Goal: Task Accomplishment & Management: Use online tool/utility

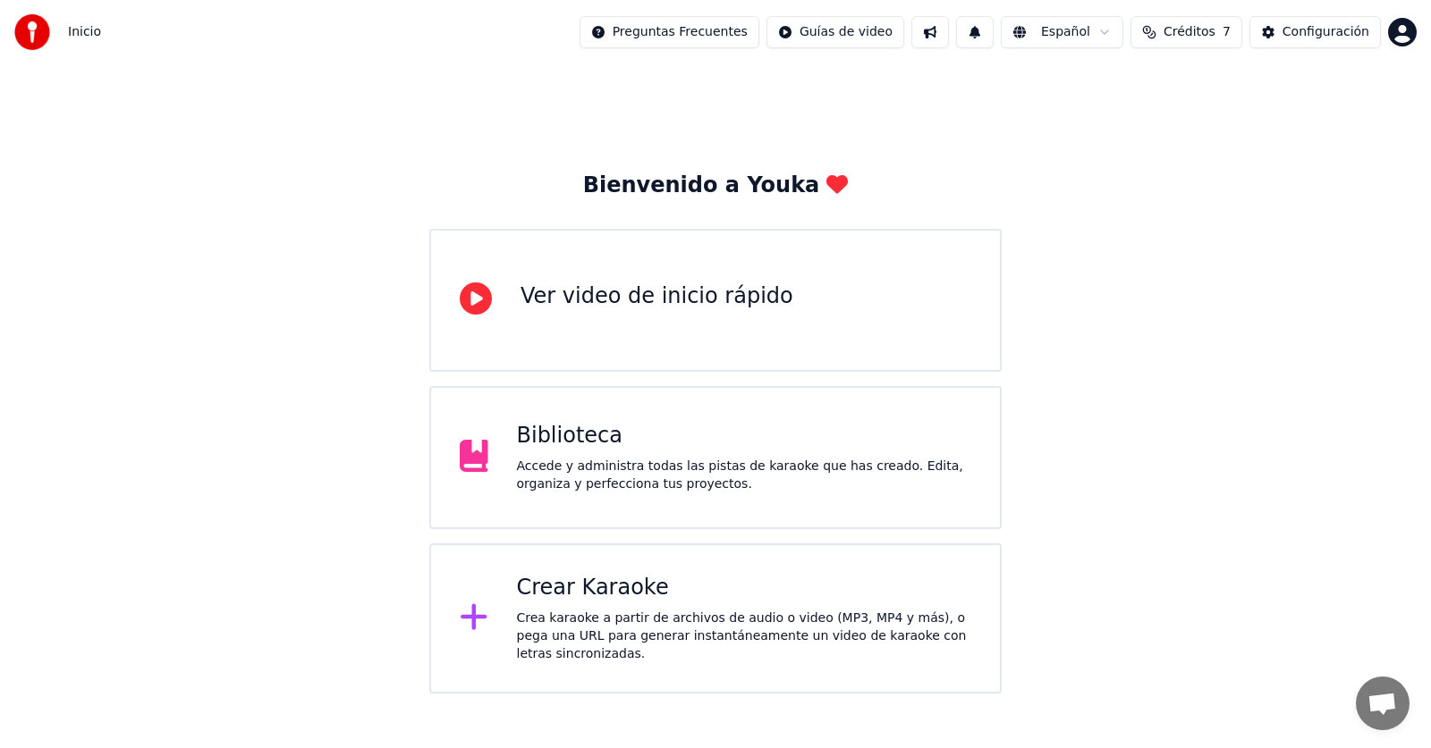
click at [669, 602] on div "Crear Karaoke" at bounding box center [744, 588] width 455 height 29
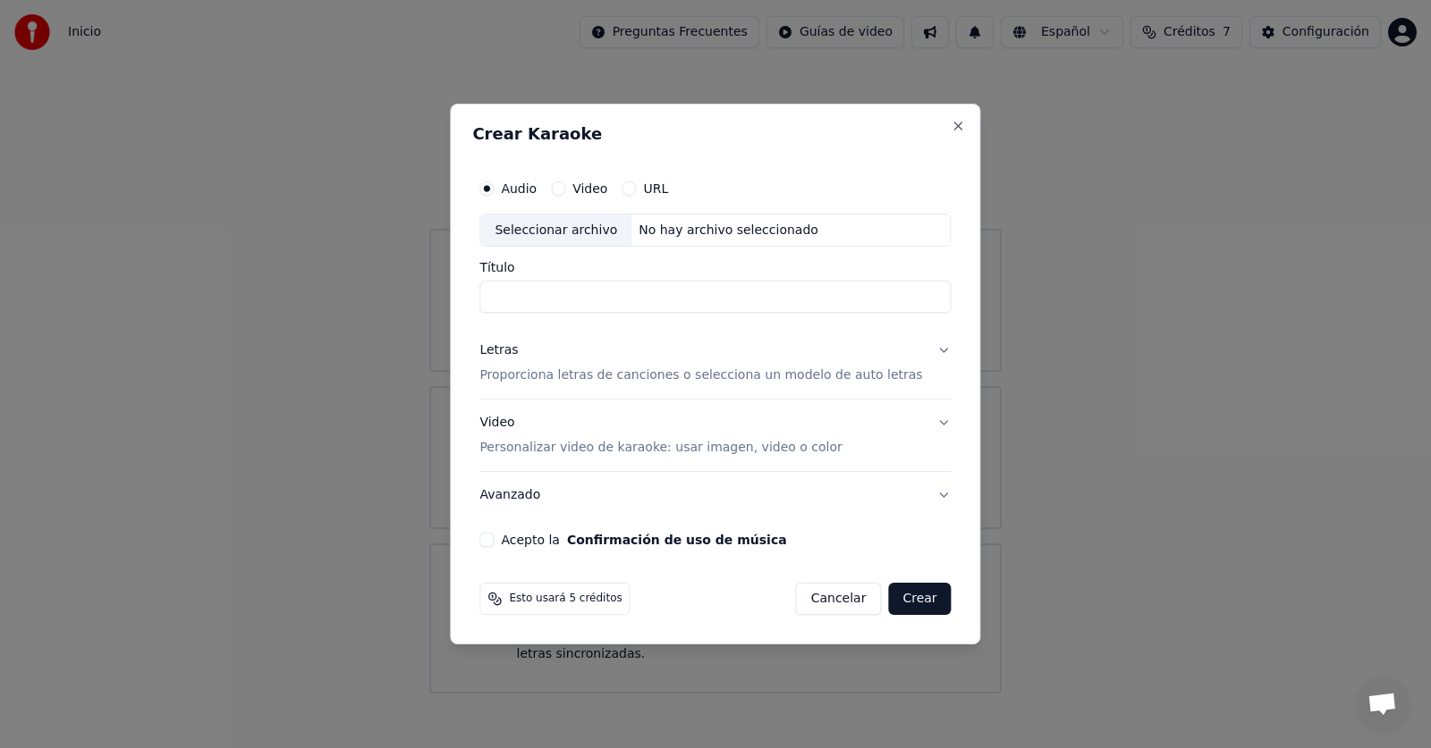
click at [562, 286] on input "Título" at bounding box center [714, 298] width 471 height 32
click at [691, 202] on div "Audio Video URL" at bounding box center [714, 189] width 471 height 36
click at [522, 187] on label "Audio" at bounding box center [519, 188] width 36 height 13
click at [494, 187] on button "Audio" at bounding box center [486, 189] width 14 height 14
click at [592, 230] on div "Seleccionar archivo" at bounding box center [555, 231] width 151 height 32
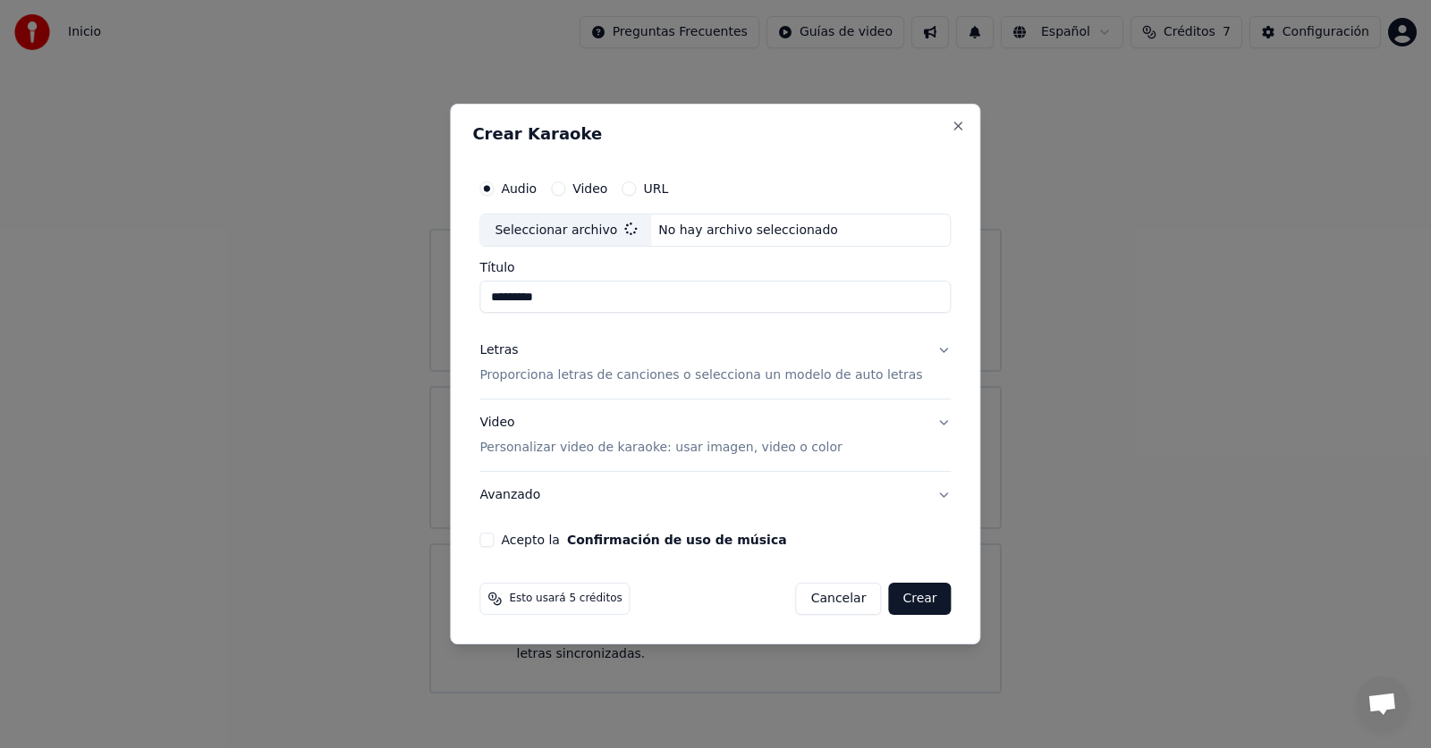
type input "**********"
click at [921, 351] on button "Letras Proporciona letras de canciones o selecciona un modelo de auto letras" at bounding box center [714, 364] width 471 height 72
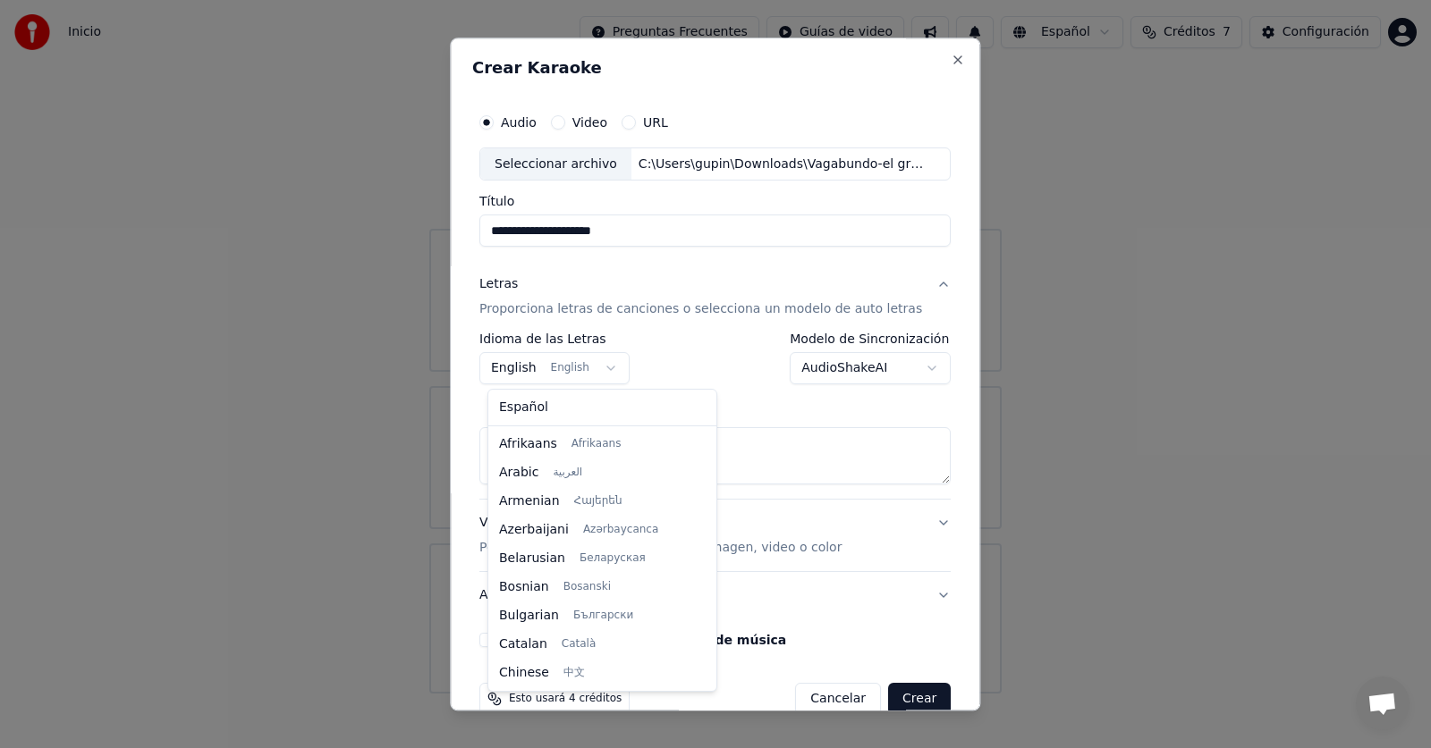
click at [555, 364] on body "**********" at bounding box center [715, 347] width 1431 height 694
select select "**"
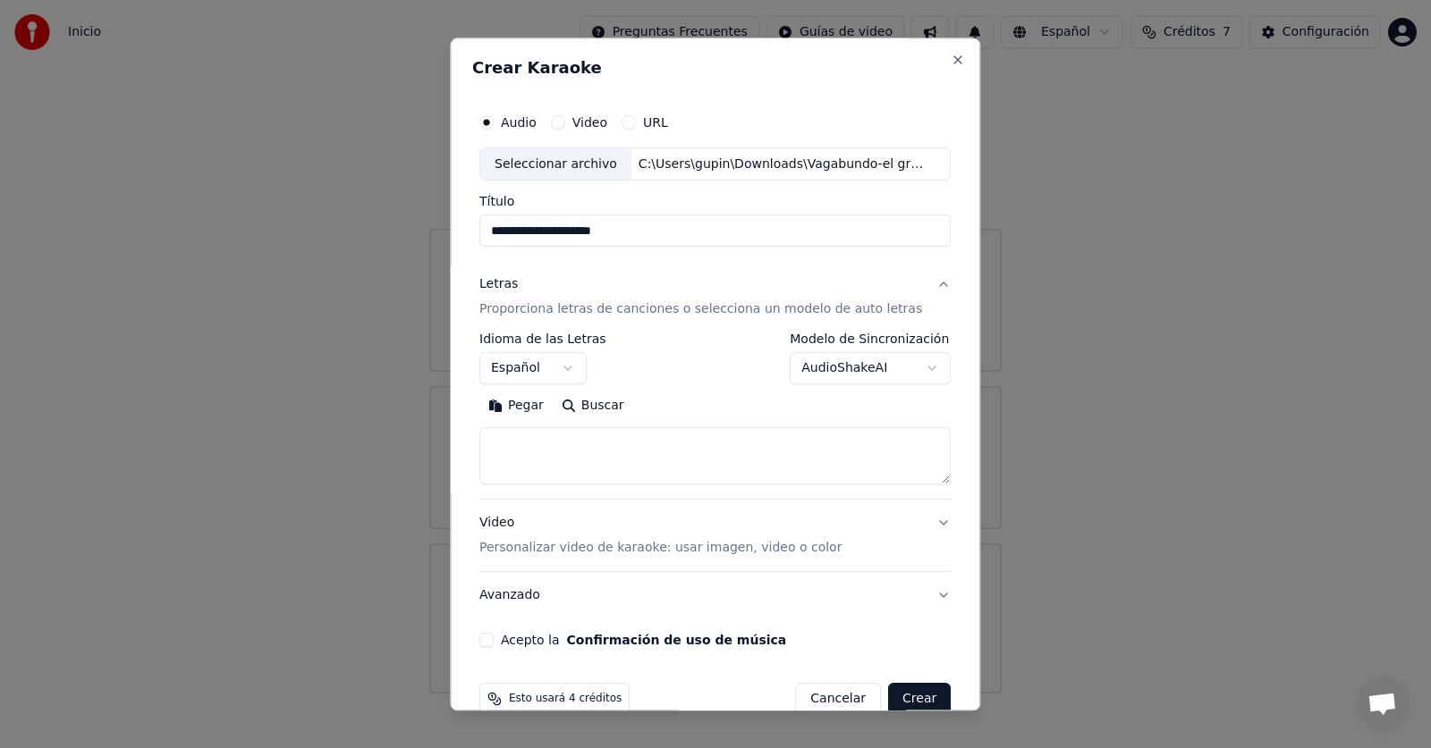
click at [869, 374] on body "**********" at bounding box center [715, 347] width 1431 height 694
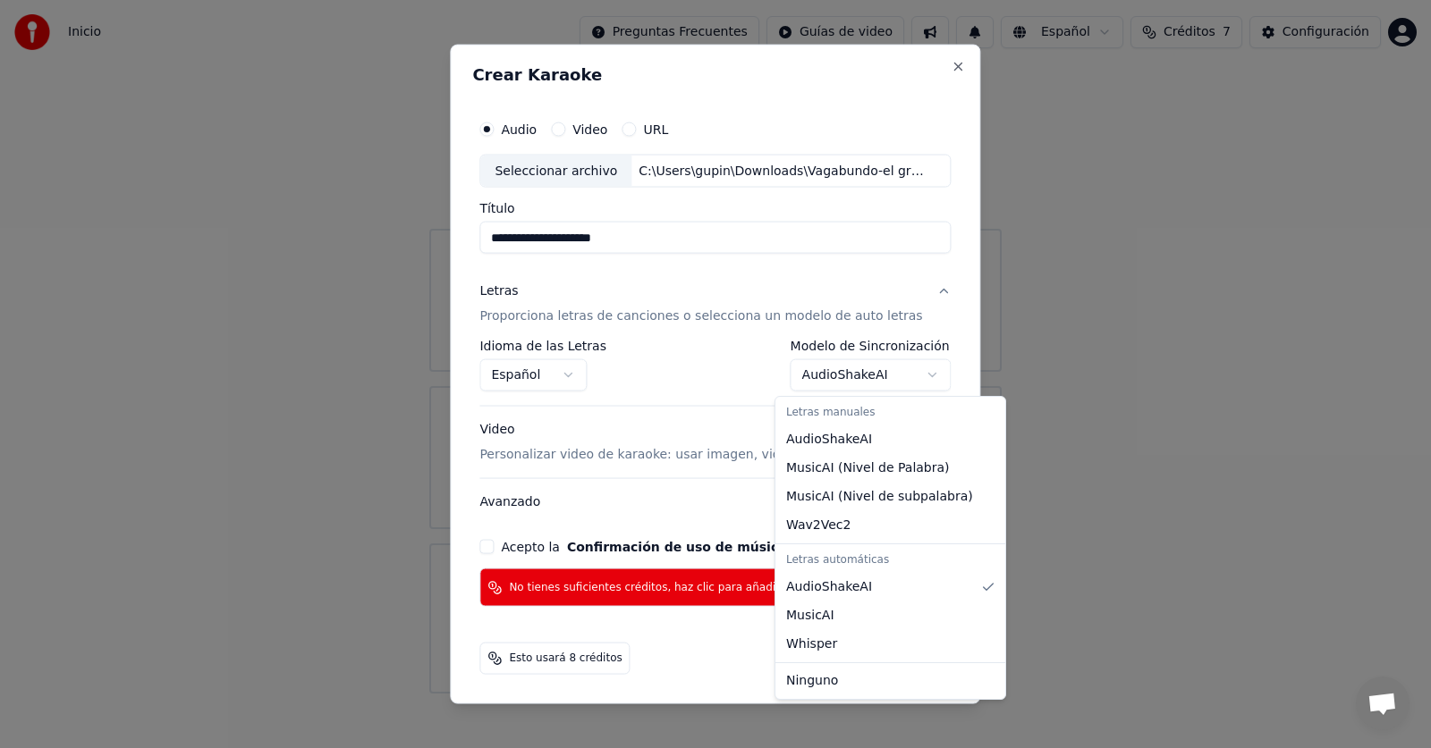
click at [922, 373] on body "**********" at bounding box center [715, 347] width 1431 height 694
select select "**********"
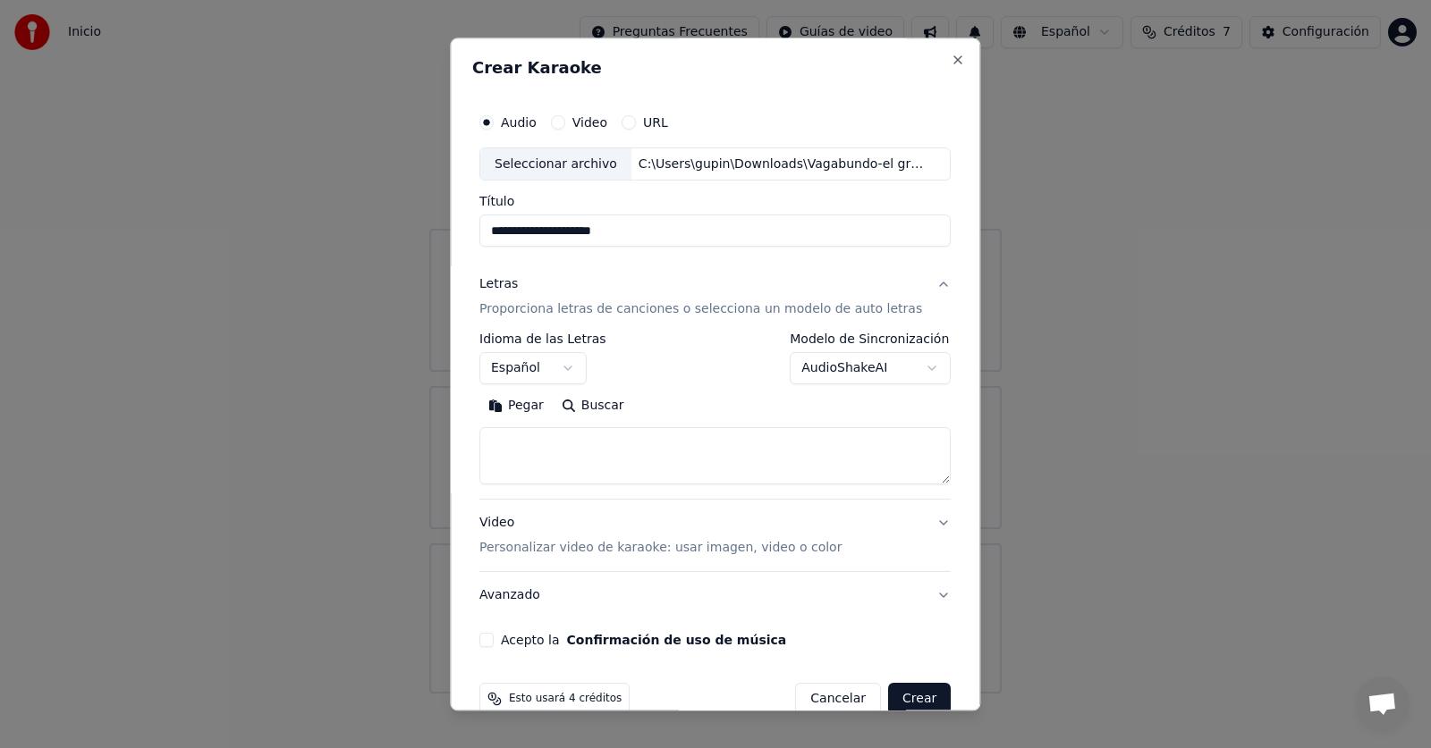
click at [679, 406] on div "Pegar Buscar" at bounding box center [714, 407] width 471 height 29
click at [543, 552] on p "Personalizar video de karaoke: usar imagen, video o color" at bounding box center [660, 549] width 362 height 18
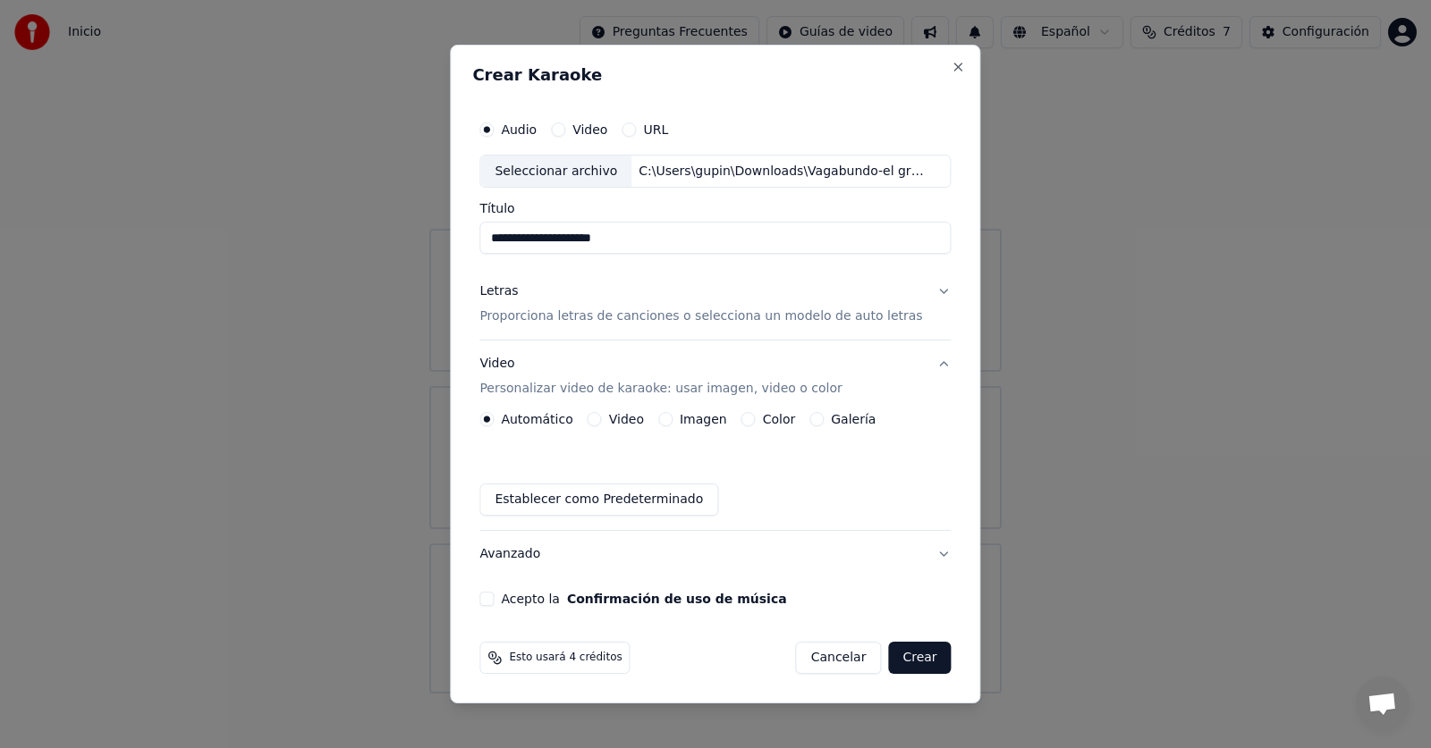
click at [672, 423] on button "Imagen" at bounding box center [665, 419] width 14 height 14
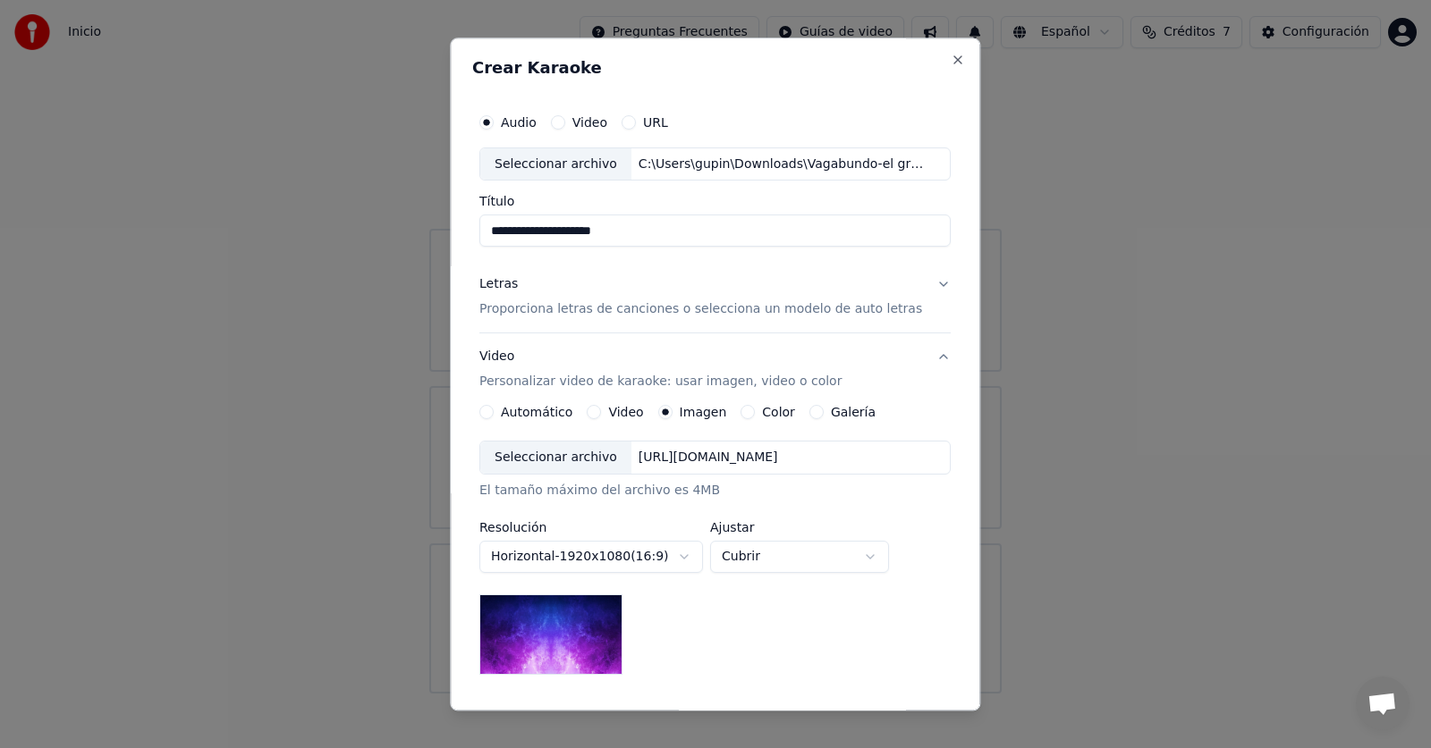
click at [573, 633] on img at bounding box center [550, 636] width 143 height 80
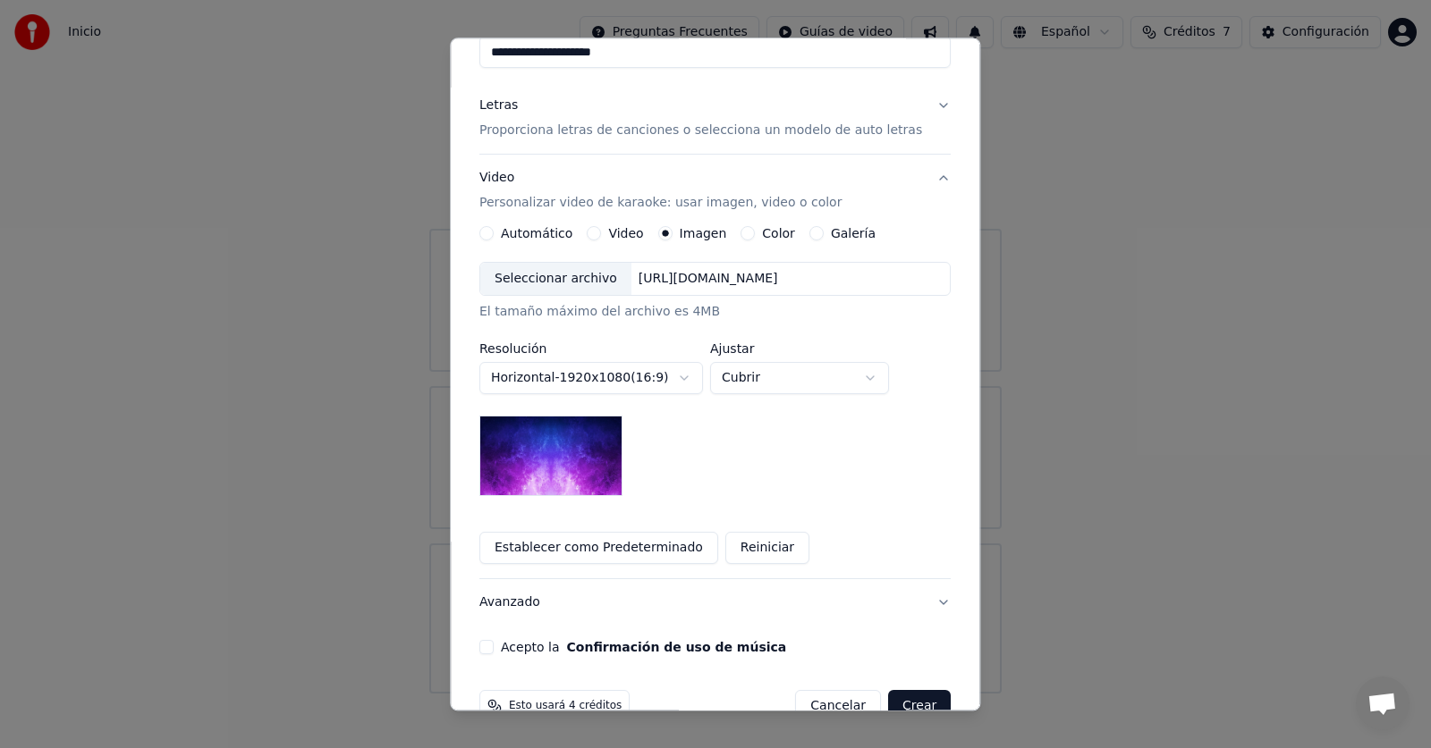
scroll to position [220, 0]
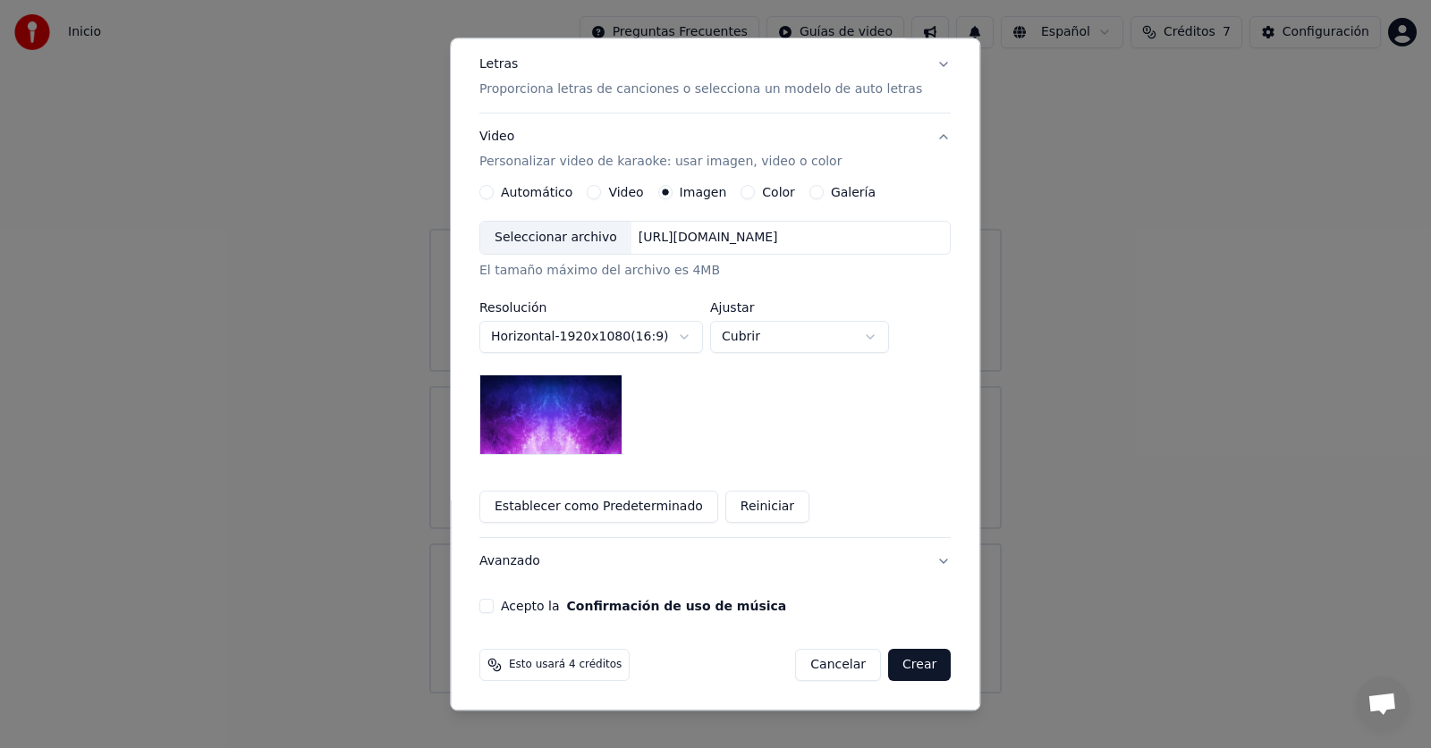
click at [494, 610] on button "Acepto la Confirmación de uso de música" at bounding box center [486, 607] width 14 height 14
click at [898, 672] on button "Crear" at bounding box center [919, 666] width 63 height 32
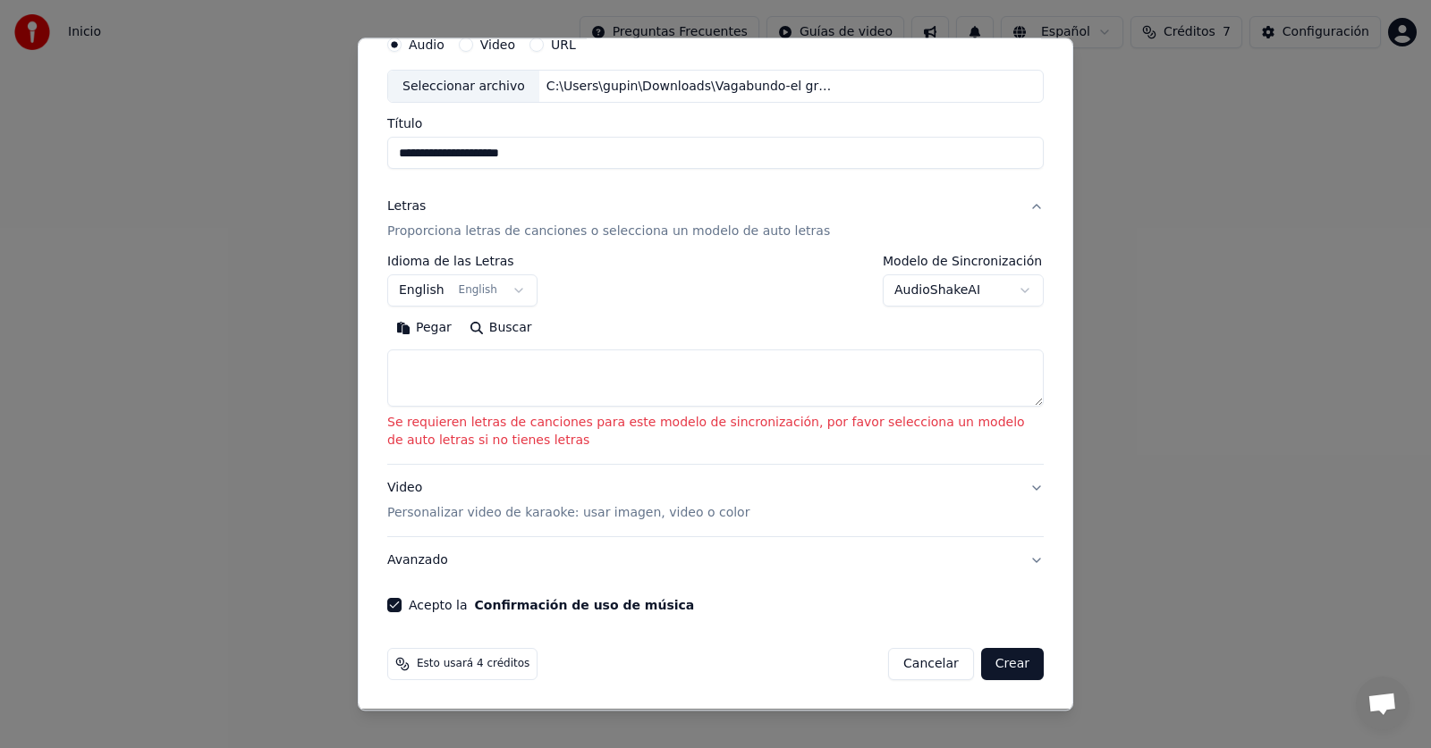
scroll to position [78, 0]
click at [484, 315] on button "Buscar" at bounding box center [501, 329] width 80 height 29
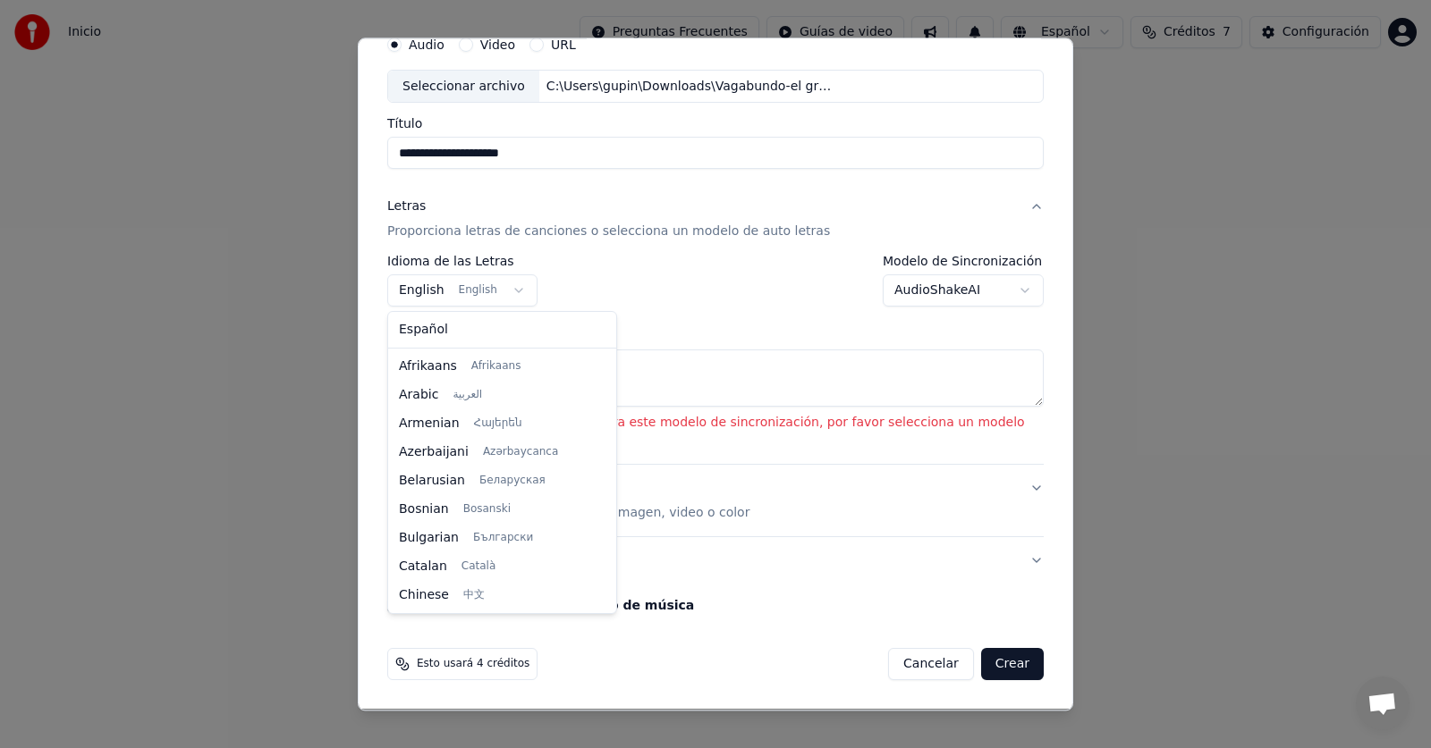
click at [479, 288] on body "**********" at bounding box center [715, 347] width 1431 height 694
select select "**"
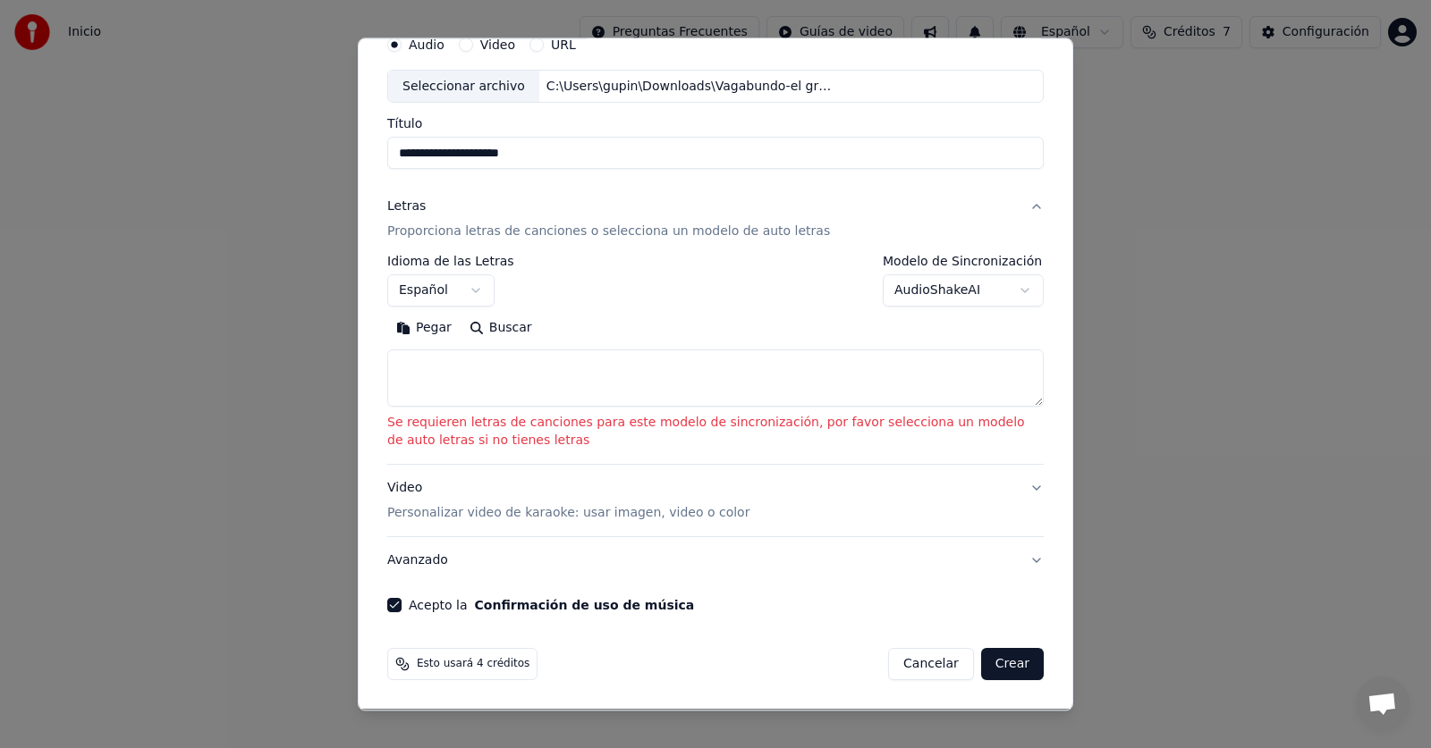
click at [494, 328] on button "Buscar" at bounding box center [501, 329] width 80 height 29
click at [1007, 292] on body "**********" at bounding box center [715, 347] width 1431 height 694
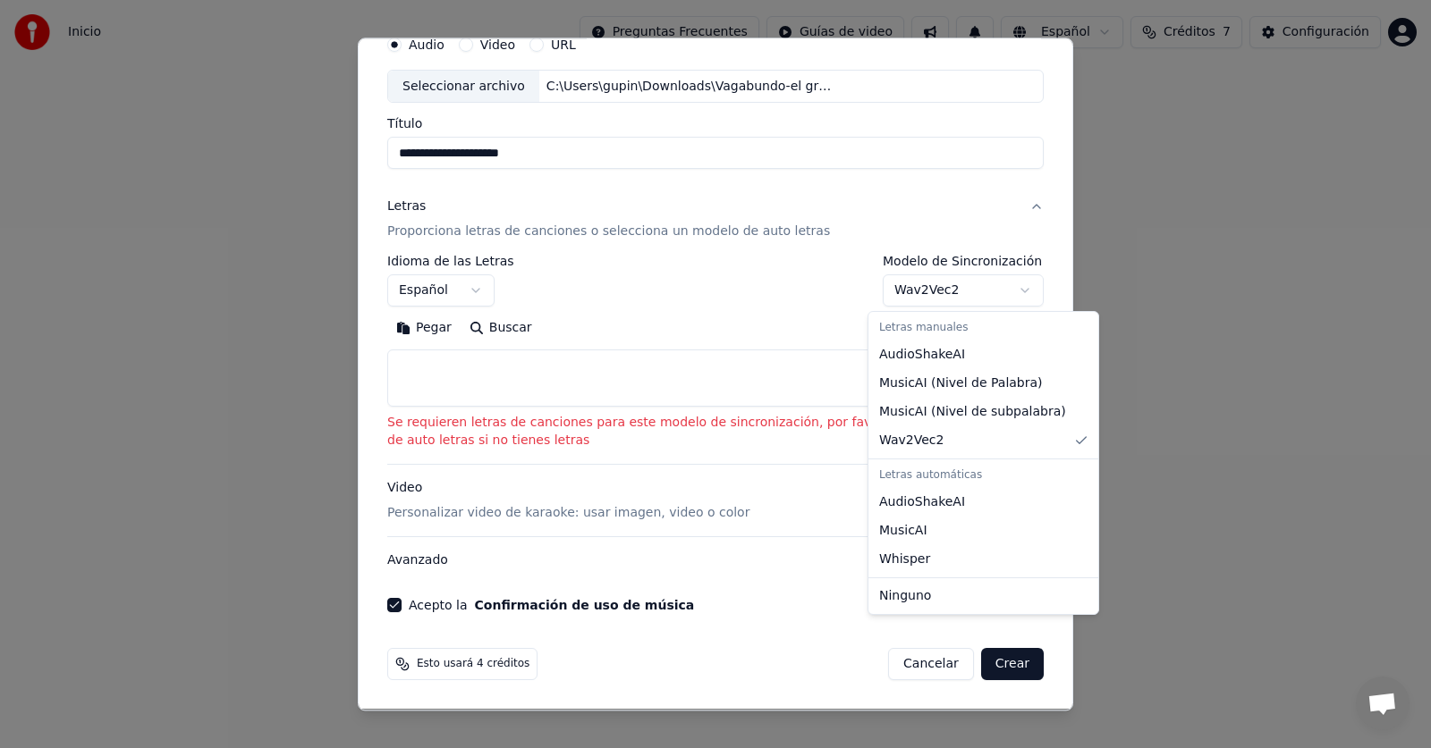
click at [1002, 293] on body "**********" at bounding box center [715, 347] width 1431 height 694
select select "*******"
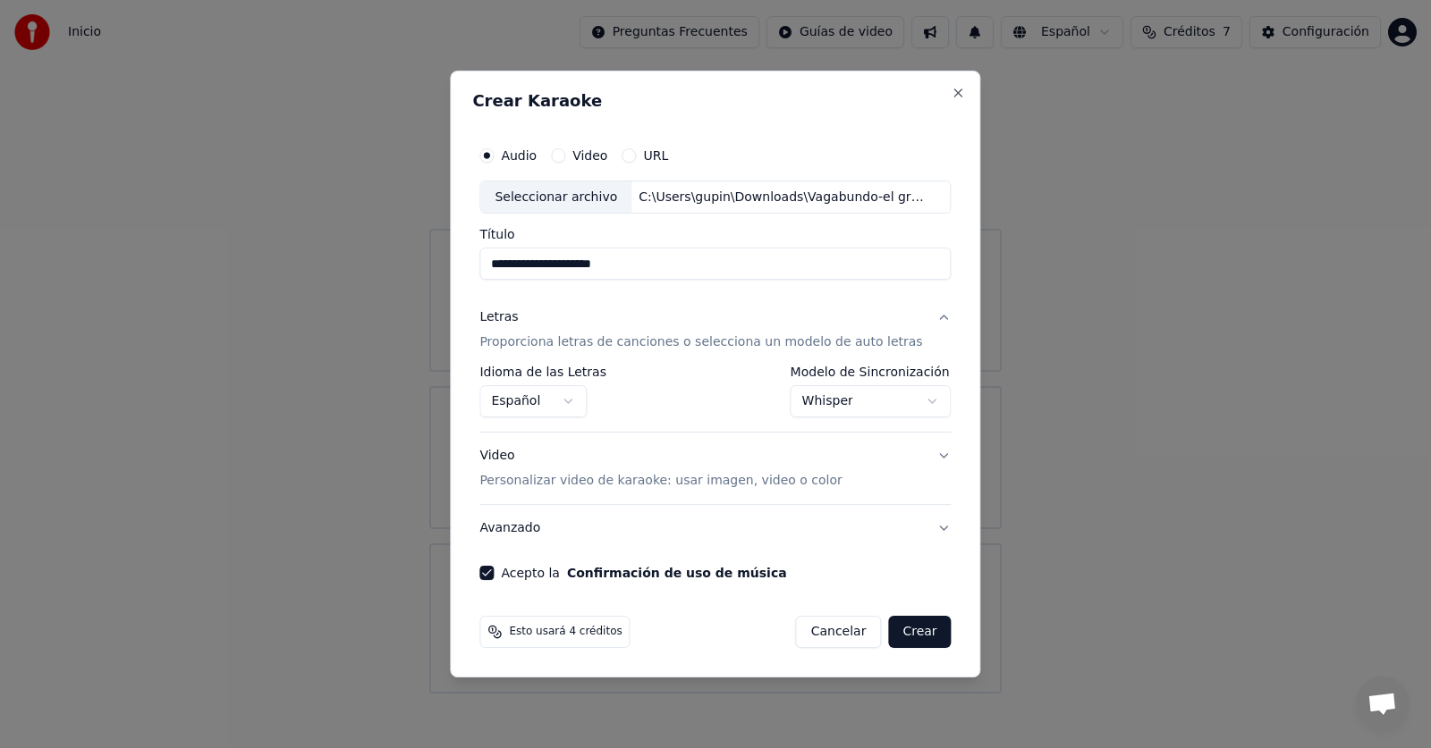
click at [926, 459] on button "Video Personalizar video de karaoke: usar imagen, video o color" at bounding box center [714, 470] width 471 height 72
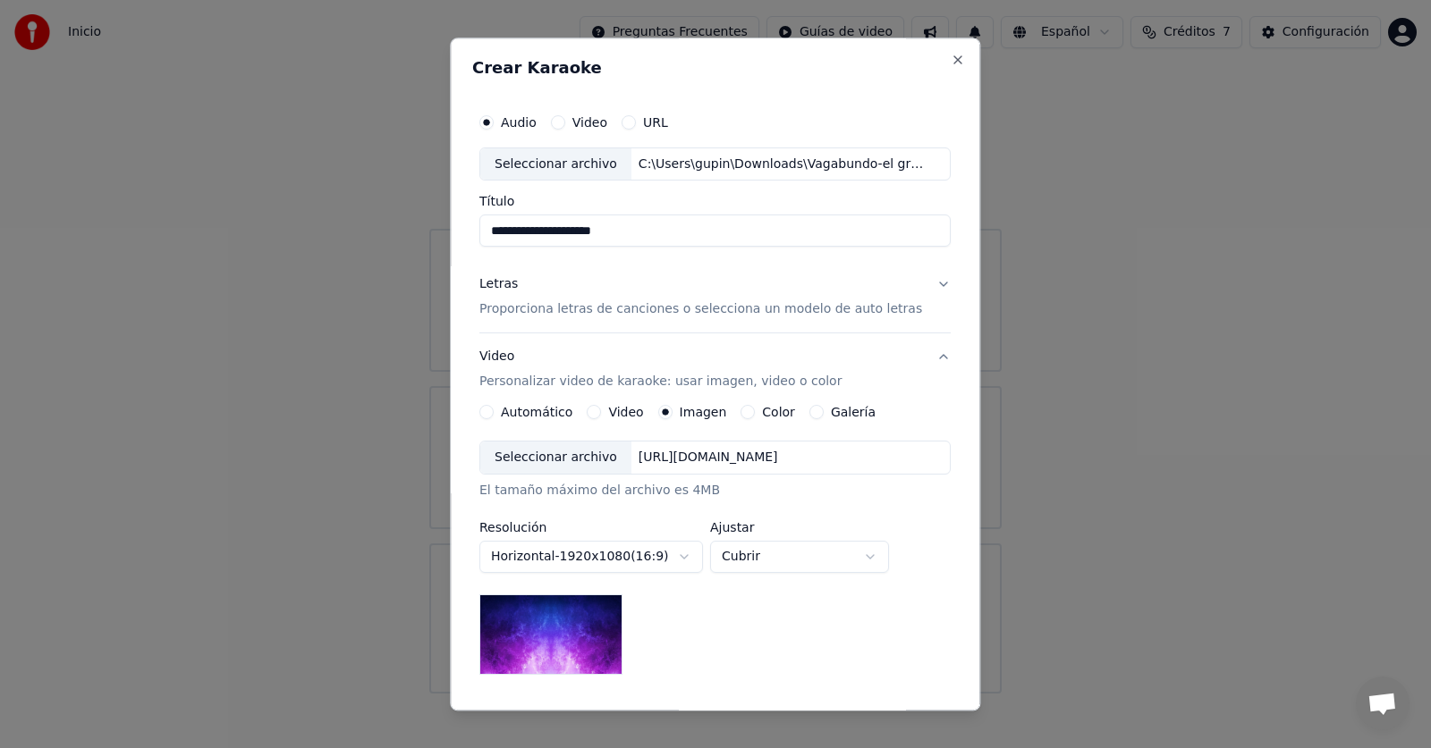
click at [785, 459] on div "[URL][DOMAIN_NAME]" at bounding box center [708, 459] width 154 height 18
click at [920, 286] on button "Letras Proporciona letras de canciones o selecciona un modelo de auto letras" at bounding box center [714, 298] width 471 height 72
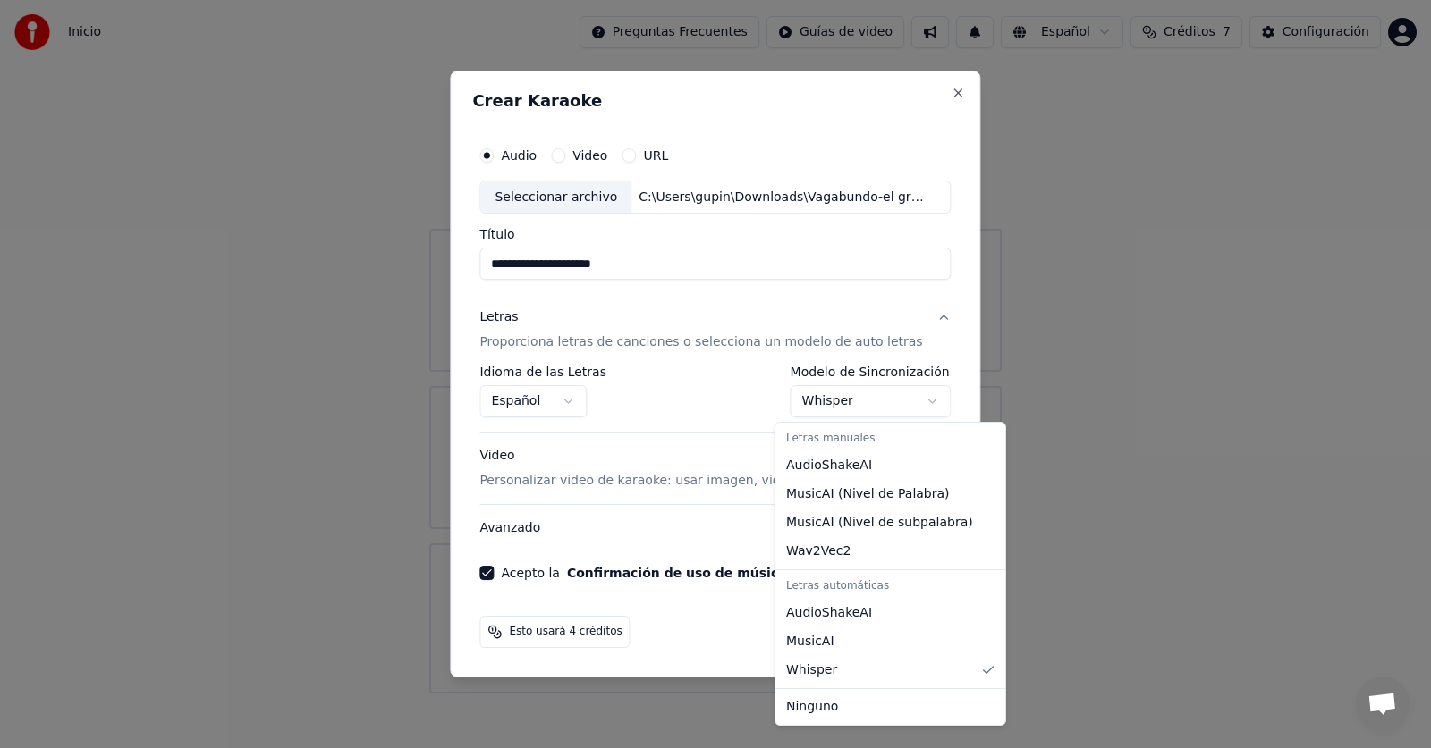
click at [919, 401] on body "**********" at bounding box center [715, 347] width 1431 height 694
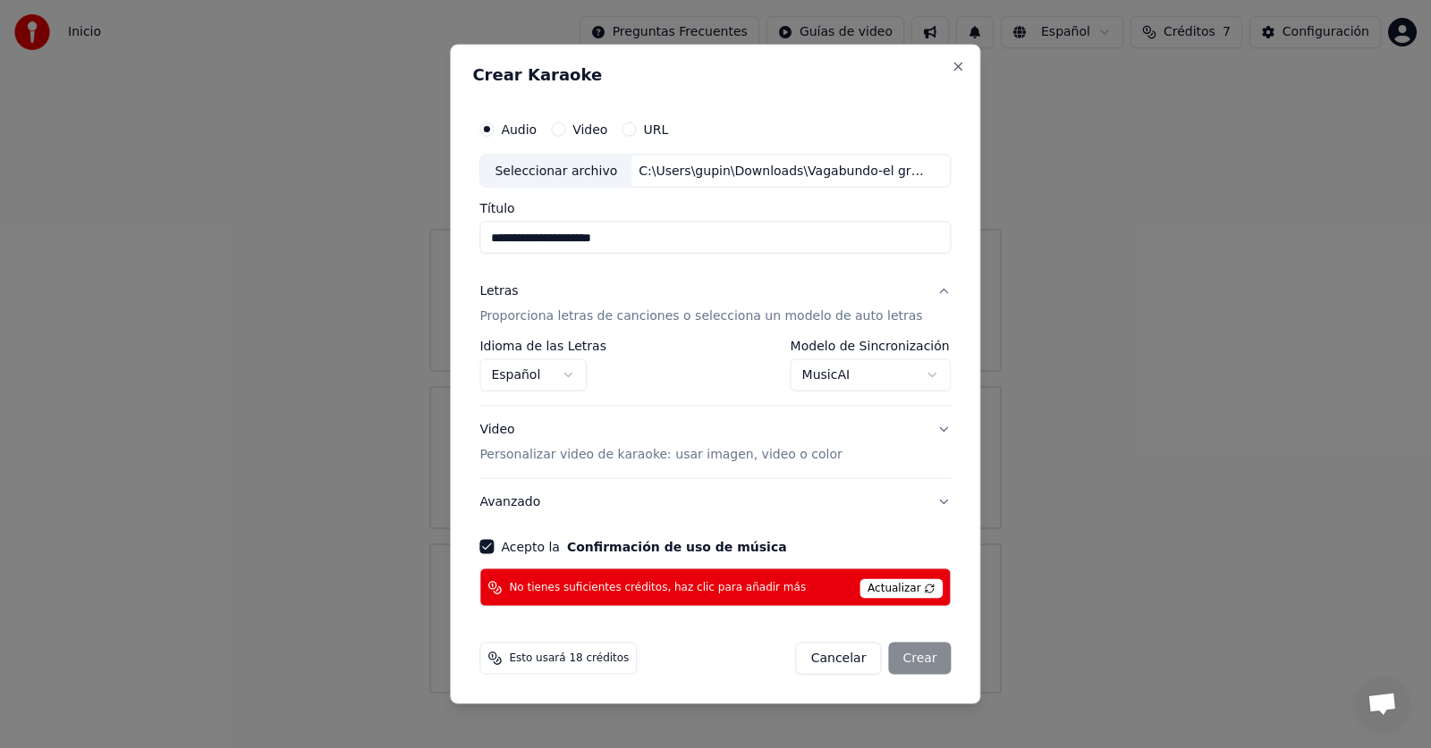
click at [916, 375] on body "**********" at bounding box center [715, 347] width 1431 height 694
click at [922, 377] on body "**********" at bounding box center [715, 347] width 1431 height 694
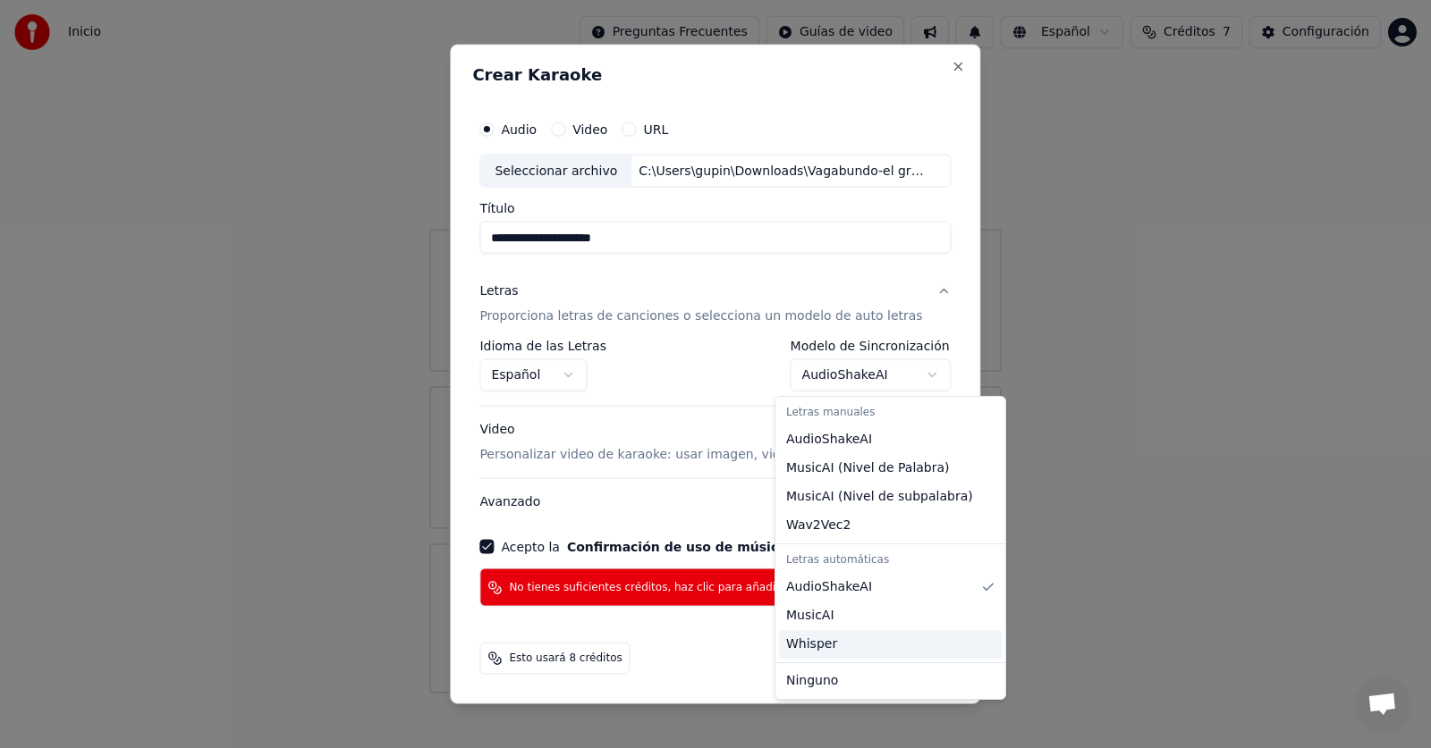
select select "*******"
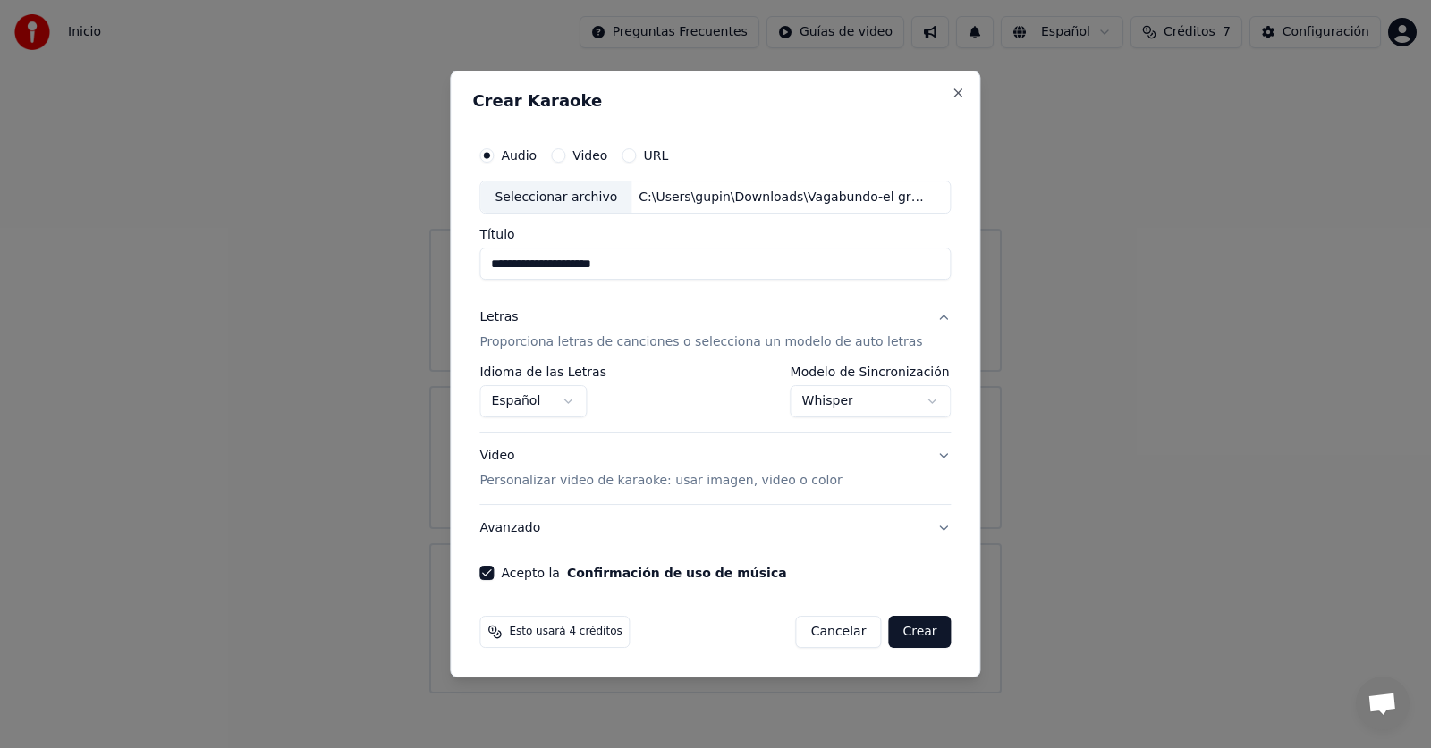
click at [918, 628] on button "Crear" at bounding box center [919, 632] width 63 height 32
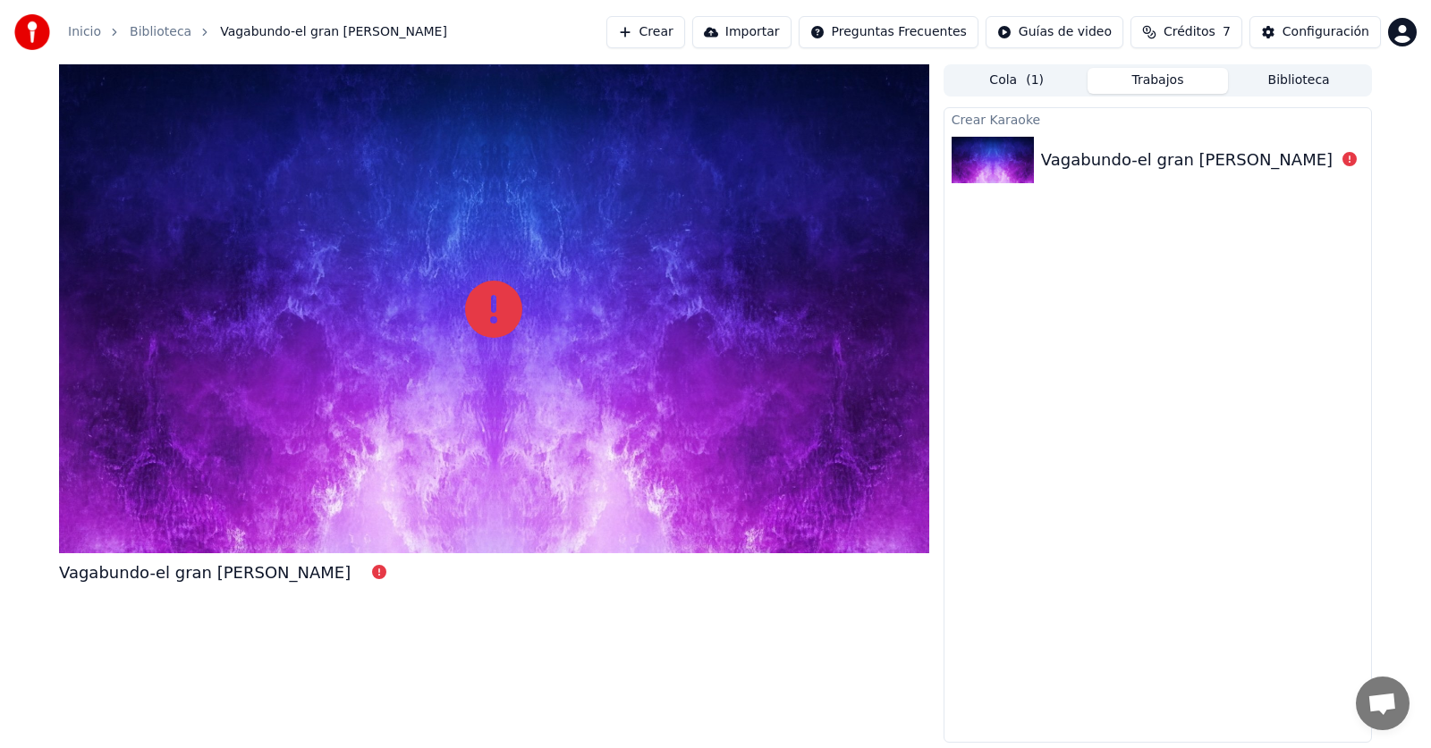
click at [1145, 223] on div "Crear Karaoke Vagabundo-el gran [PERSON_NAME]" at bounding box center [1157, 425] width 428 height 636
click at [1133, 156] on div "Vagabundo-el gran [PERSON_NAME]" at bounding box center [1187, 160] width 292 height 25
click at [1105, 167] on div "Vagabundo-el gran [PERSON_NAME]" at bounding box center [1187, 160] width 292 height 25
click at [504, 308] on icon at bounding box center [493, 309] width 57 height 57
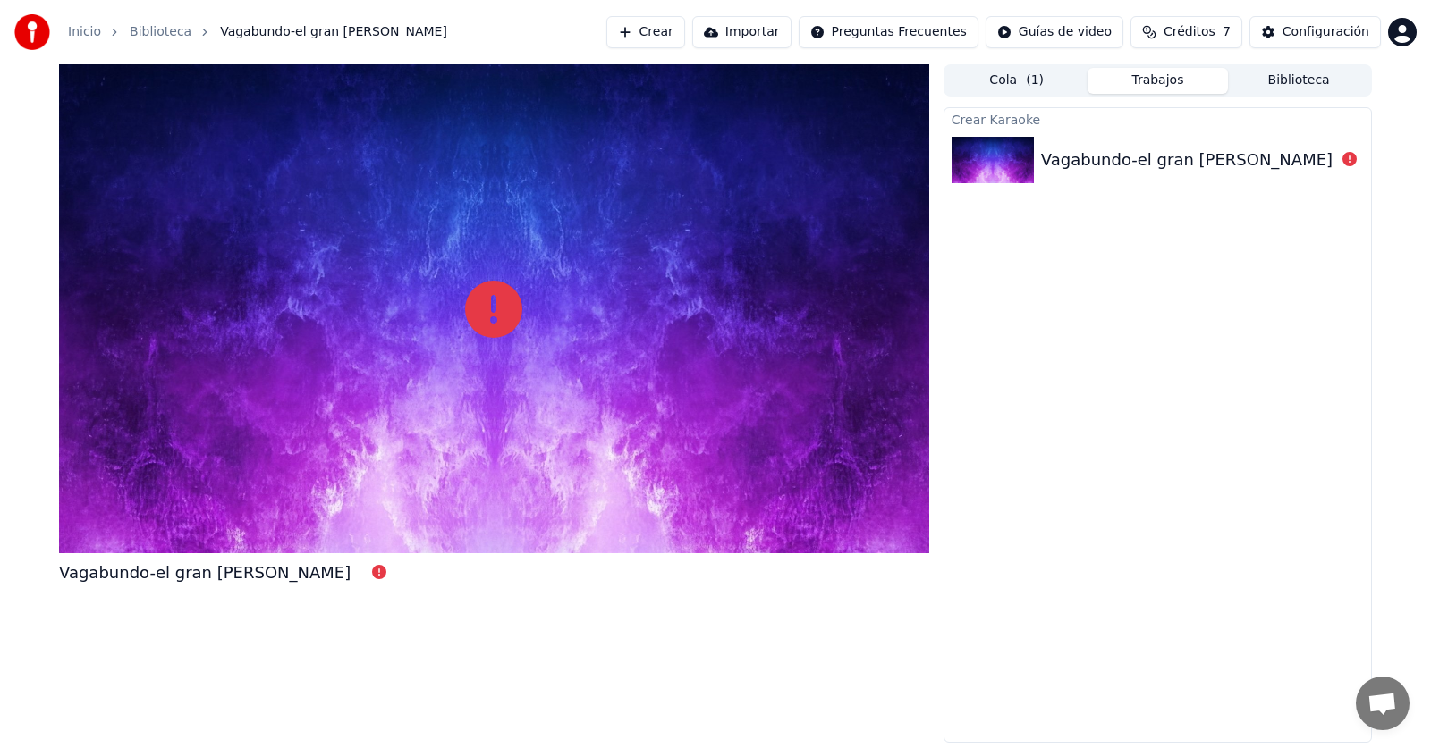
click at [1066, 156] on div "Vagabundo-el gran [PERSON_NAME]" at bounding box center [1187, 160] width 292 height 25
click at [1146, 90] on button "Trabajos" at bounding box center [1157, 81] width 141 height 26
click at [1295, 76] on button "Biblioteca" at bounding box center [1298, 81] width 141 height 26
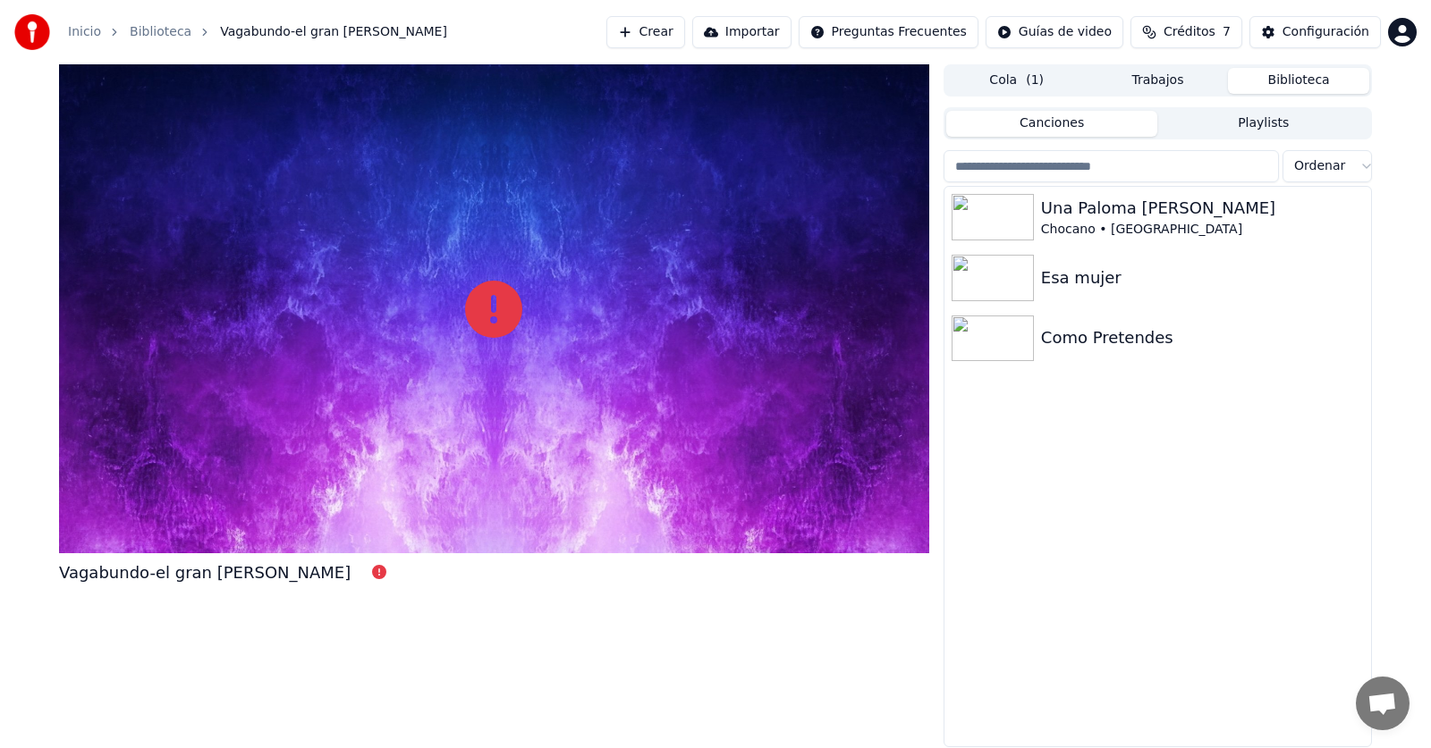
click at [1044, 123] on button "Canciones" at bounding box center [1052, 124] width 212 height 26
click at [1036, 91] on button "Cola ( 1 )" at bounding box center [1016, 81] width 141 height 26
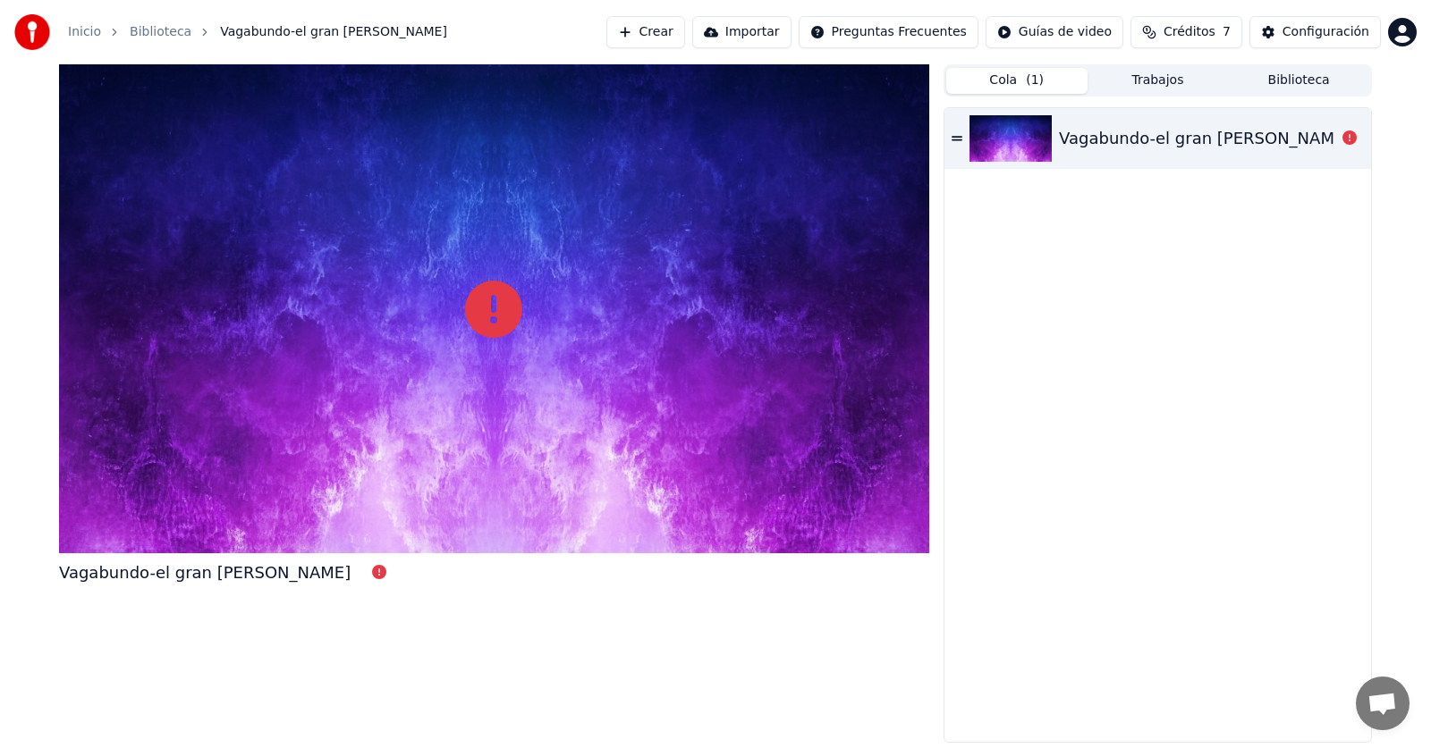
click at [962, 139] on icon at bounding box center [956, 138] width 11 height 13
click at [671, 45] on button "Crear" at bounding box center [645, 32] width 79 height 32
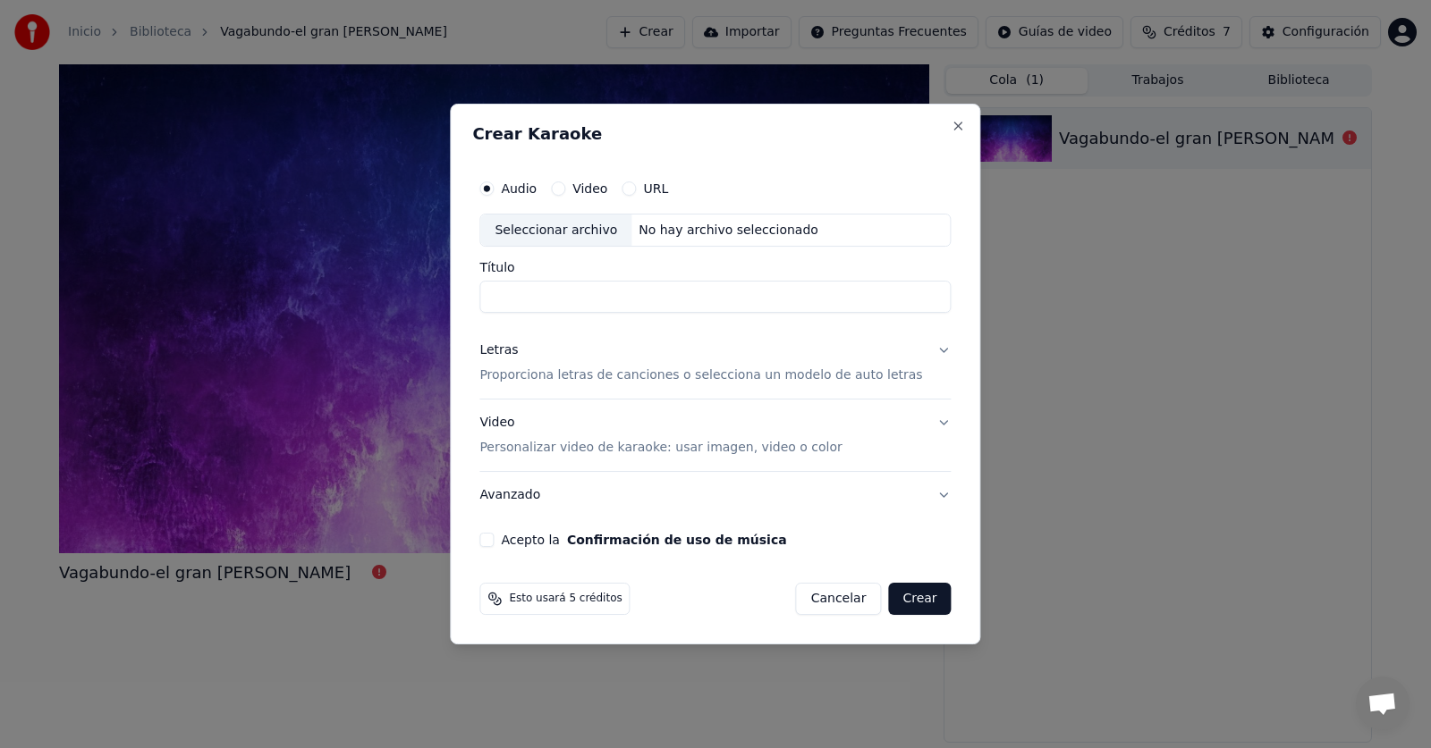
click at [692, 224] on div "No hay archivo seleccionado" at bounding box center [728, 231] width 194 height 18
type input "**********"
click at [674, 451] on p "Personalizar video de karaoke: usar imagen, video o color" at bounding box center [660, 448] width 362 height 18
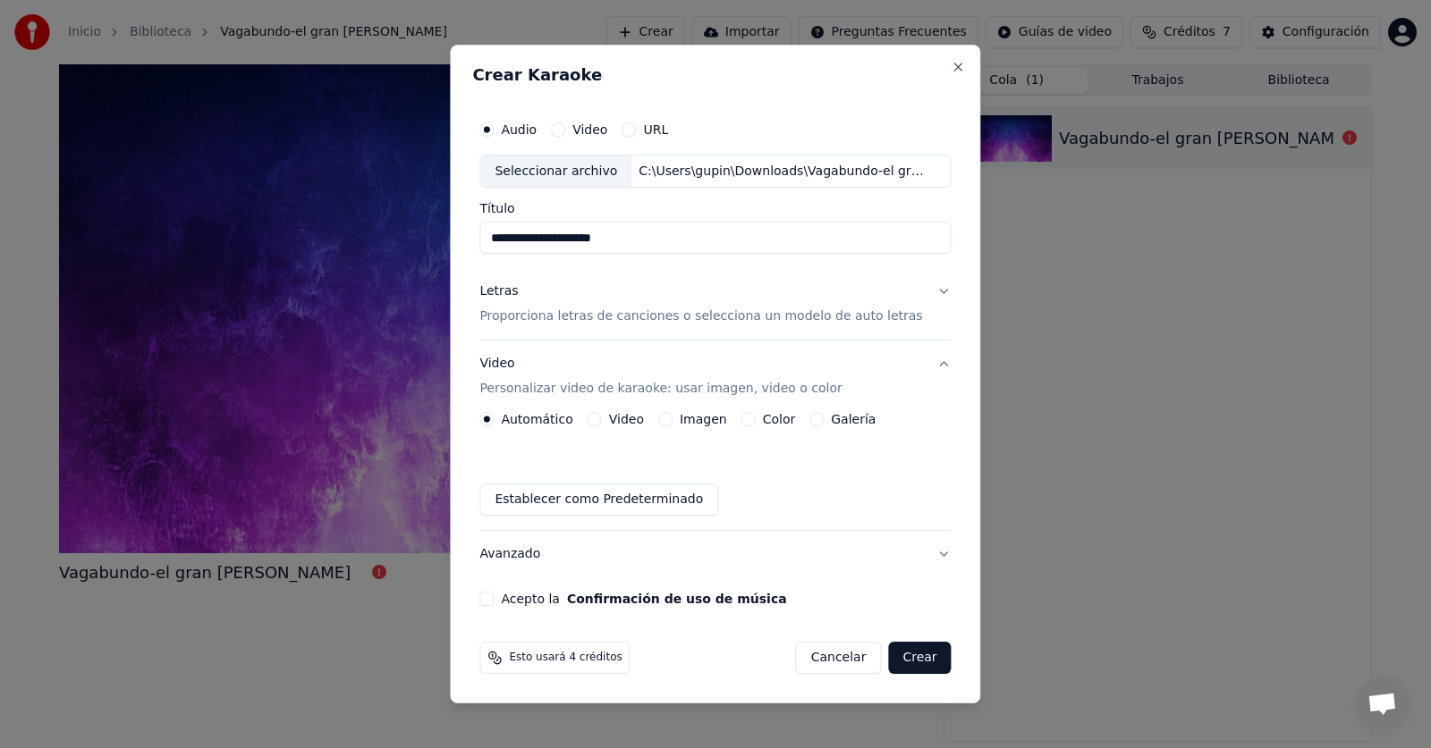
click at [691, 423] on label "Imagen" at bounding box center [703, 419] width 47 height 13
click at [672, 423] on button "Imagen" at bounding box center [665, 419] width 14 height 14
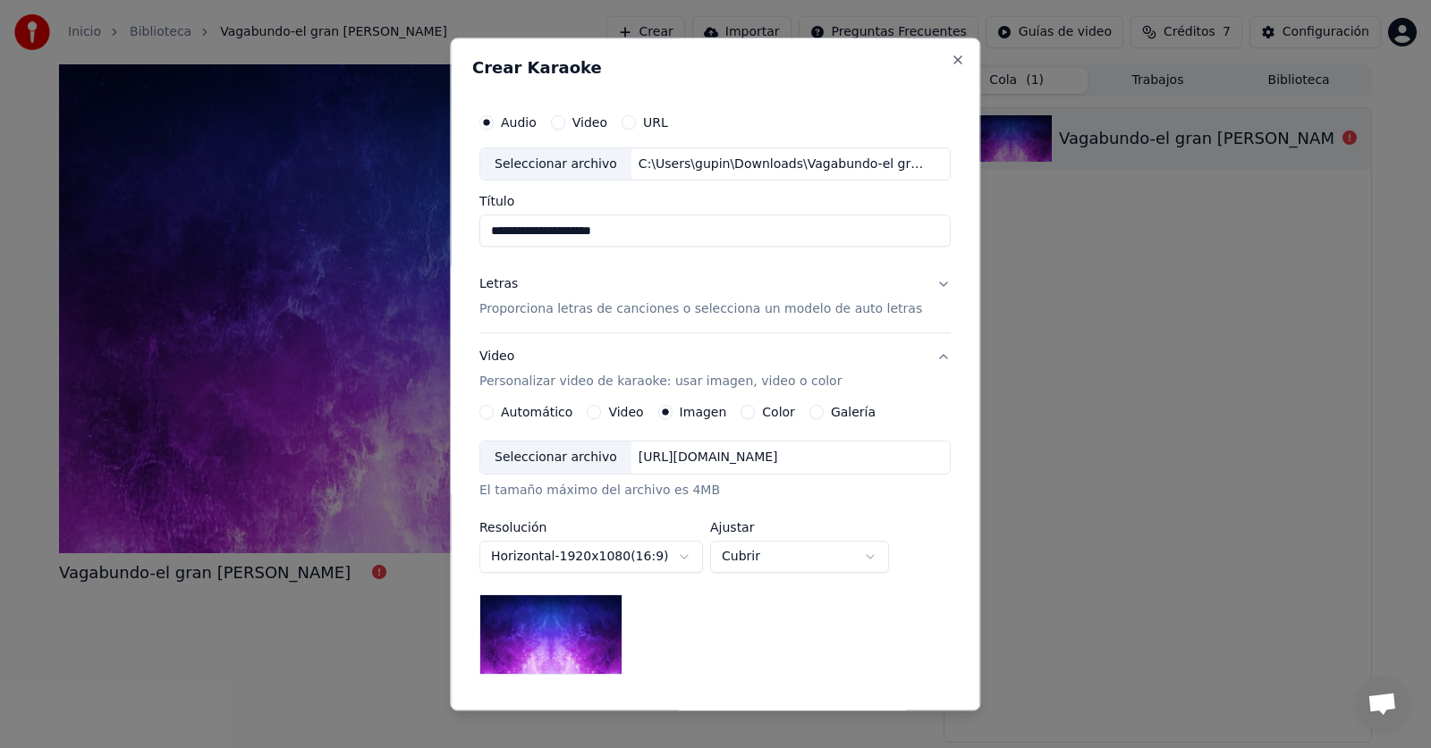
click at [626, 296] on div "Letras Proporciona letras de canciones o selecciona un modelo de auto letras" at bounding box center [700, 297] width 443 height 43
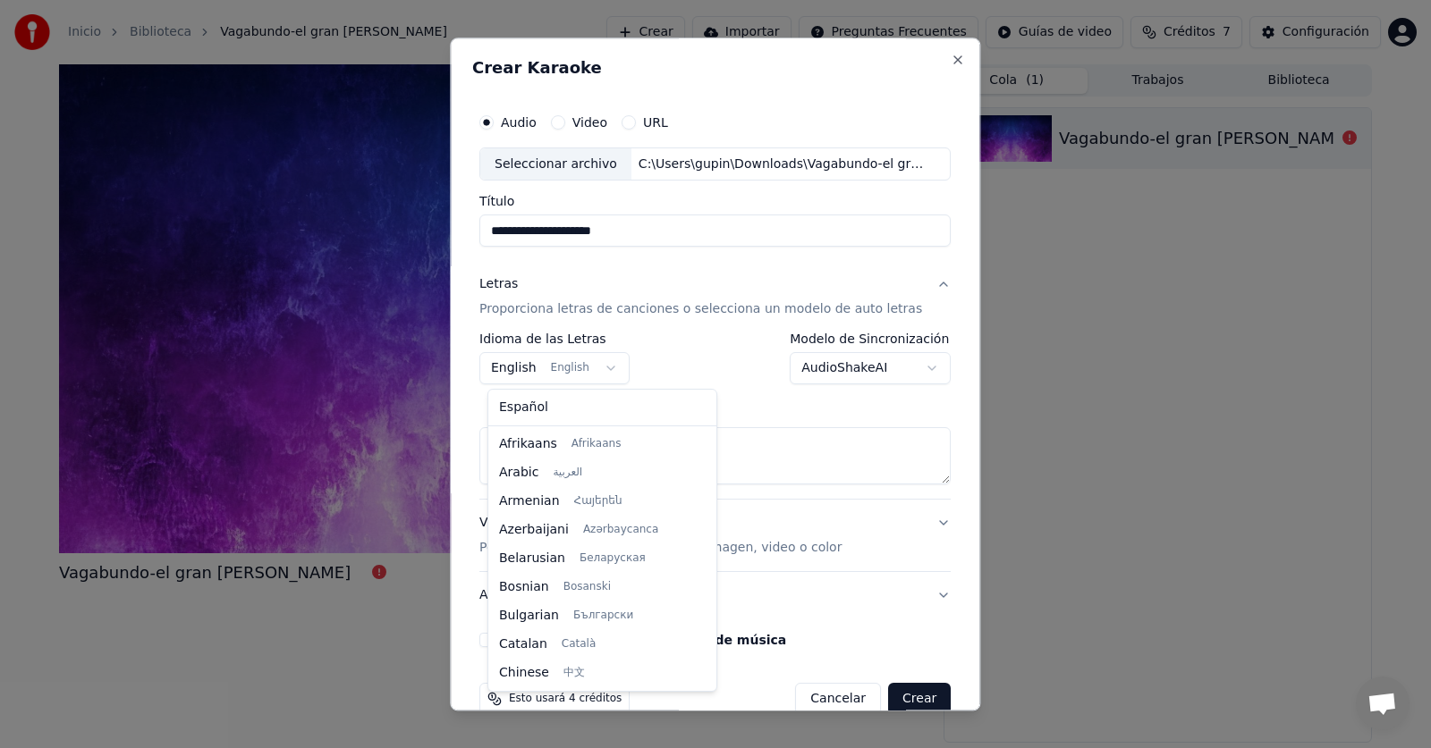
click at [597, 367] on body "**********" at bounding box center [715, 374] width 1431 height 748
select select "**"
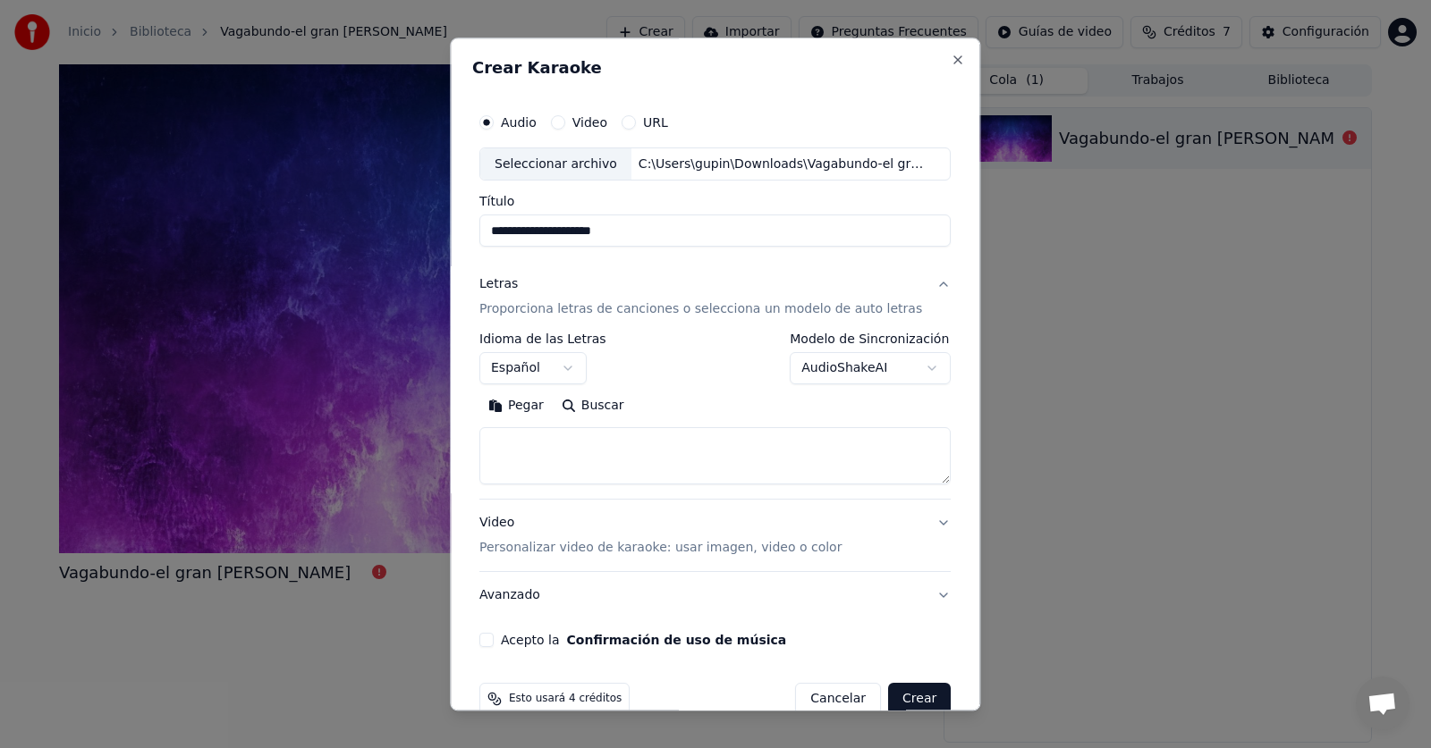
click at [864, 364] on body "**********" at bounding box center [715, 374] width 1431 height 748
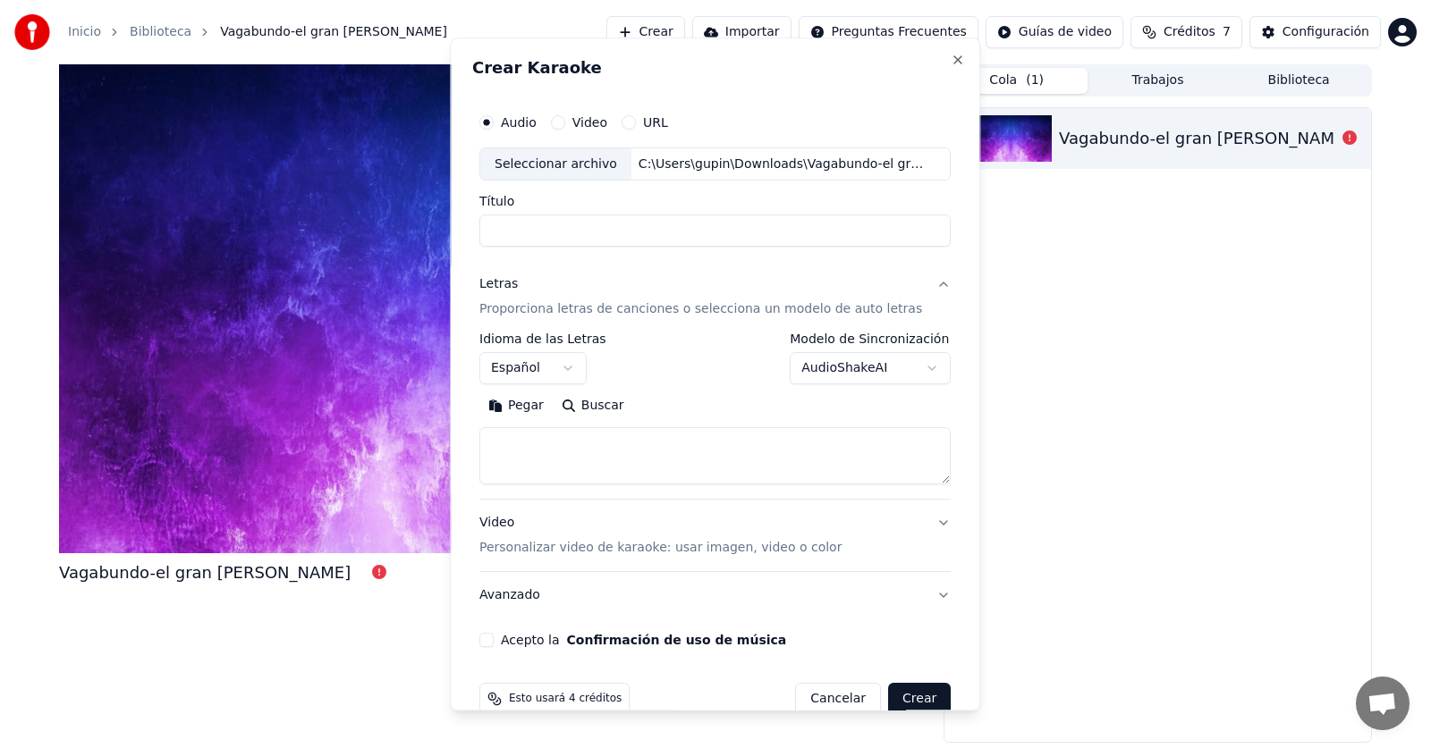
drag, startPoint x: 1134, startPoint y: 304, endPoint x: 1141, endPoint y: 297, distance: 10.1
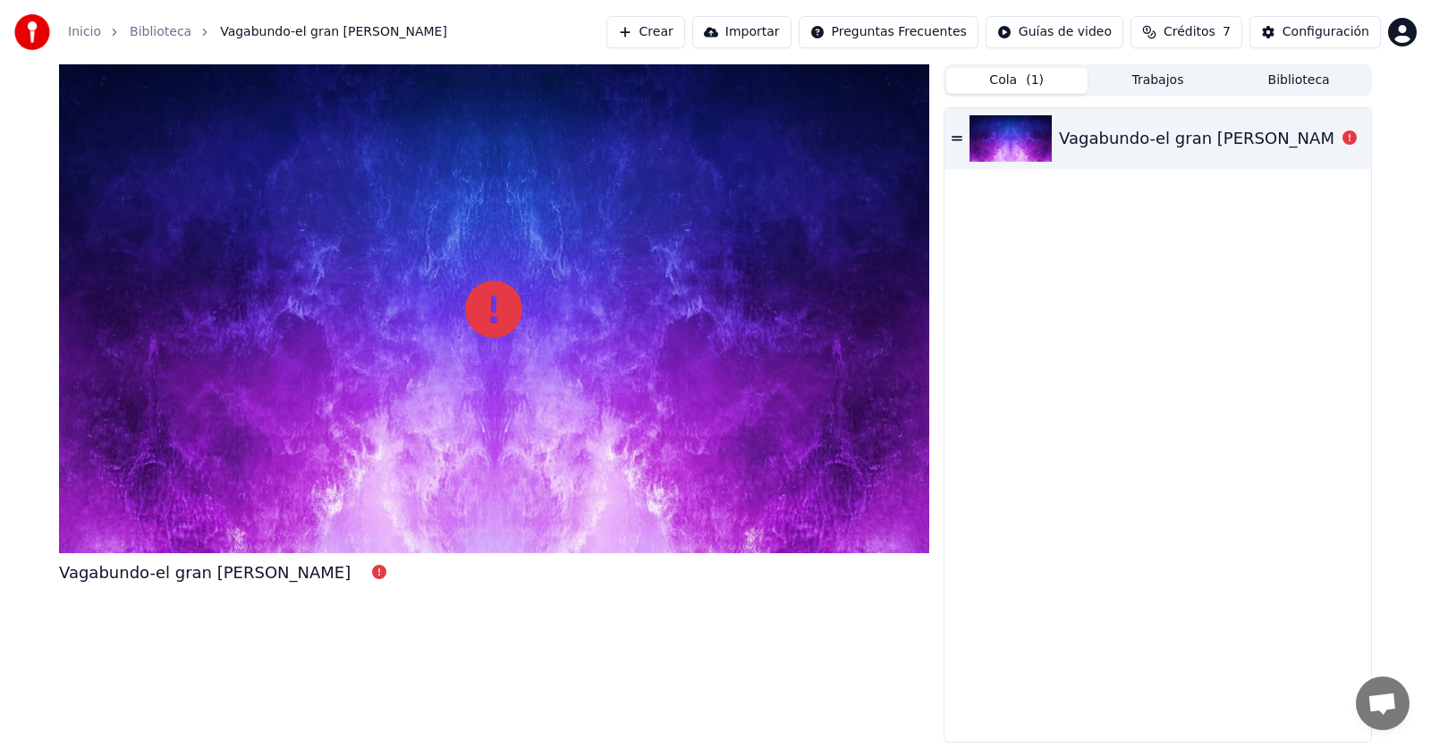
click at [681, 30] on button "Crear" at bounding box center [645, 32] width 79 height 32
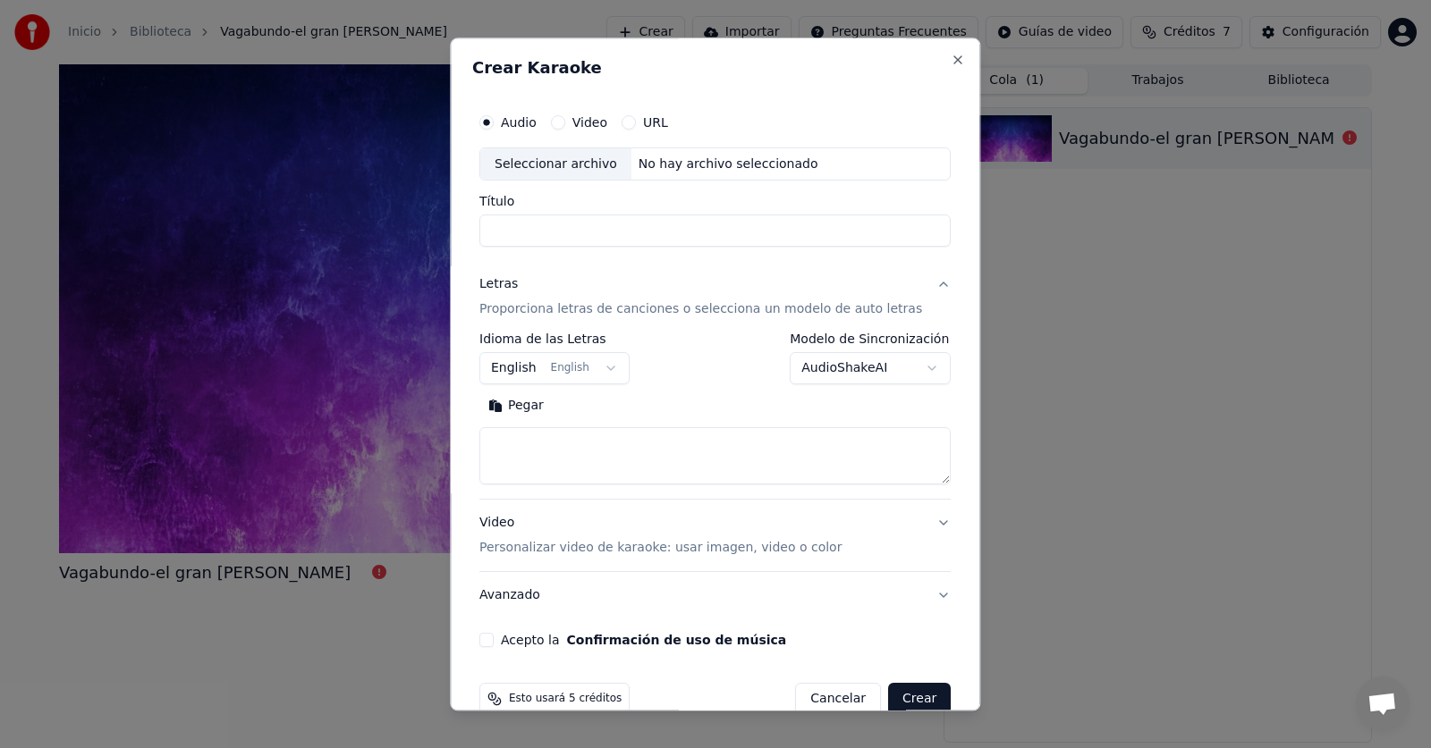
click at [537, 364] on body "**********" at bounding box center [715, 374] width 1431 height 748
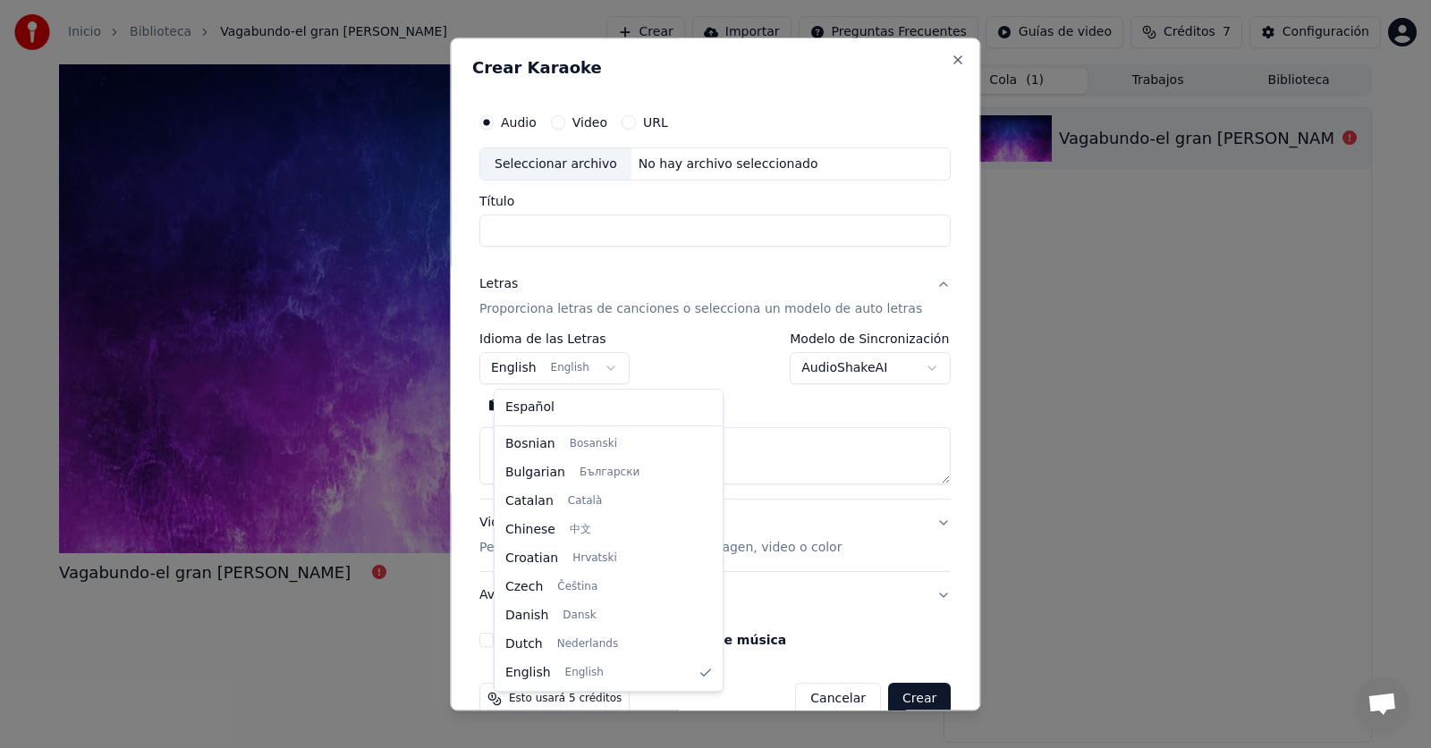
select select "**"
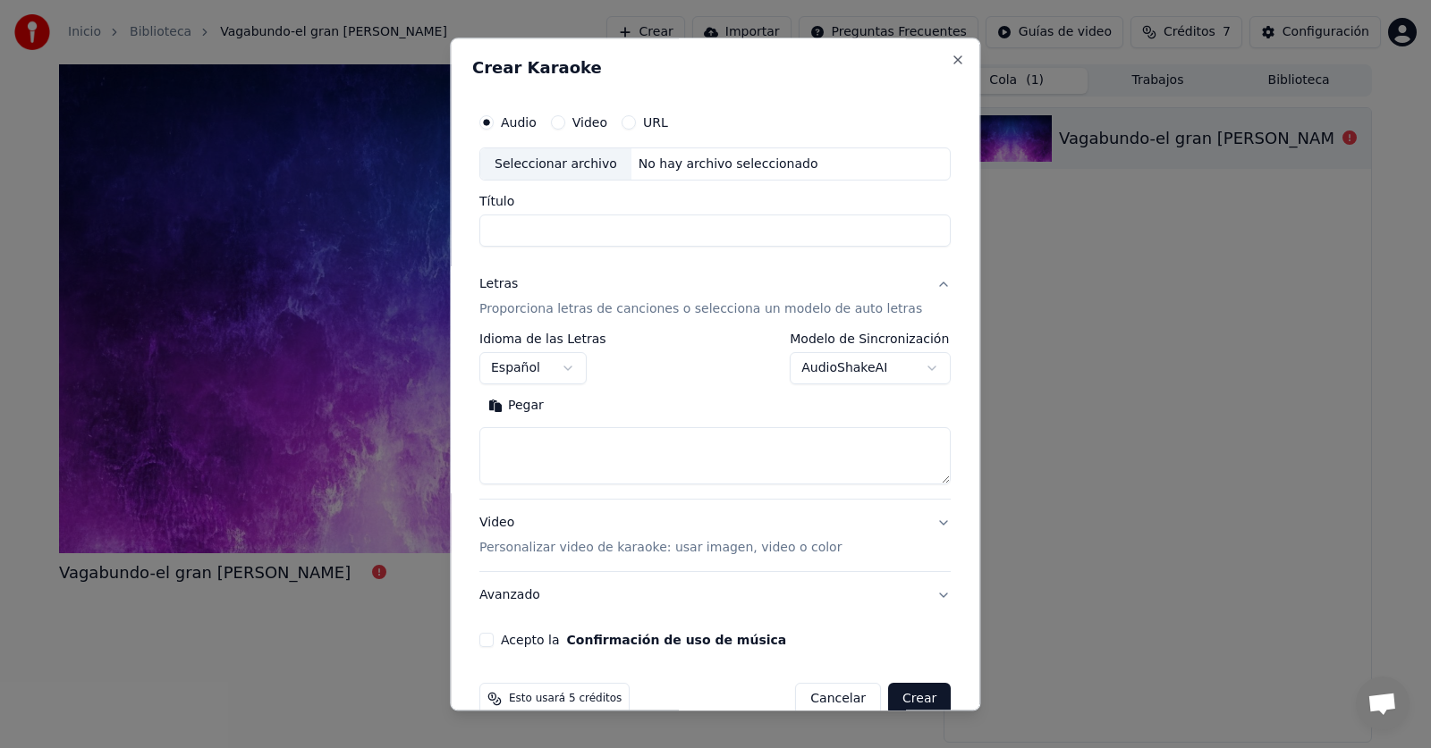
click at [668, 173] on div "Seleccionar archivo No hay archivo seleccionado" at bounding box center [714, 165] width 471 height 34
type input "**********"
click at [695, 475] on textarea at bounding box center [714, 456] width 471 height 57
click at [520, 407] on button "Pegar" at bounding box center [515, 407] width 73 height 29
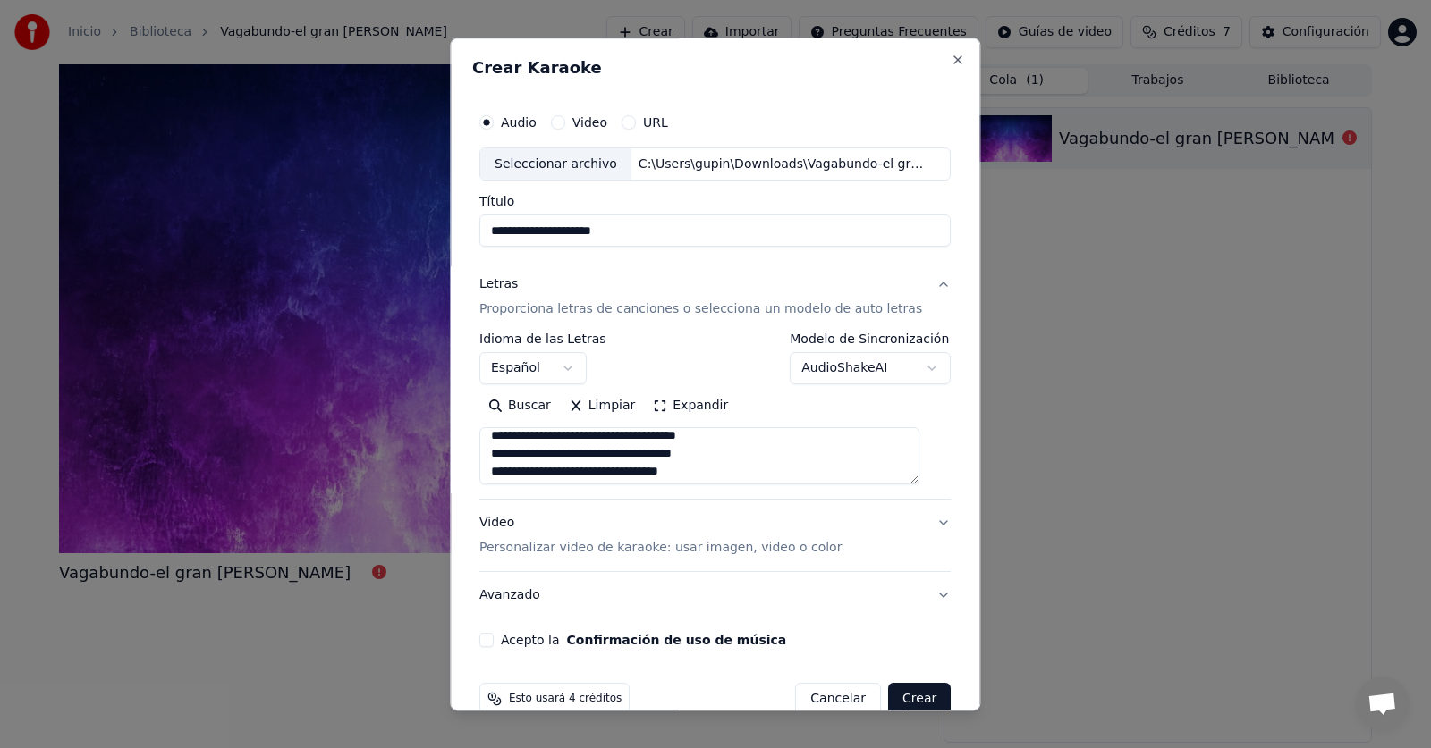
scroll to position [894, 0]
click at [648, 541] on p "Personalizar video de karaoke: usar imagen, video o color" at bounding box center [660, 549] width 362 height 18
type textarea "**********"
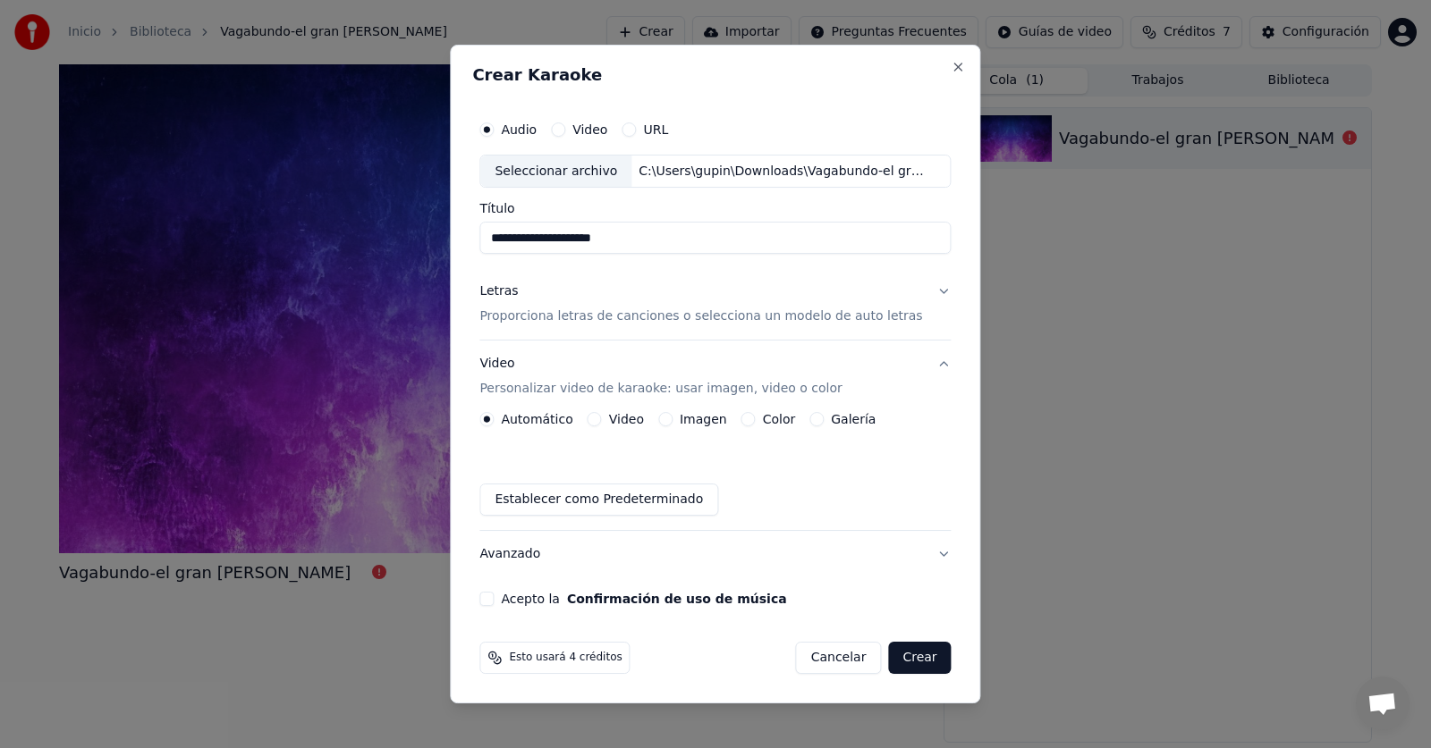
click at [684, 425] on div "Imagen" at bounding box center [692, 419] width 69 height 14
click at [681, 416] on div "Imagen" at bounding box center [692, 419] width 69 height 14
click at [672, 422] on button "Imagen" at bounding box center [665, 419] width 14 height 14
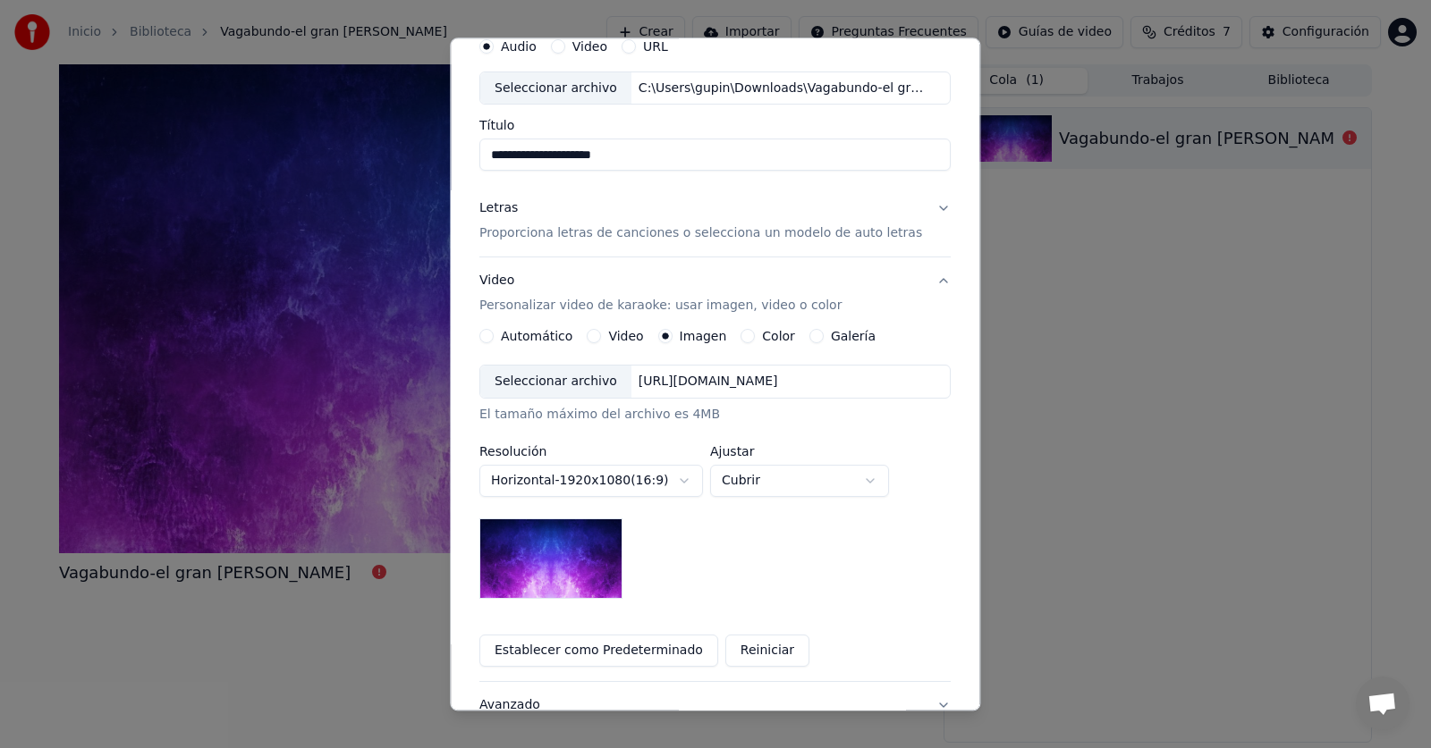
scroll to position [220, 0]
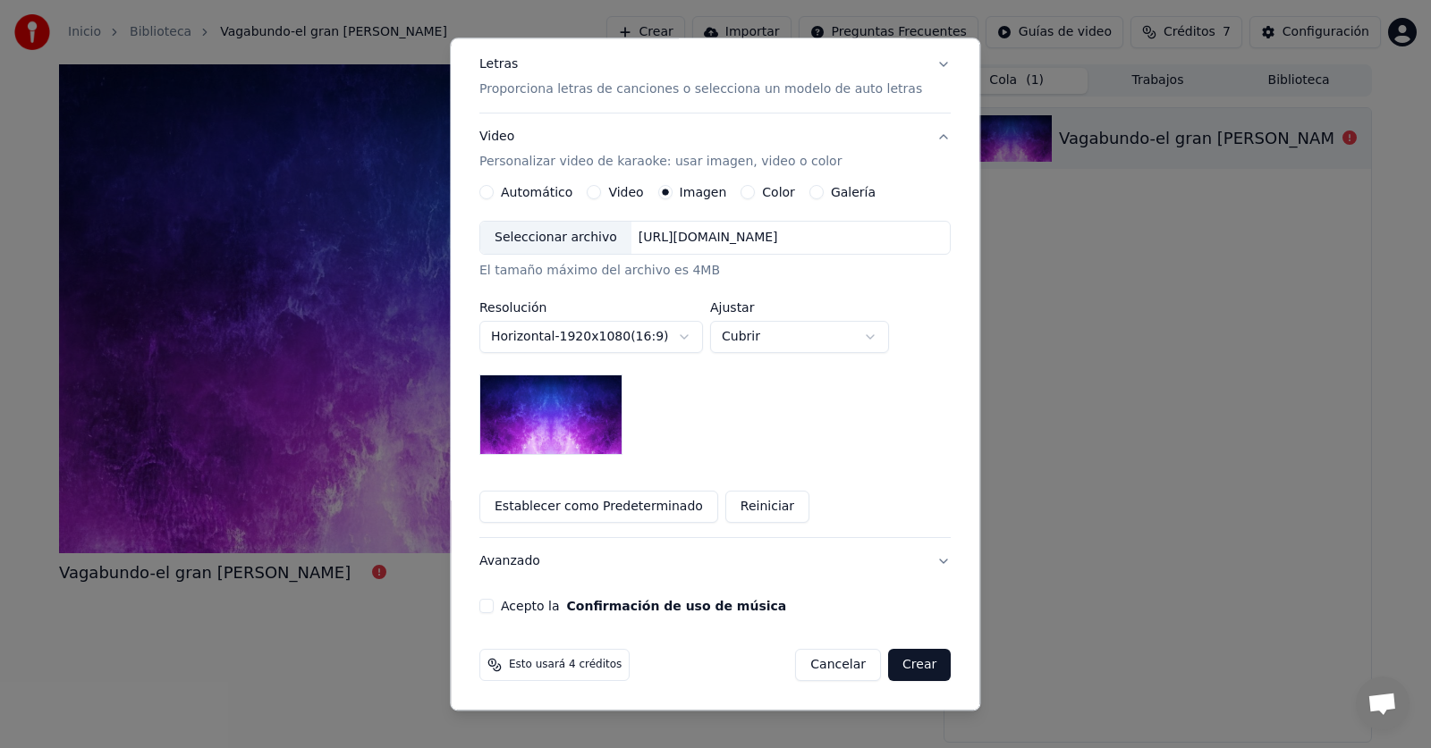
click at [494, 601] on button "Acepto la Confirmación de uso de música" at bounding box center [486, 607] width 14 height 14
click at [895, 672] on button "Crear" at bounding box center [919, 666] width 63 height 32
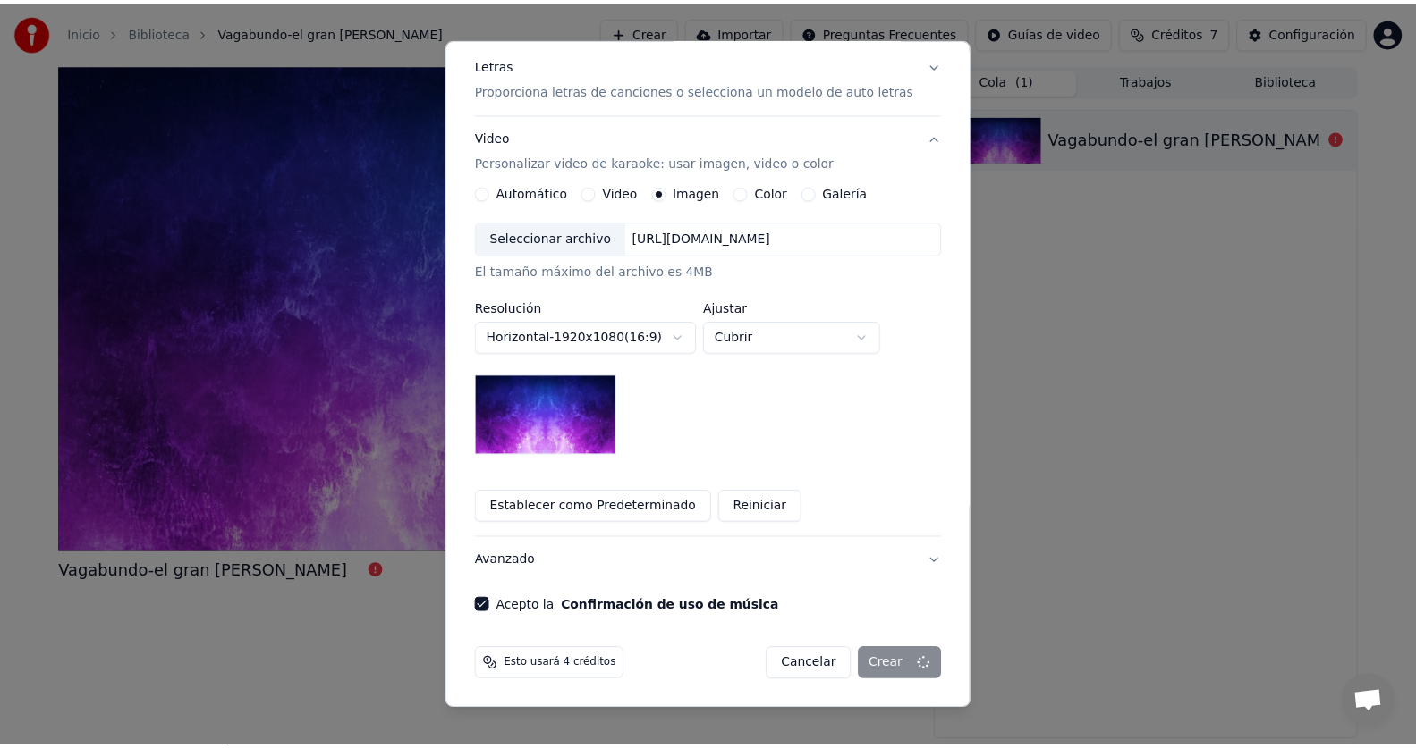
scroll to position [0, 0]
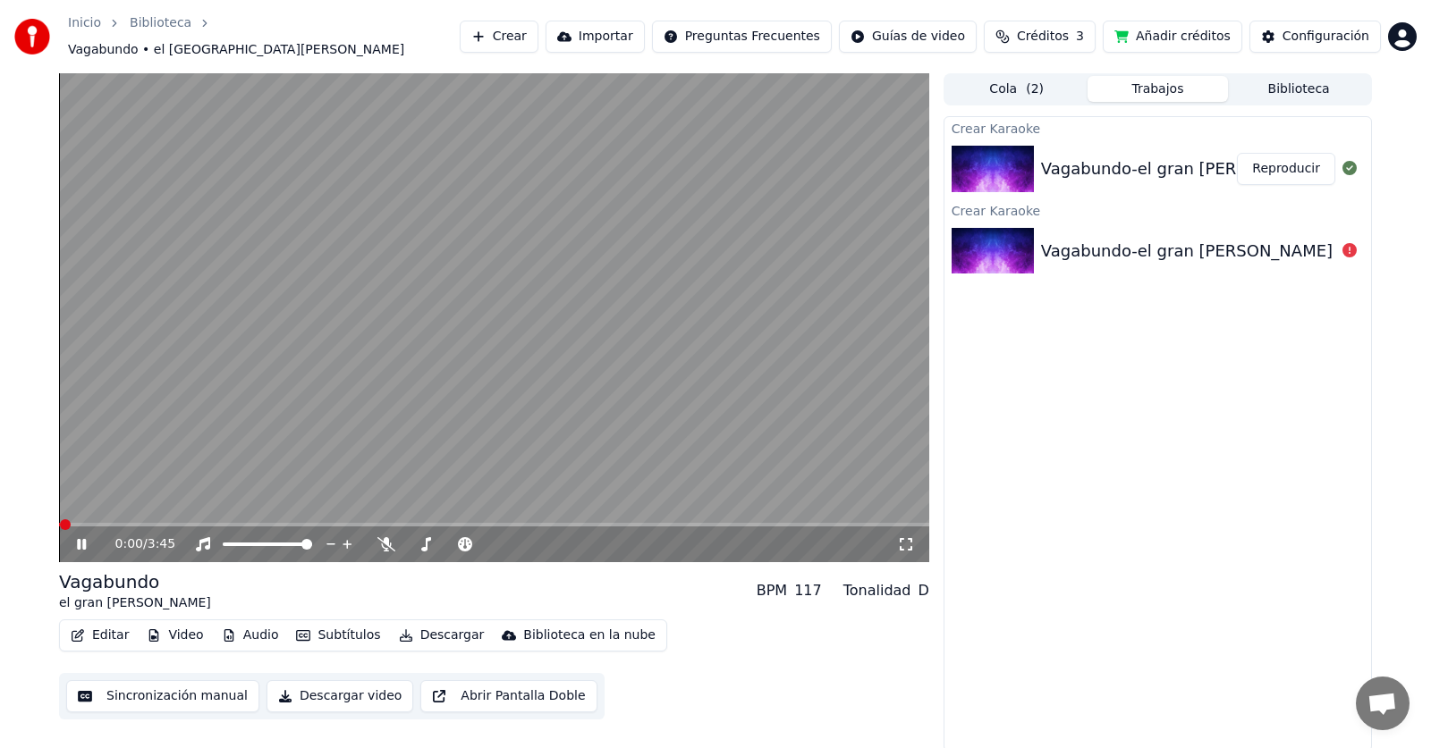
click at [84, 539] on icon at bounding box center [81, 544] width 9 height 11
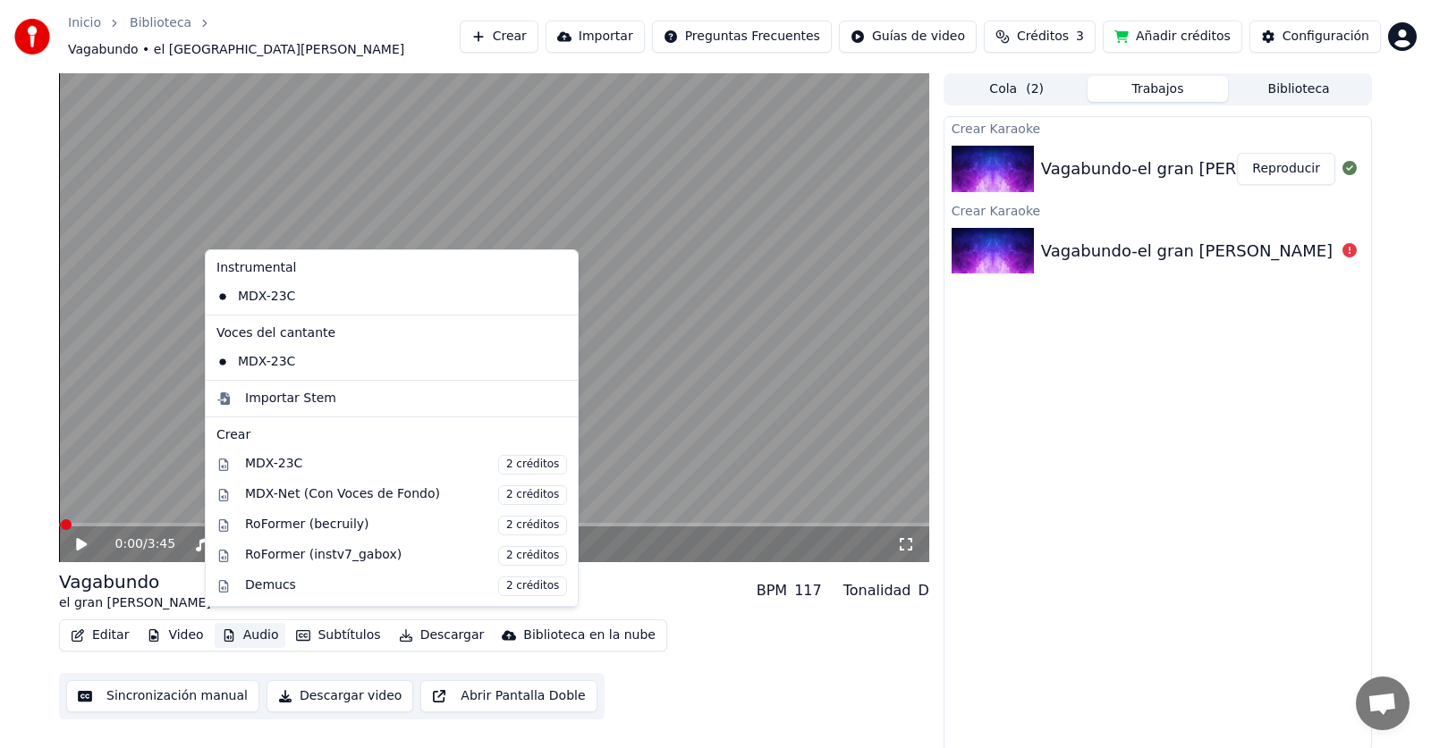
click at [243, 626] on button "Audio" at bounding box center [251, 635] width 72 height 25
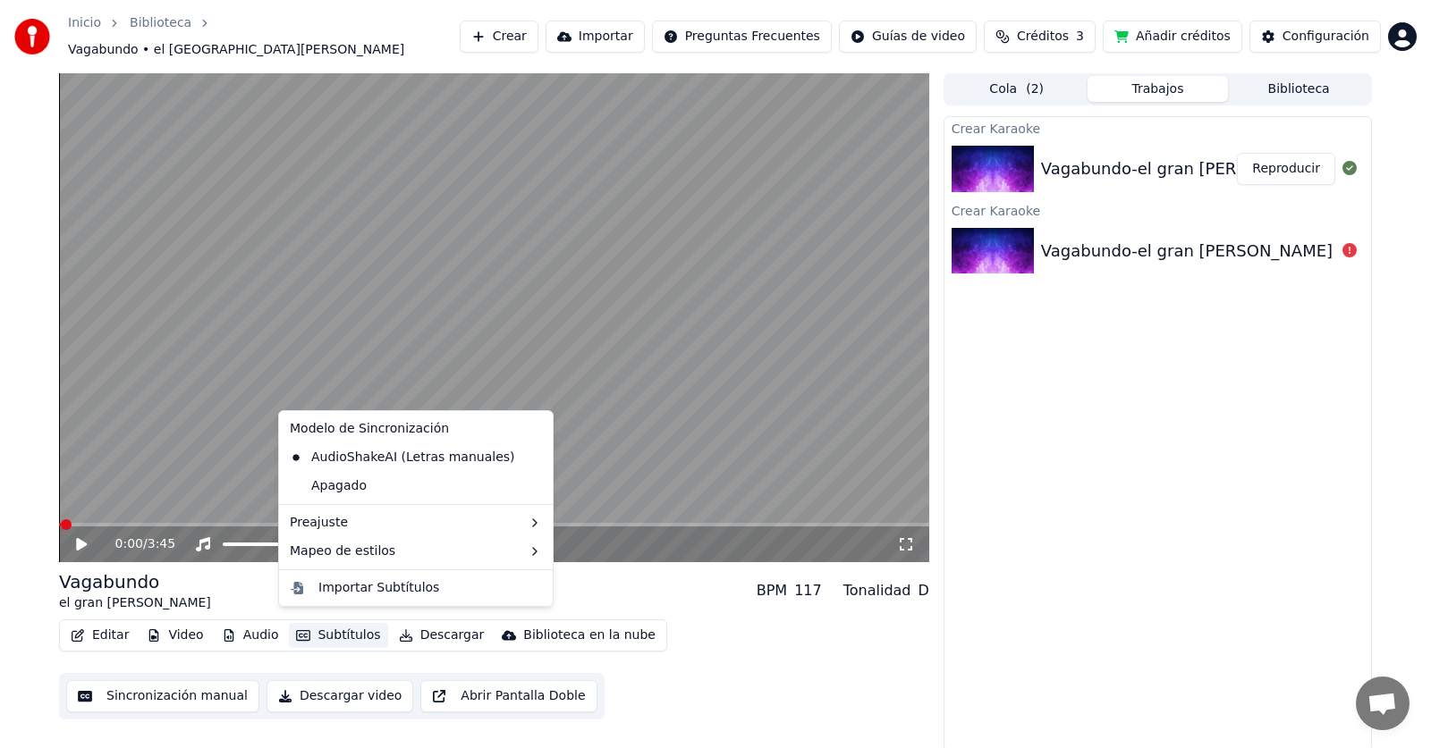
click at [578, 596] on div "Vagabundo el gran [PERSON_NAME] BPM 117 Tonalidad D" at bounding box center [494, 591] width 870 height 43
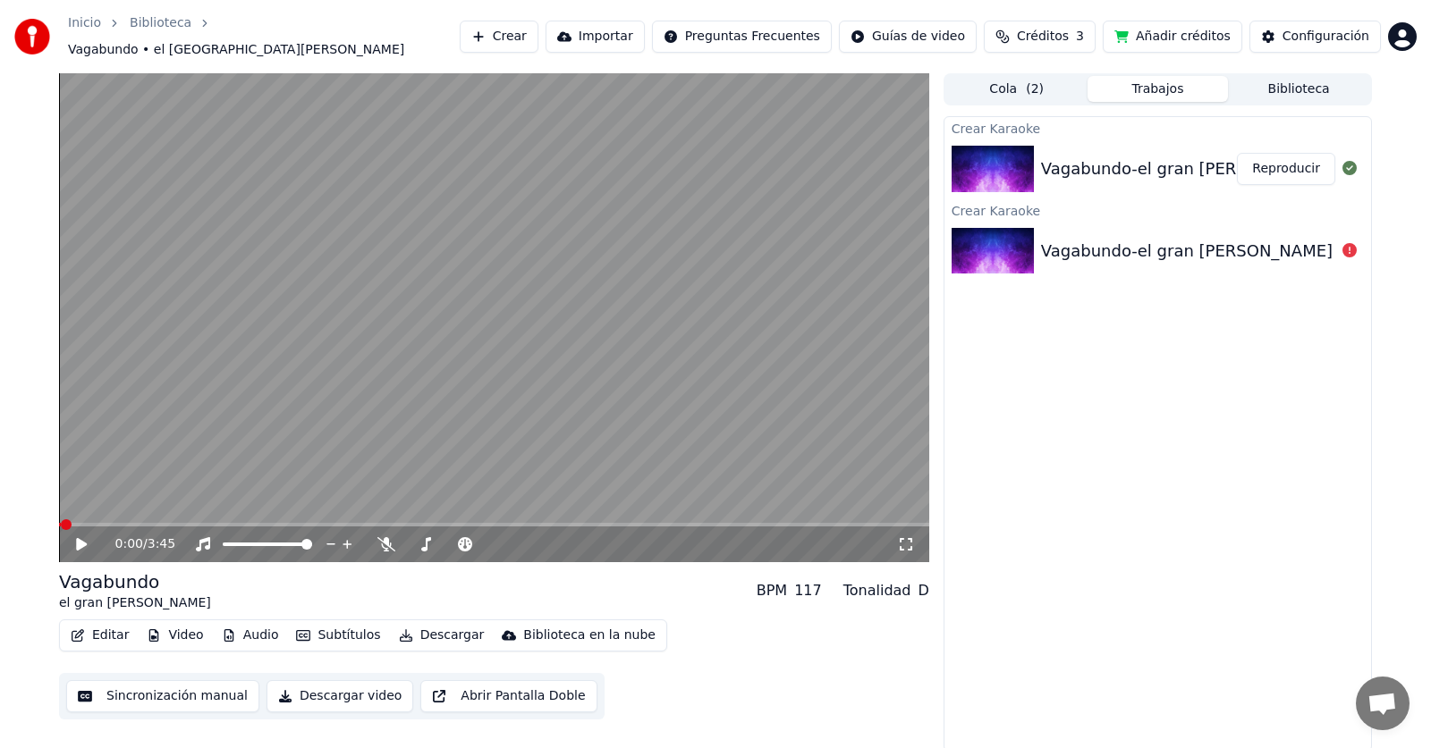
click at [196, 681] on button "Sincronización manual" at bounding box center [162, 697] width 193 height 32
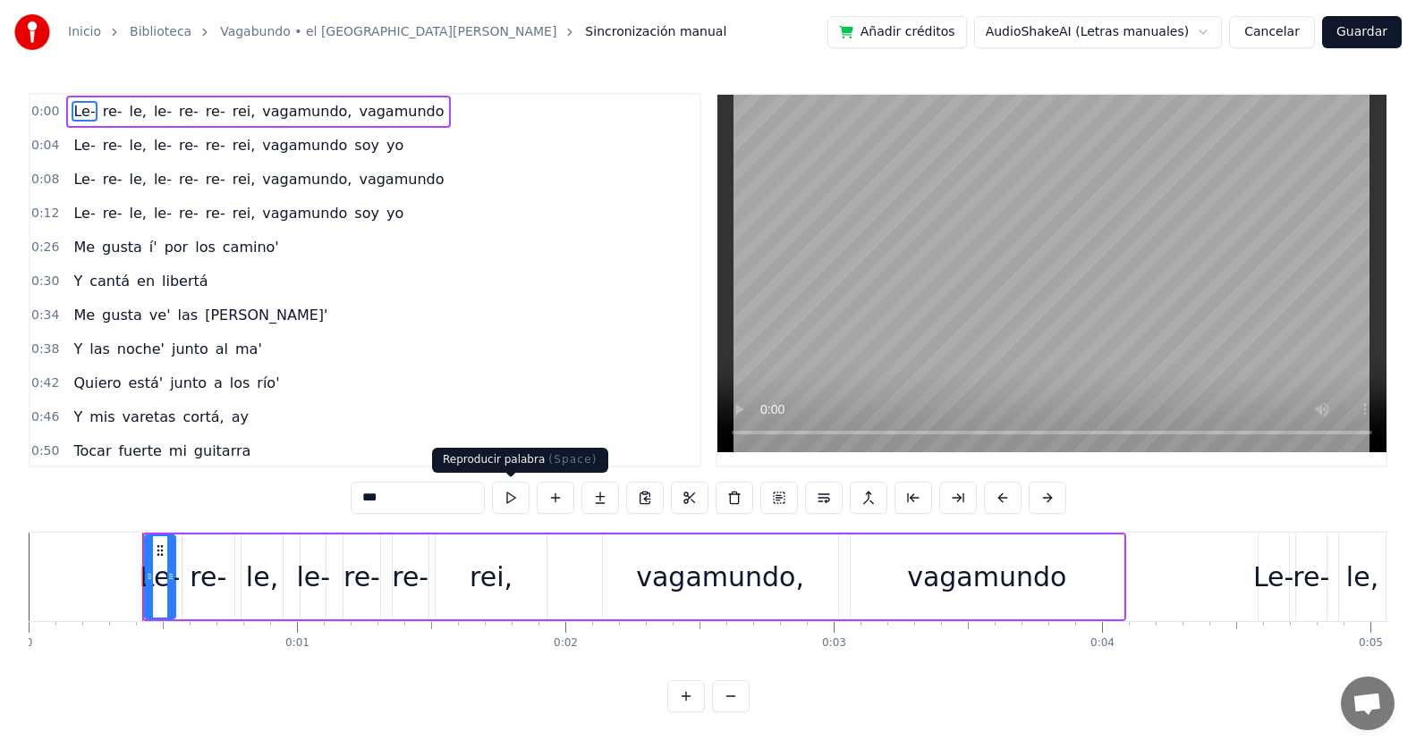
click at [509, 506] on button at bounding box center [511, 498] width 38 height 32
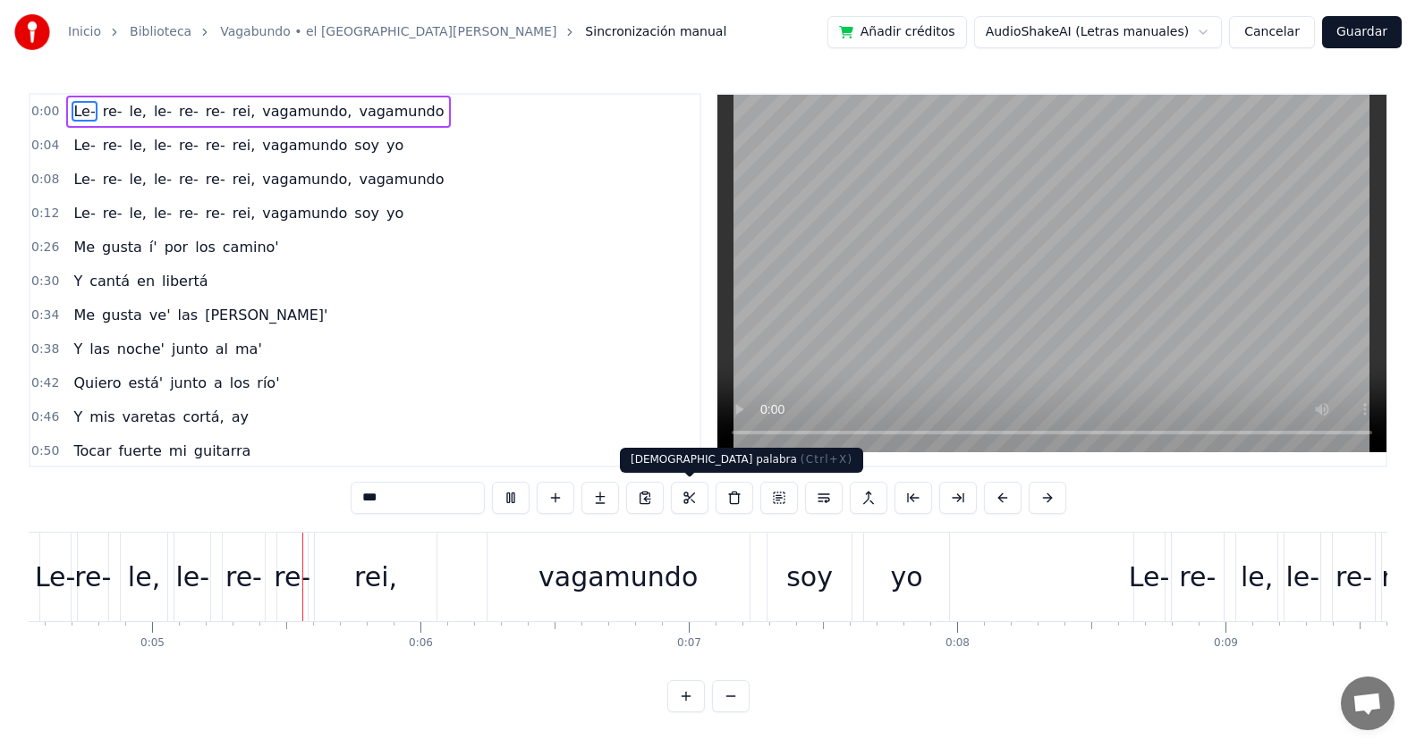
scroll to position [0, 1254]
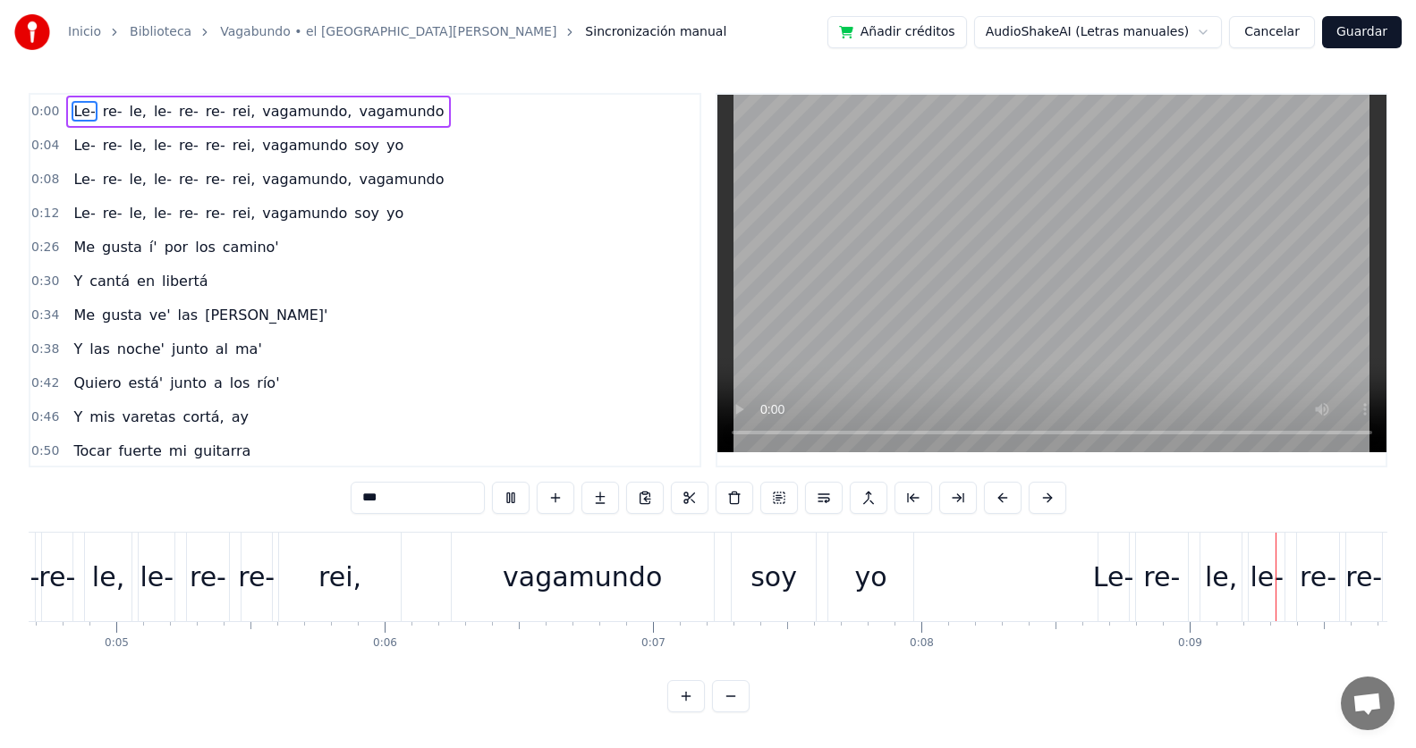
drag, startPoint x: 557, startPoint y: 583, endPoint x: 498, endPoint y: 584, distance: 59.0
click at [498, 584] on div "vagamundo" at bounding box center [583, 577] width 262 height 89
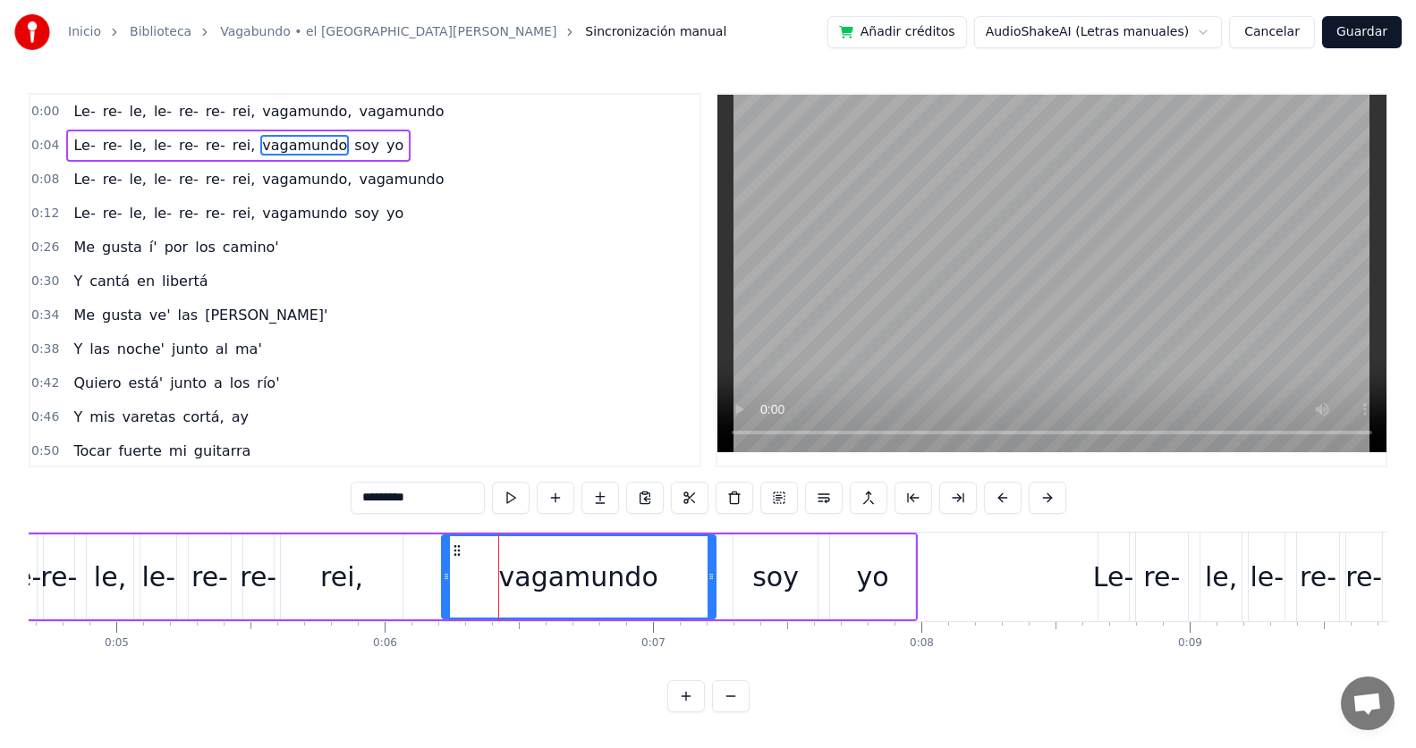
drag, startPoint x: 457, startPoint y: 584, endPoint x: 445, endPoint y: 584, distance: 11.6
click at [445, 584] on div at bounding box center [446, 577] width 7 height 81
click at [867, 367] on video at bounding box center [1051, 274] width 669 height 358
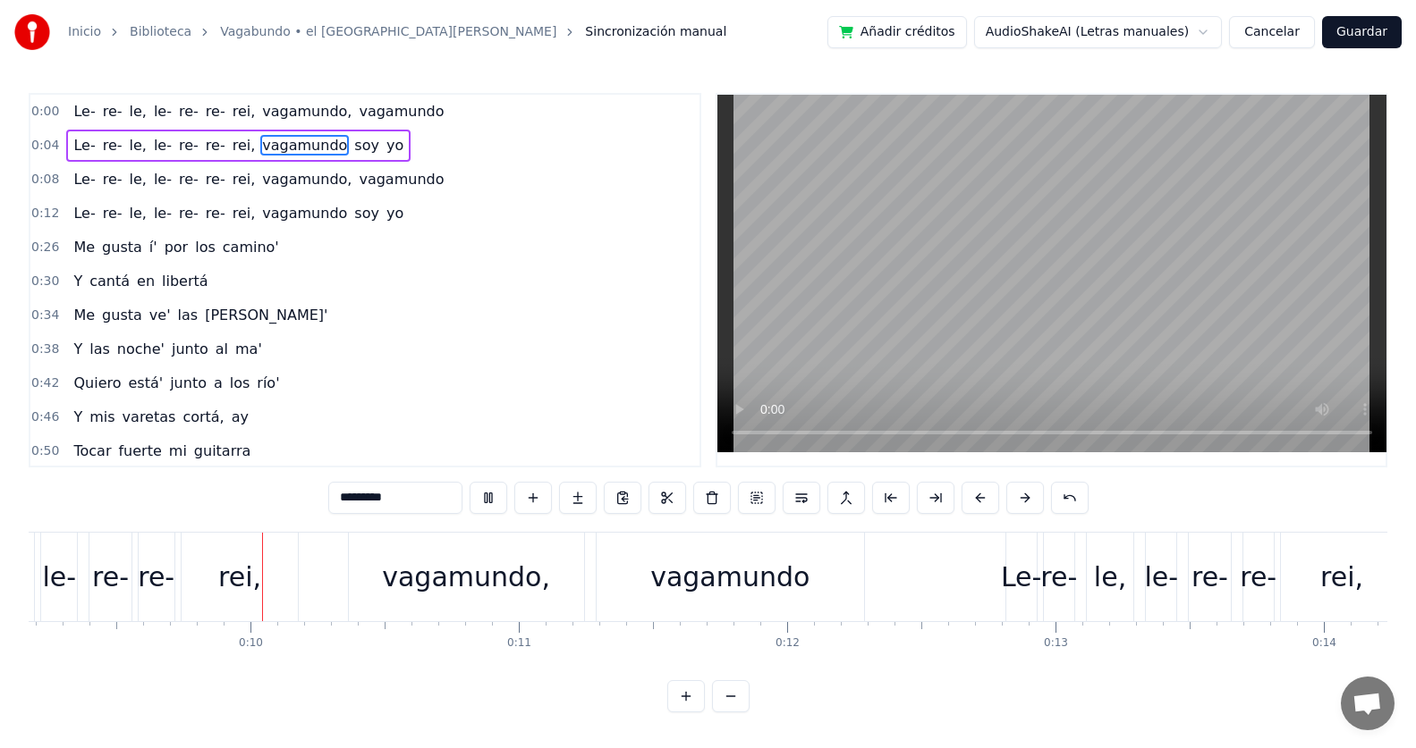
scroll to position [0, 2492]
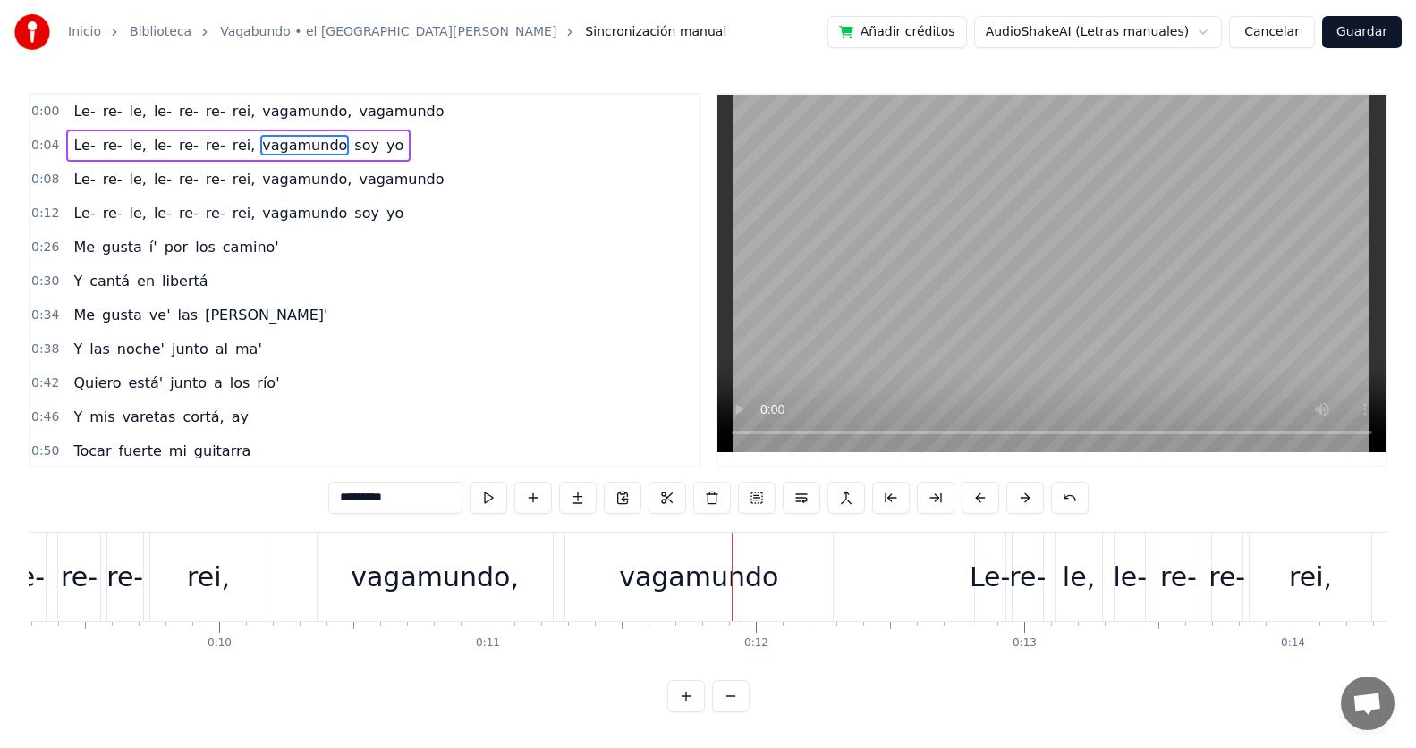
click at [373, 581] on div "vagamundo," at bounding box center [435, 577] width 168 height 40
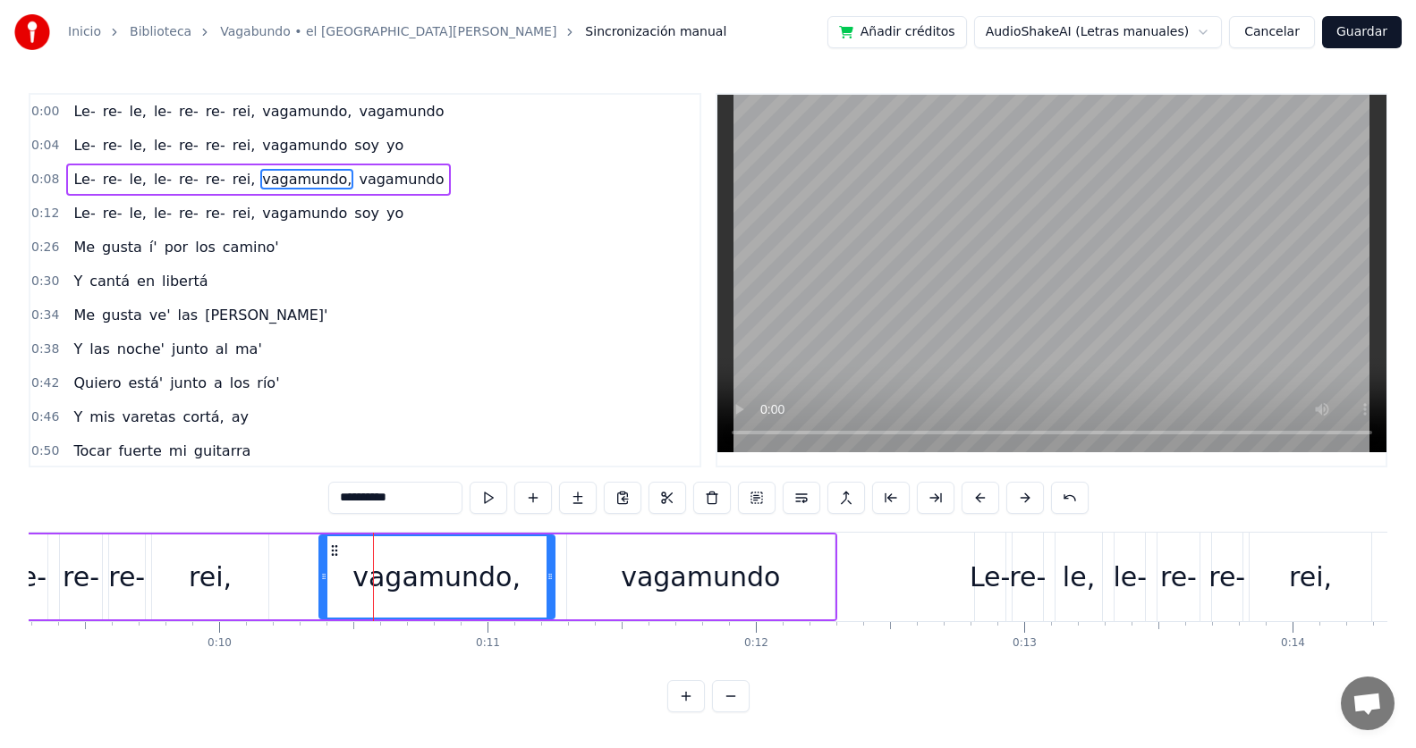
scroll to position [8, 0]
drag, startPoint x: 322, startPoint y: 570, endPoint x: 297, endPoint y: 569, distance: 25.1
click at [297, 570] on icon at bounding box center [298, 577] width 7 height 14
drag, startPoint x: 646, startPoint y: 568, endPoint x: 601, endPoint y: 566, distance: 44.7
click at [601, 566] on div "vagamundo" at bounding box center [700, 577] width 267 height 85
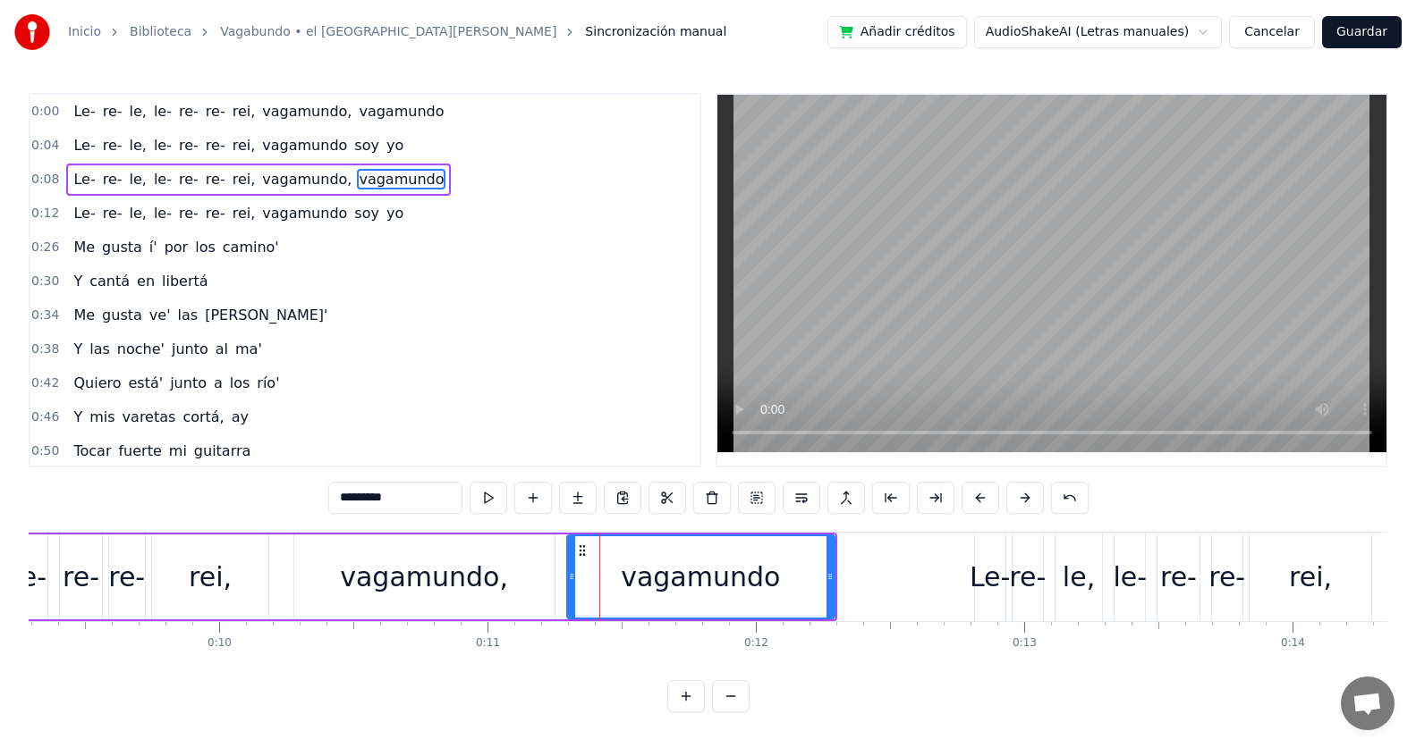
scroll to position [0, 0]
drag, startPoint x: 568, startPoint y: 580, endPoint x: 531, endPoint y: 580, distance: 36.7
click at [531, 580] on icon at bounding box center [534, 577] width 7 height 14
click at [355, 585] on div "vagamundo," at bounding box center [424, 577] width 168 height 40
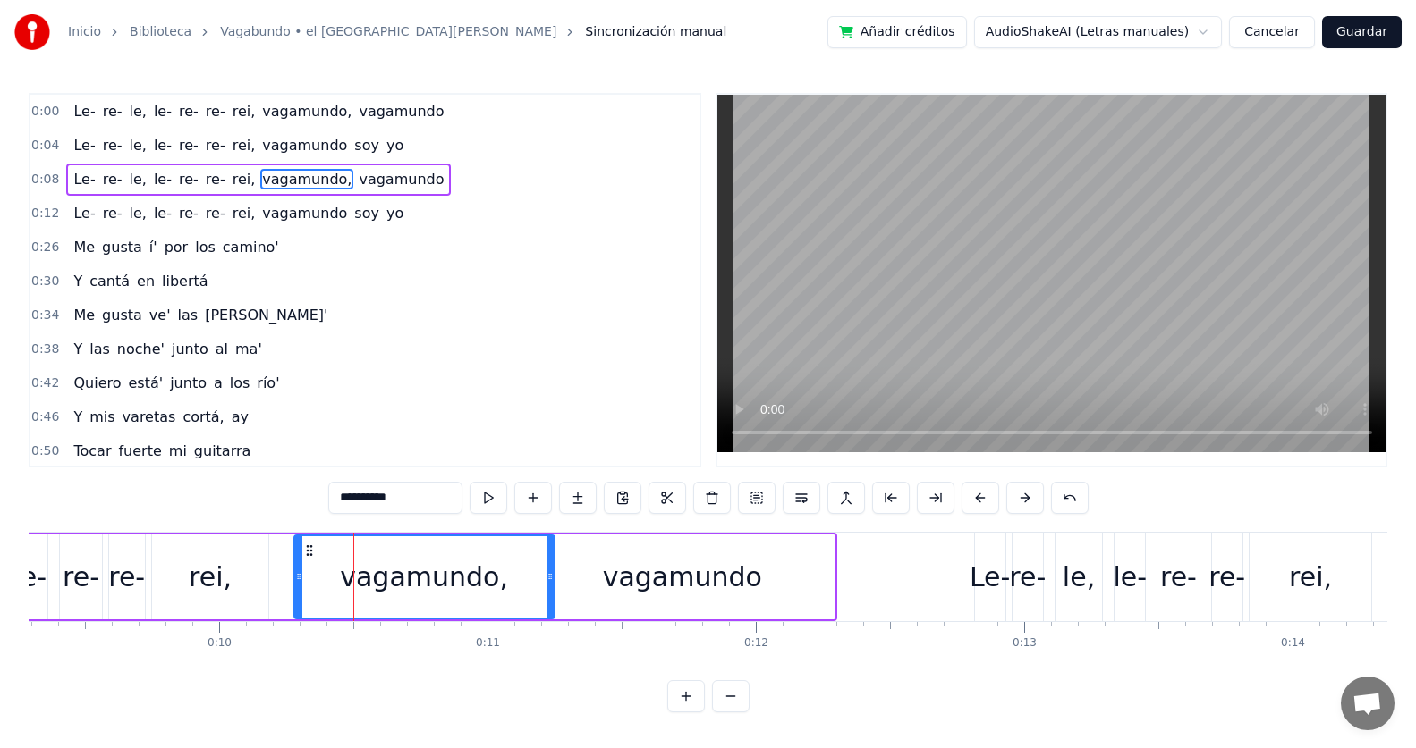
scroll to position [8, 0]
click at [32, 568] on div "le-" at bounding box center [30, 577] width 34 height 40
type input "***"
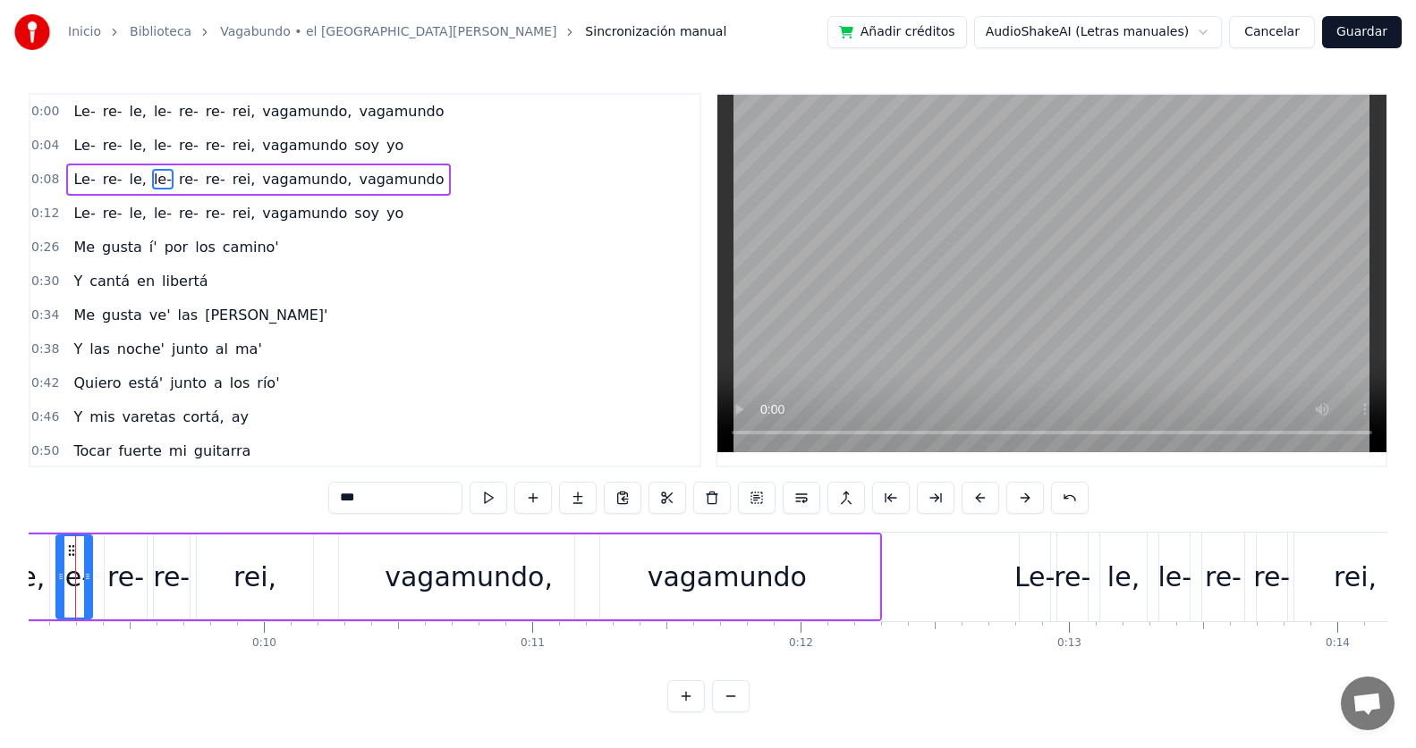
scroll to position [0, 2405]
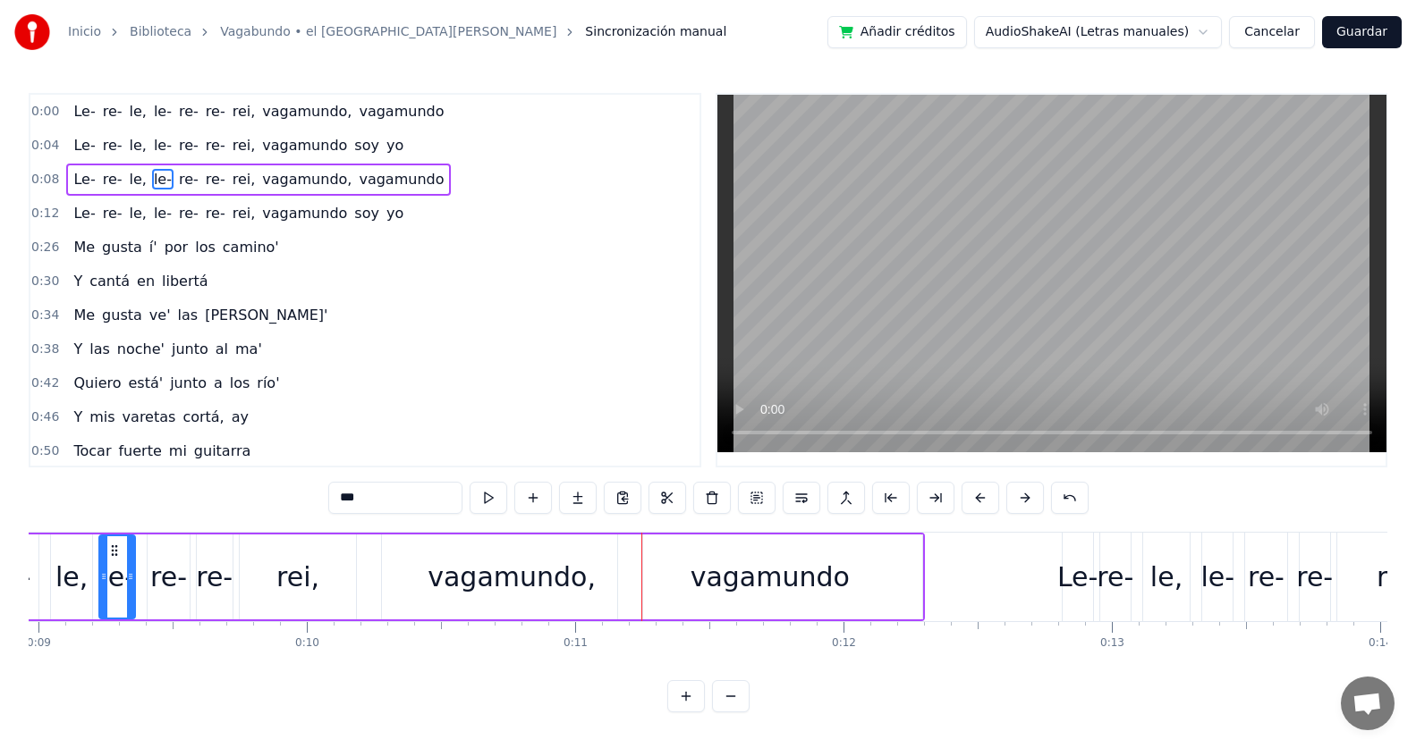
click at [317, 410] on div "0:46 Y mis varetas cortá, ay" at bounding box center [364, 418] width 669 height 34
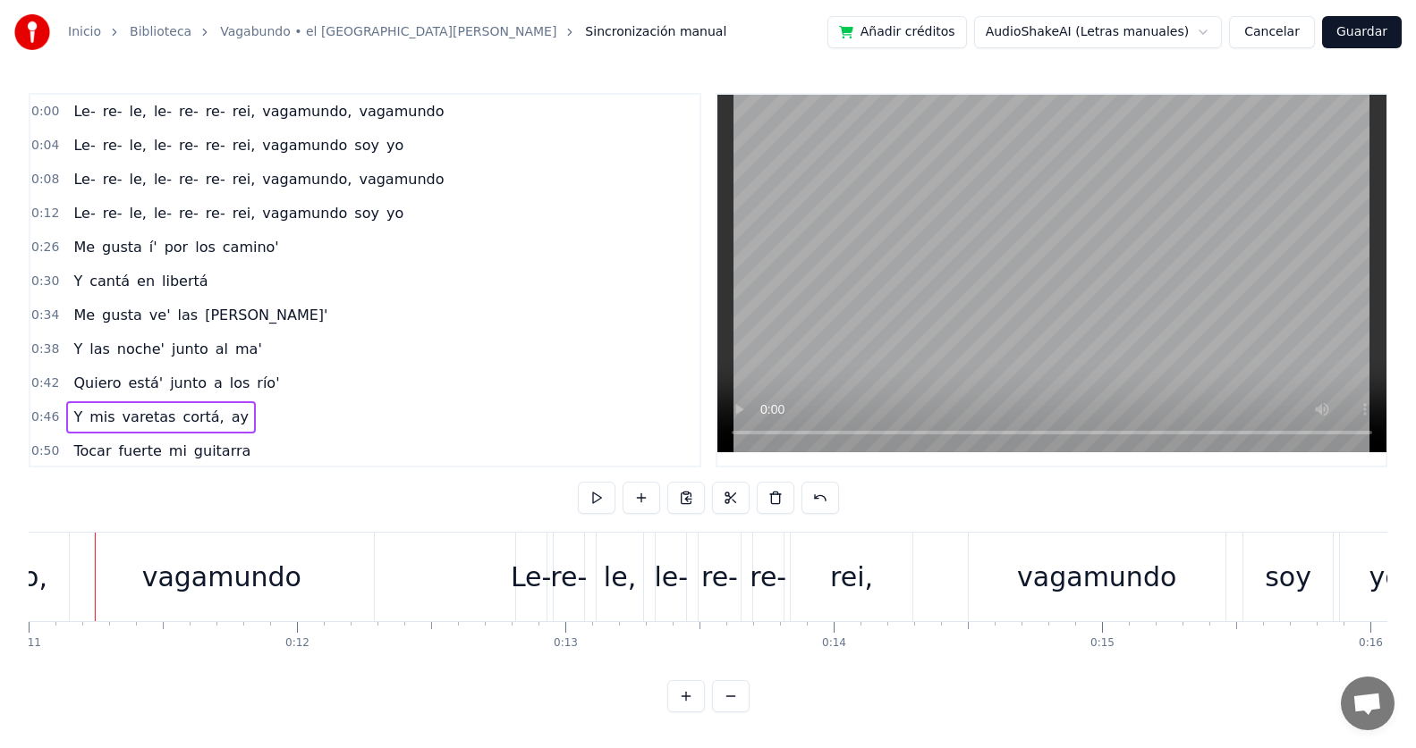
scroll to position [0, 2927]
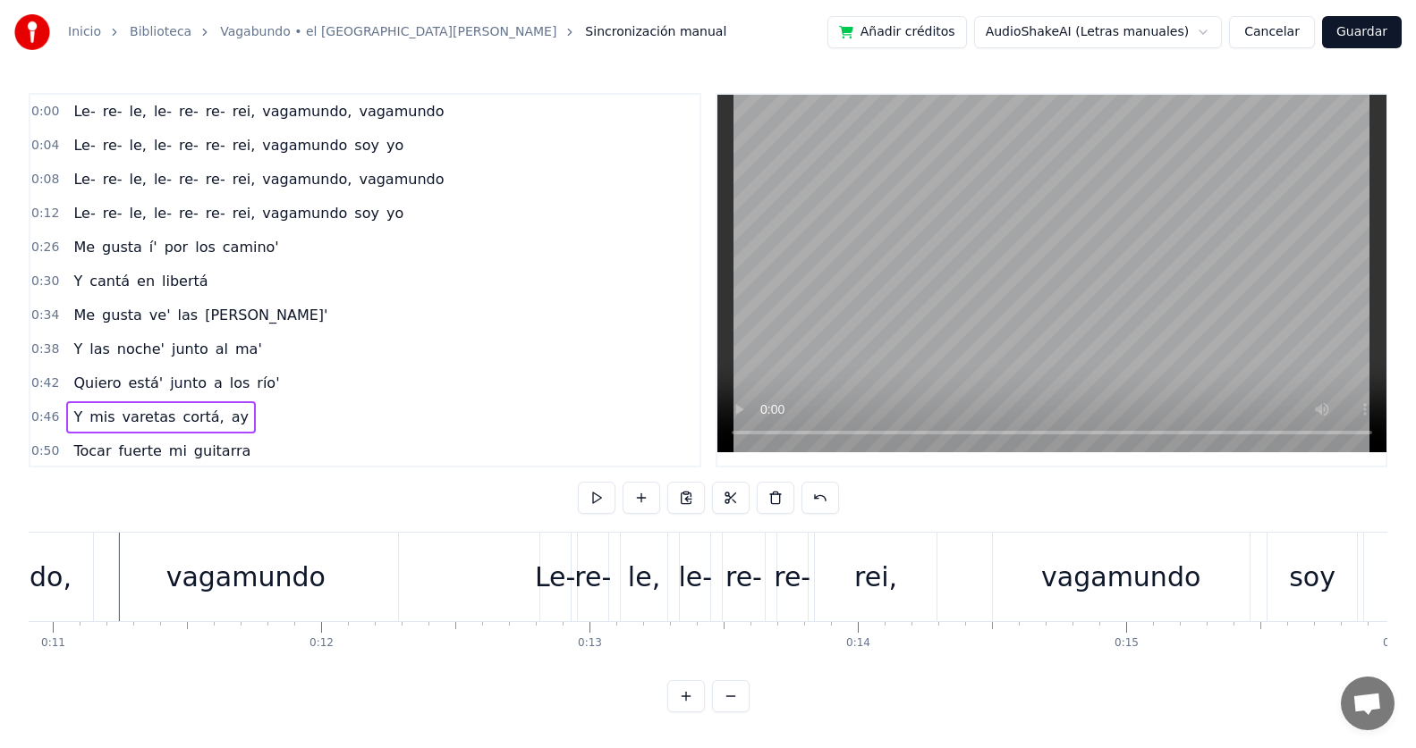
click at [204, 174] on span "re-" at bounding box center [215, 179] width 23 height 21
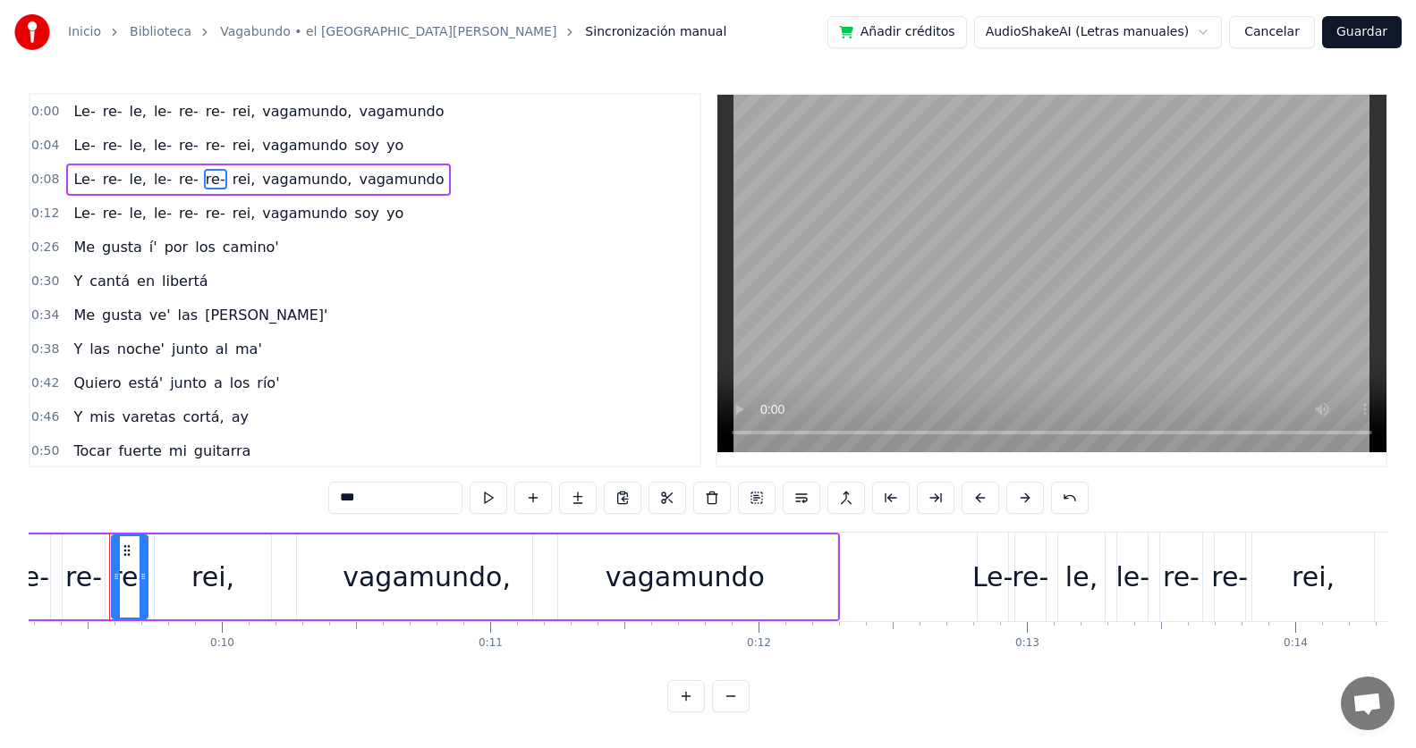
scroll to position [0, 2480]
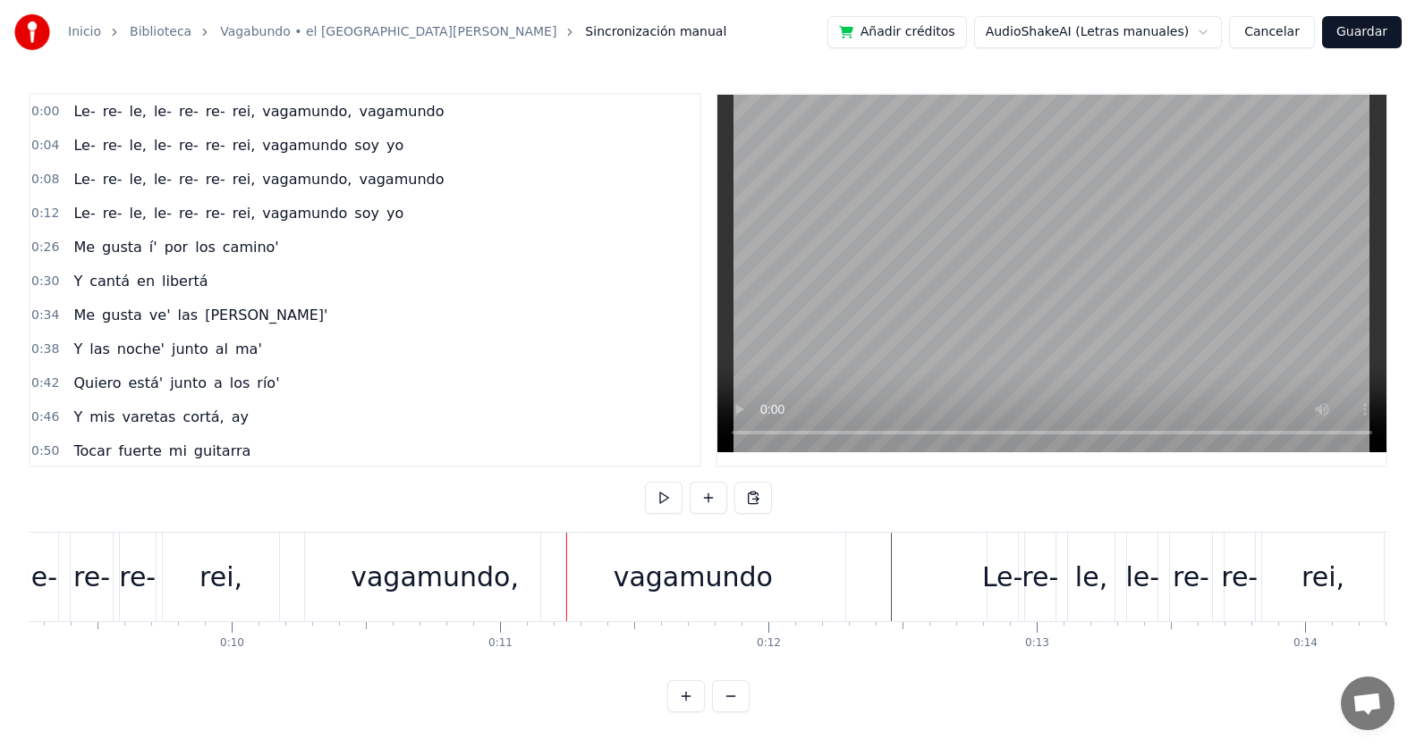
click at [561, 452] on div "0:50 Tocar fuerte mi guitarra" at bounding box center [364, 452] width 669 height 34
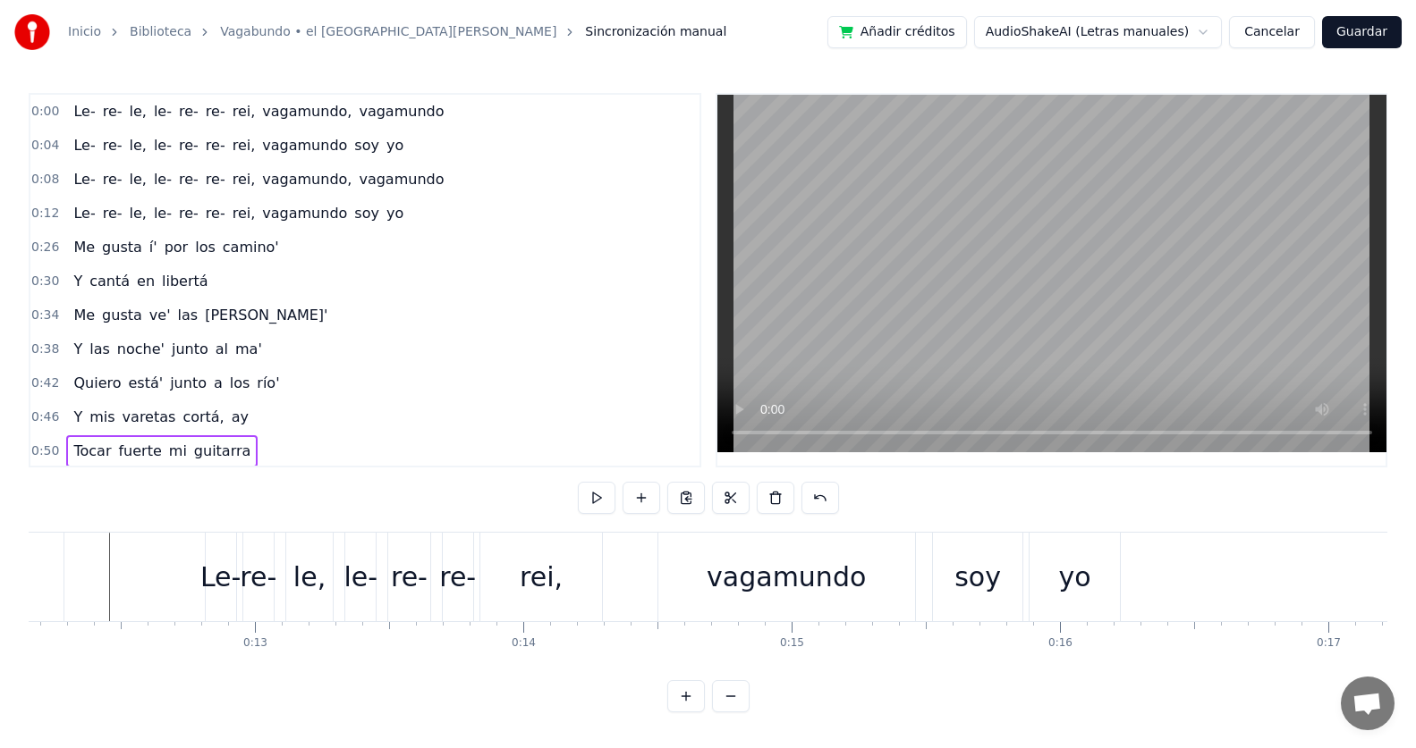
scroll to position [0, 2927]
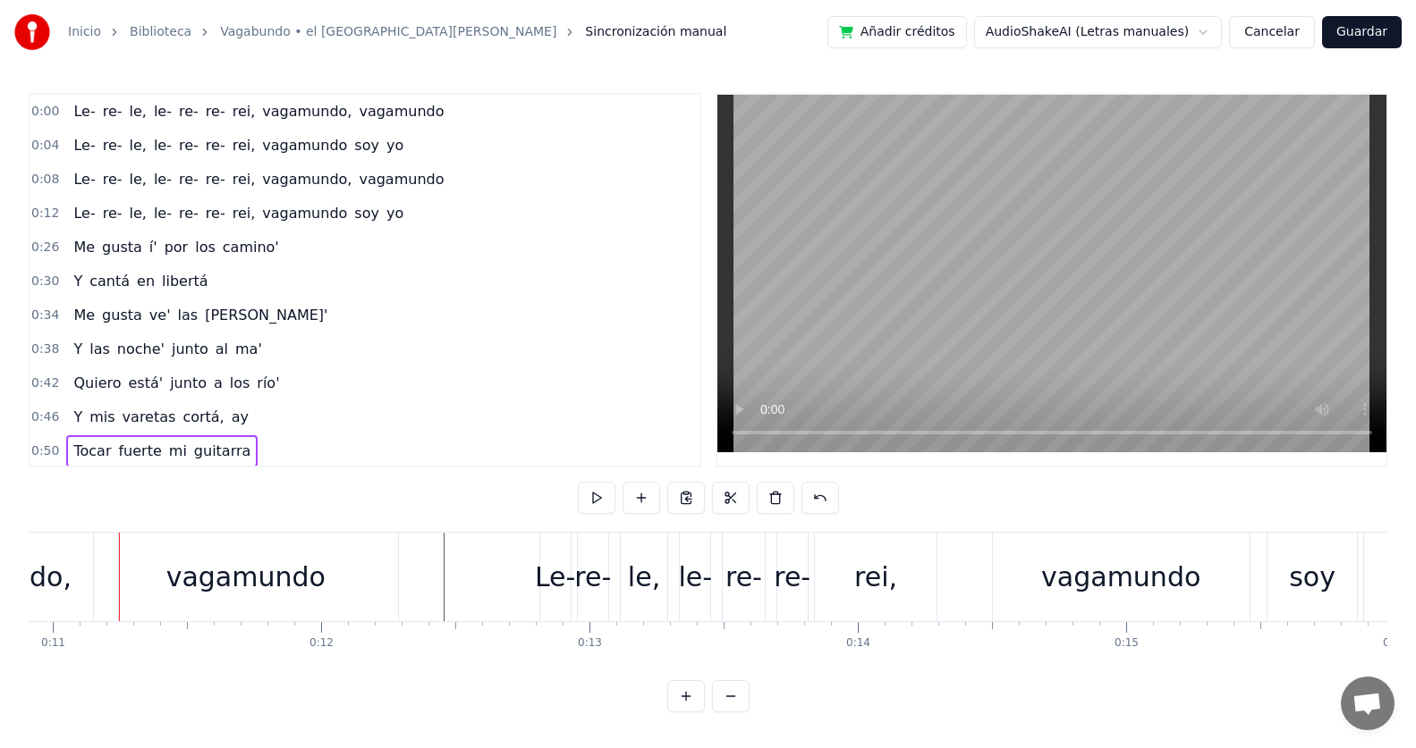
click at [536, 201] on div "0:12 Le- re- le, le- re- re- rei, vagamundo soy yo" at bounding box center [364, 214] width 669 height 34
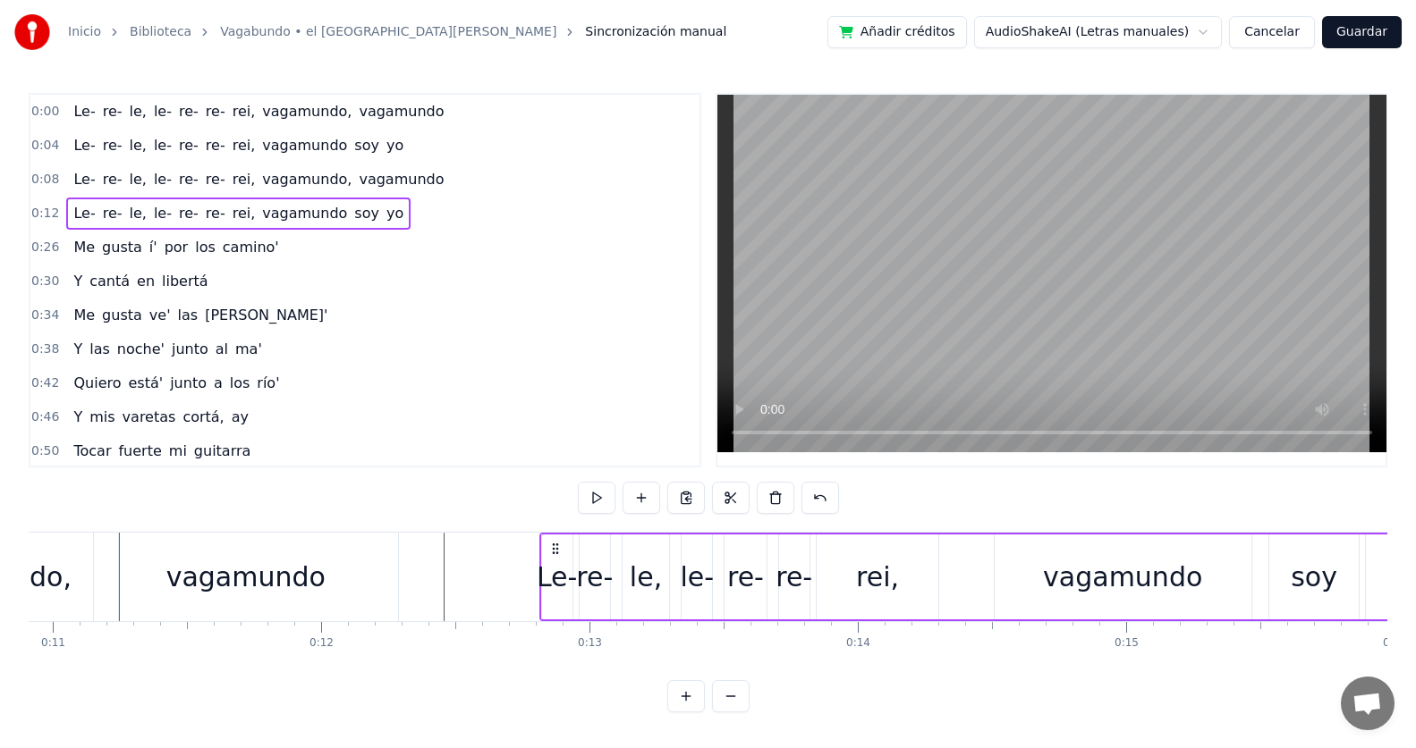
click at [405, 113] on span "vagamundo" at bounding box center [401, 111] width 89 height 21
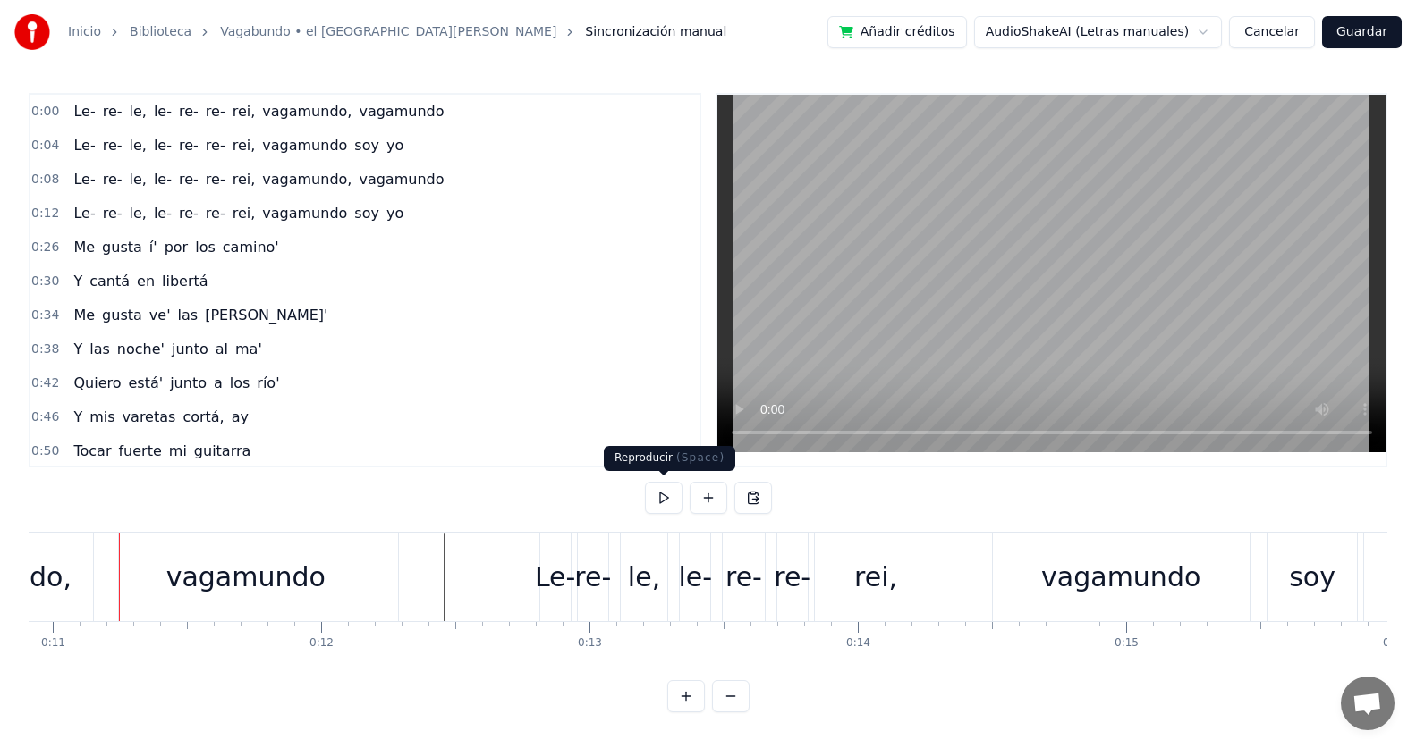
click at [666, 497] on button at bounding box center [664, 498] width 38 height 32
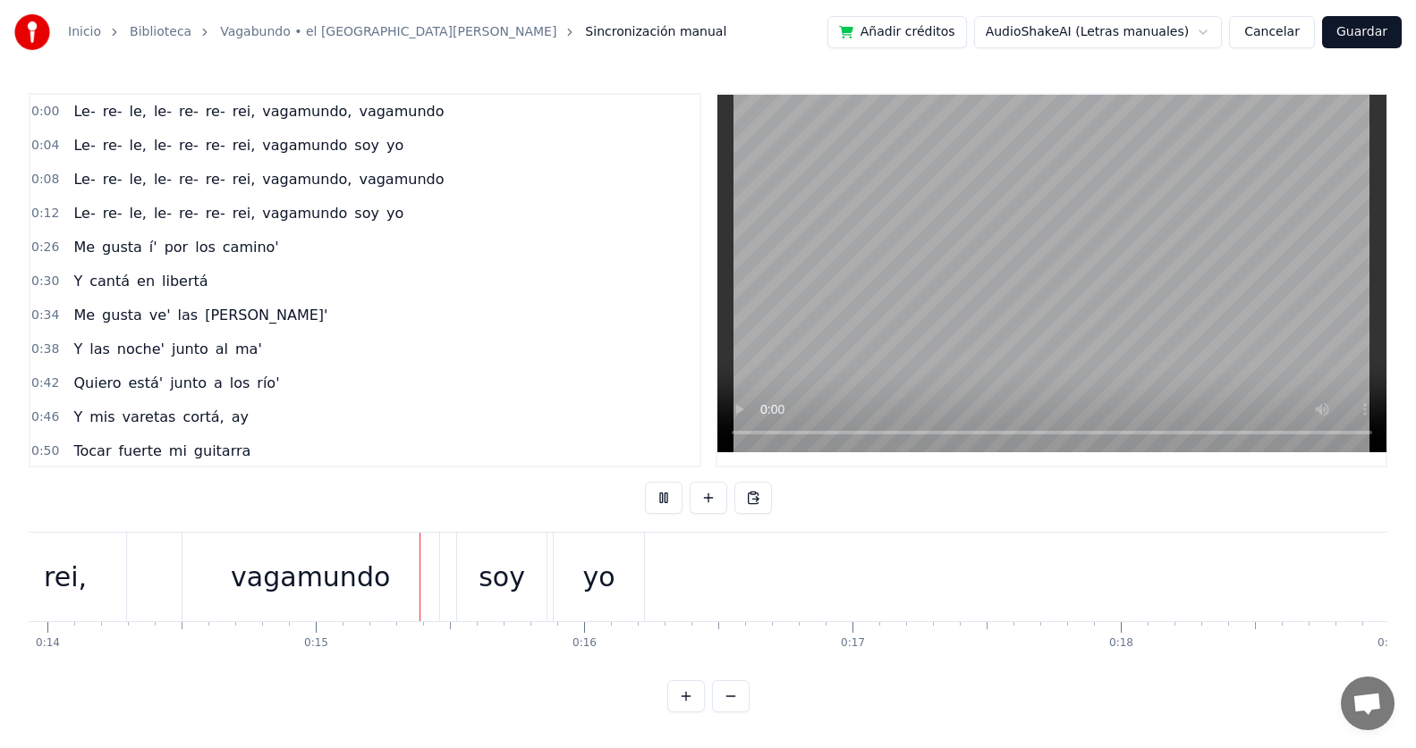
scroll to position [0, 3953]
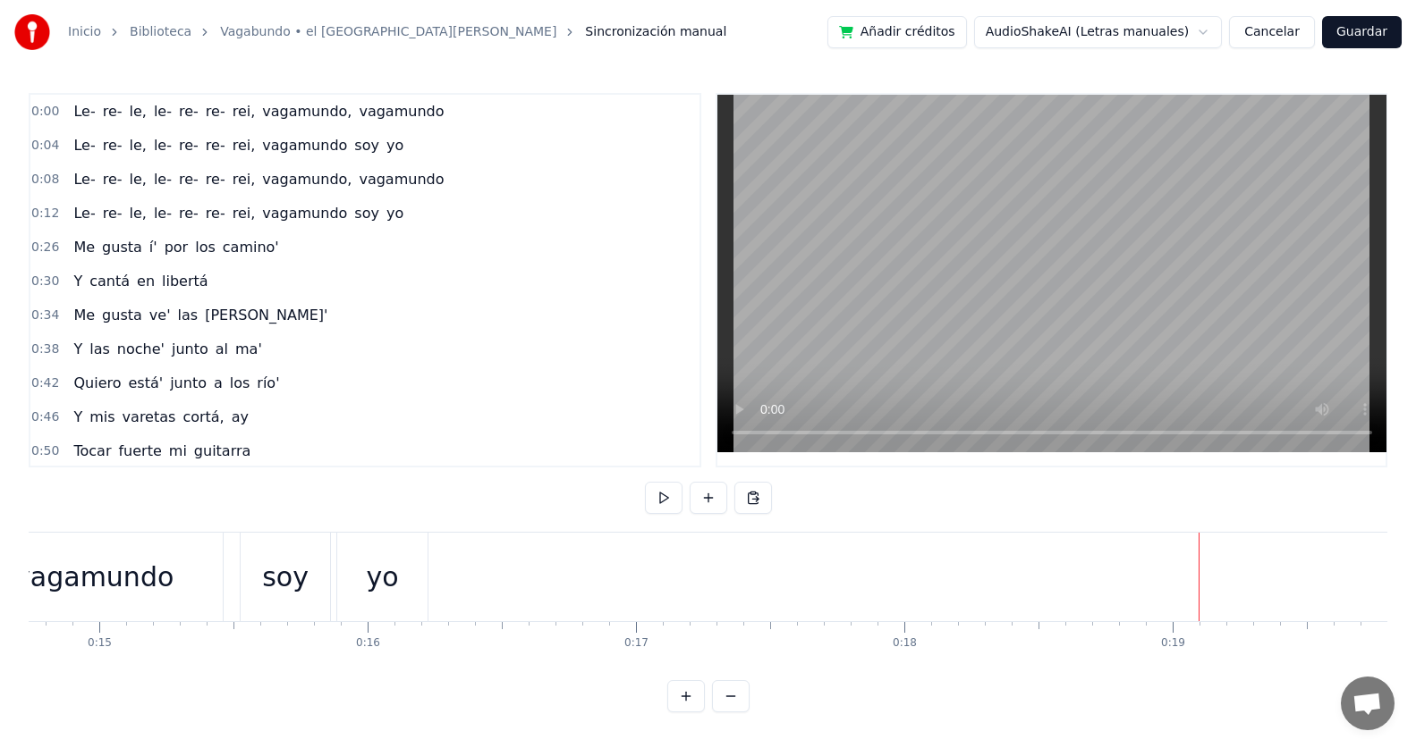
click at [910, 275] on video at bounding box center [1051, 274] width 669 height 358
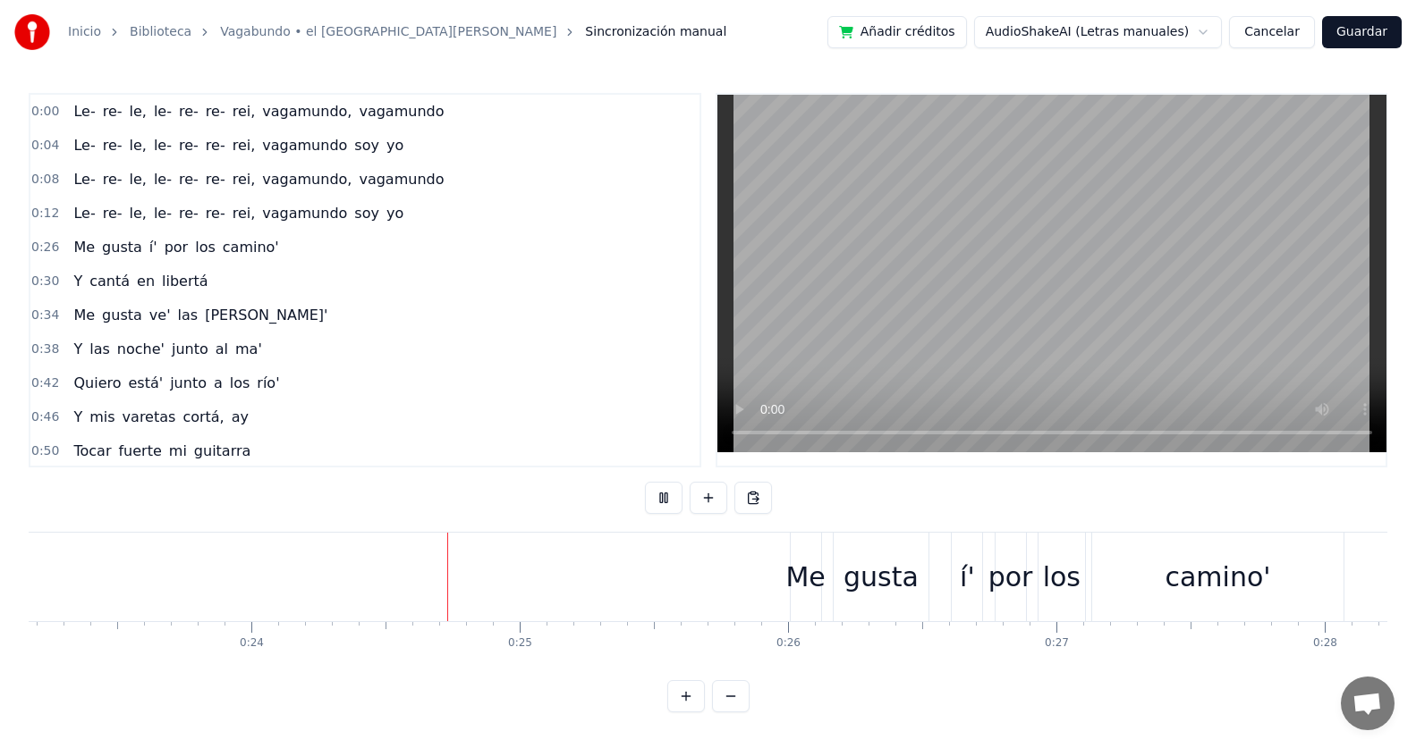
scroll to position [0, 6396]
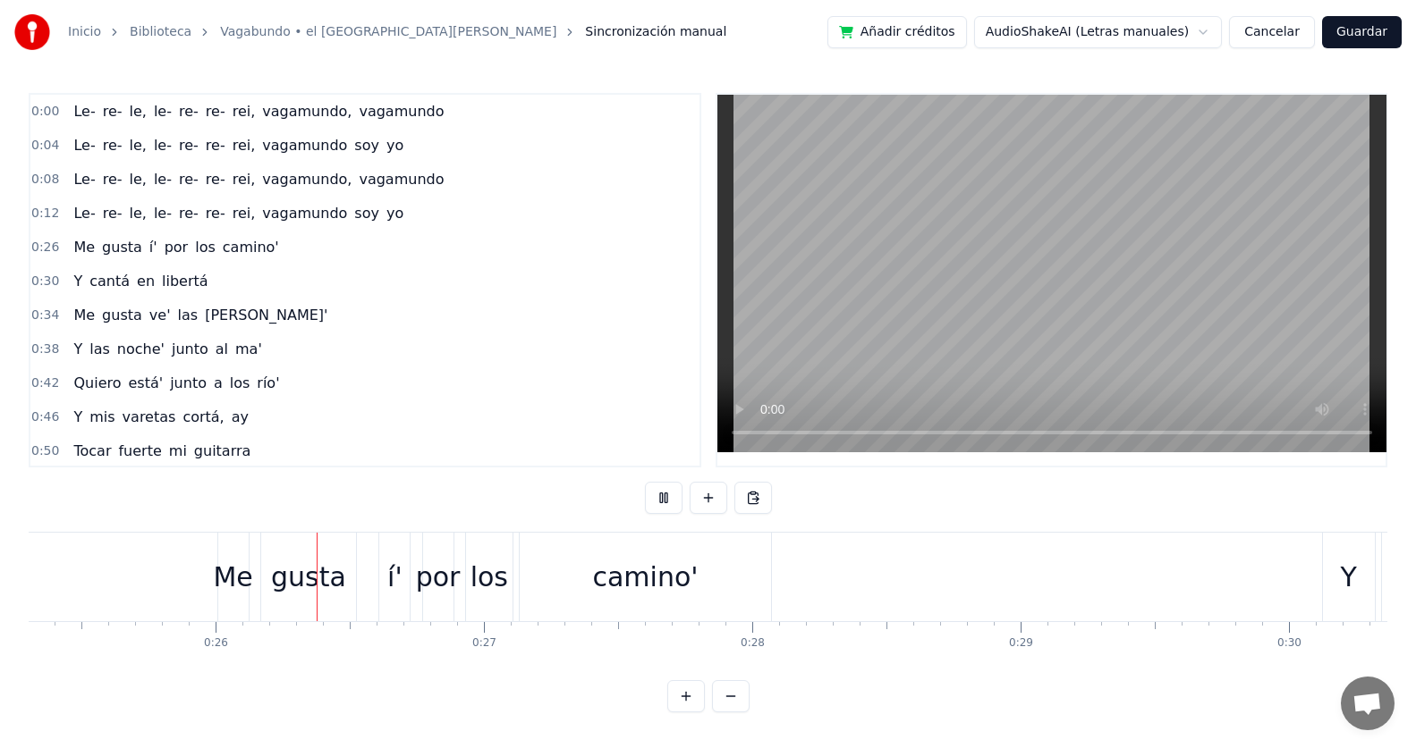
scroll to position [0, 6811]
click at [370, 582] on div "í'" at bounding box center [372, 577] width 15 height 40
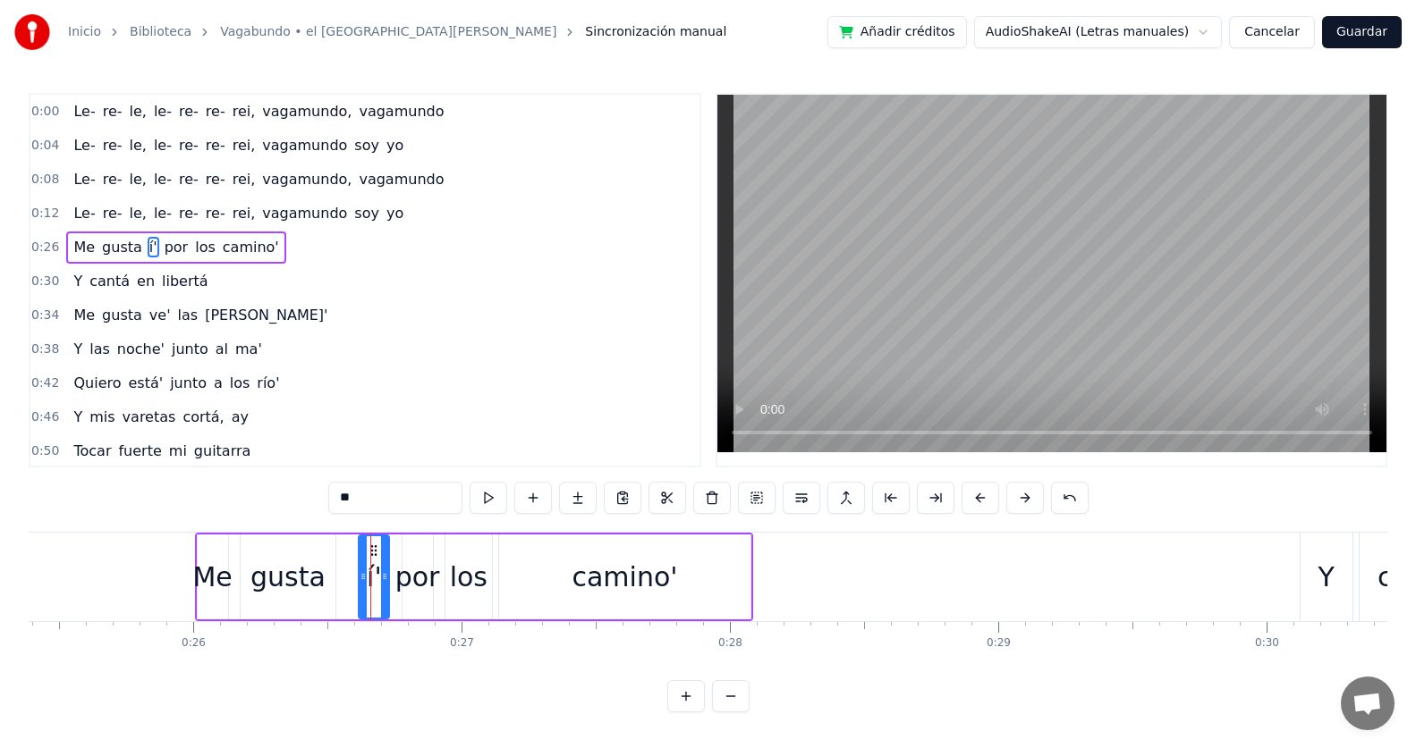
scroll to position [0, 0]
click at [352, 504] on input "**" at bounding box center [395, 498] width 134 height 32
click at [678, 579] on div "camino'" at bounding box center [624, 577] width 251 height 85
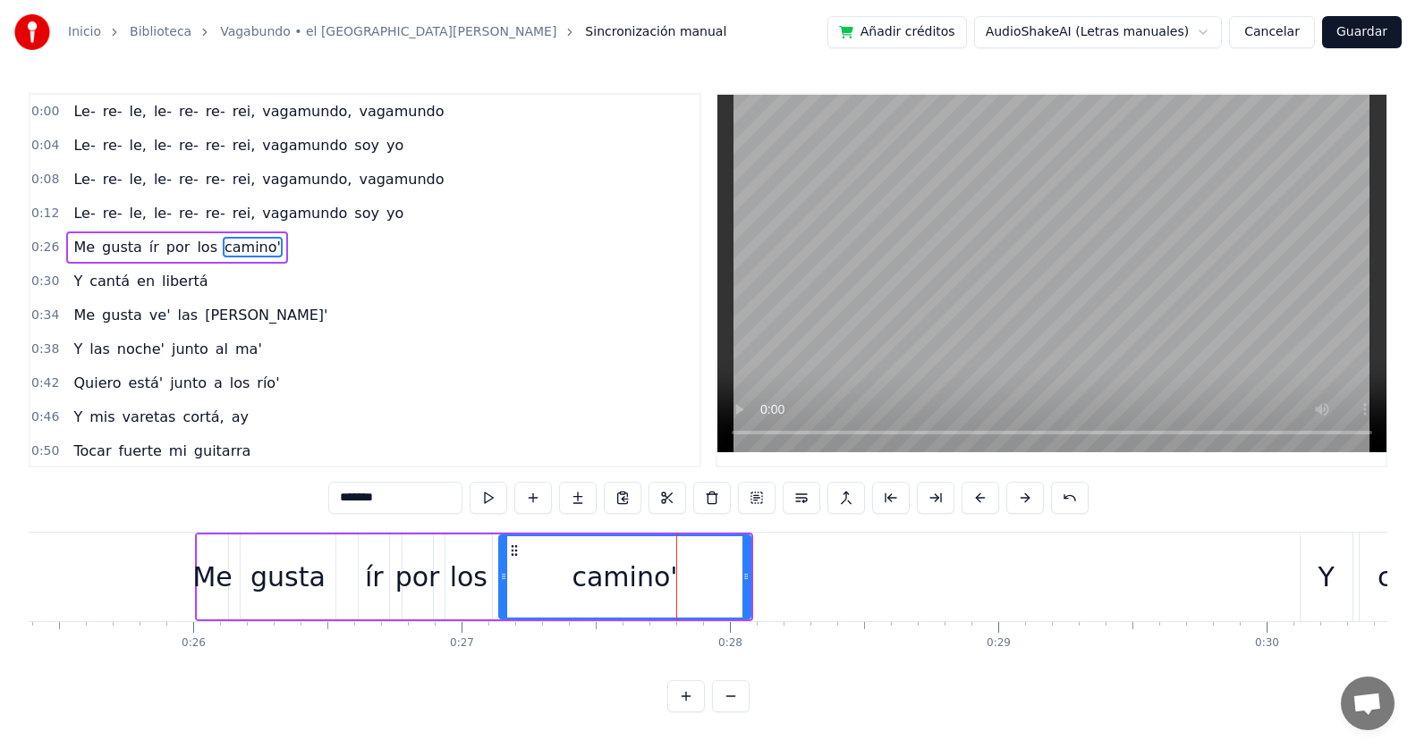
type input "*"
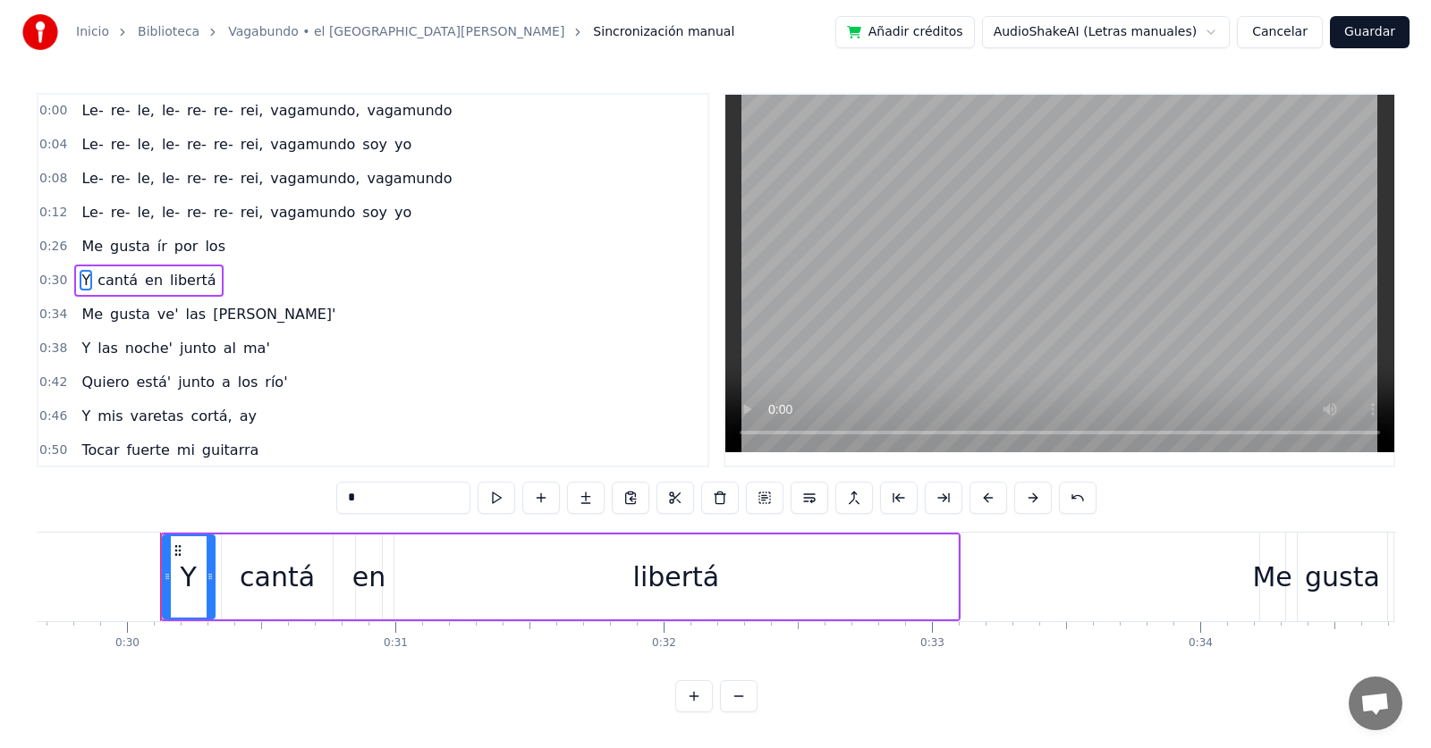
scroll to position [0, 7991]
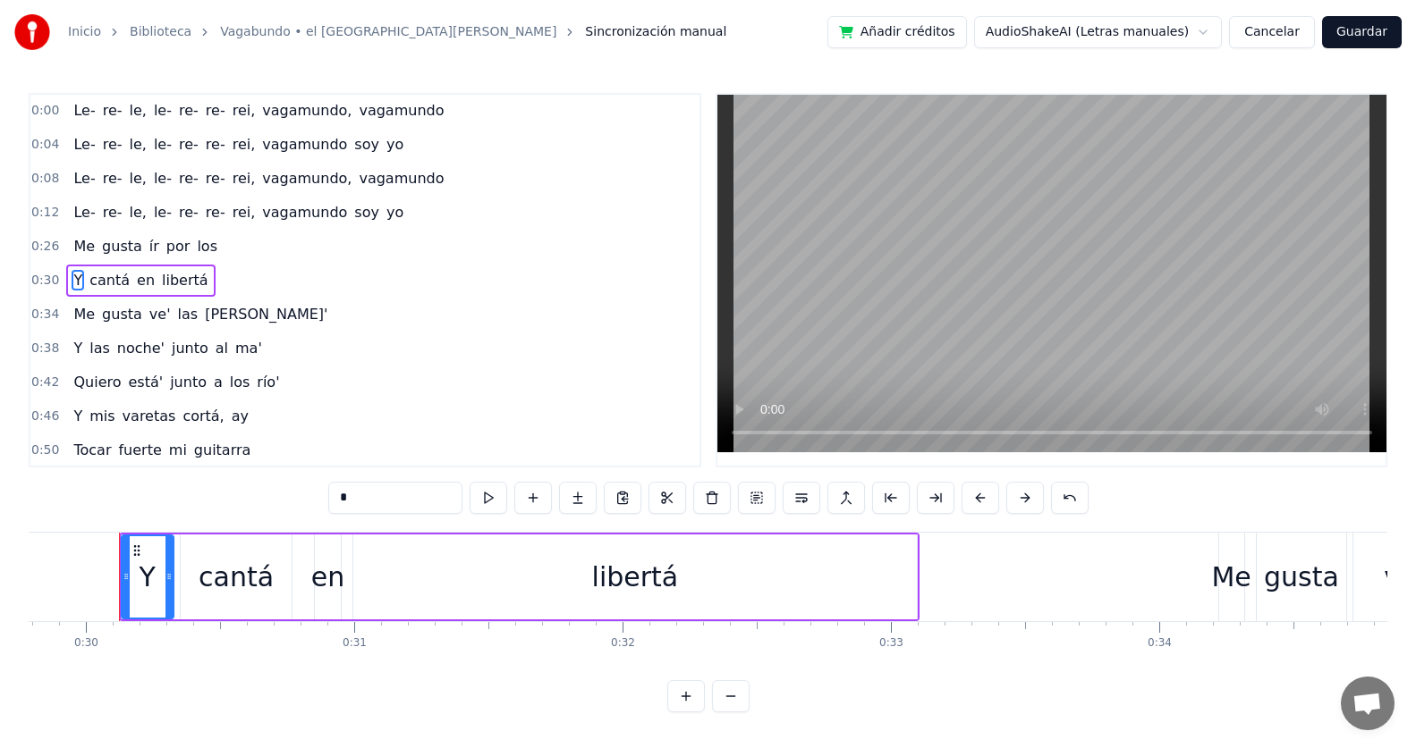
click at [1287, 33] on button "Cancelar" at bounding box center [1272, 32] width 86 height 32
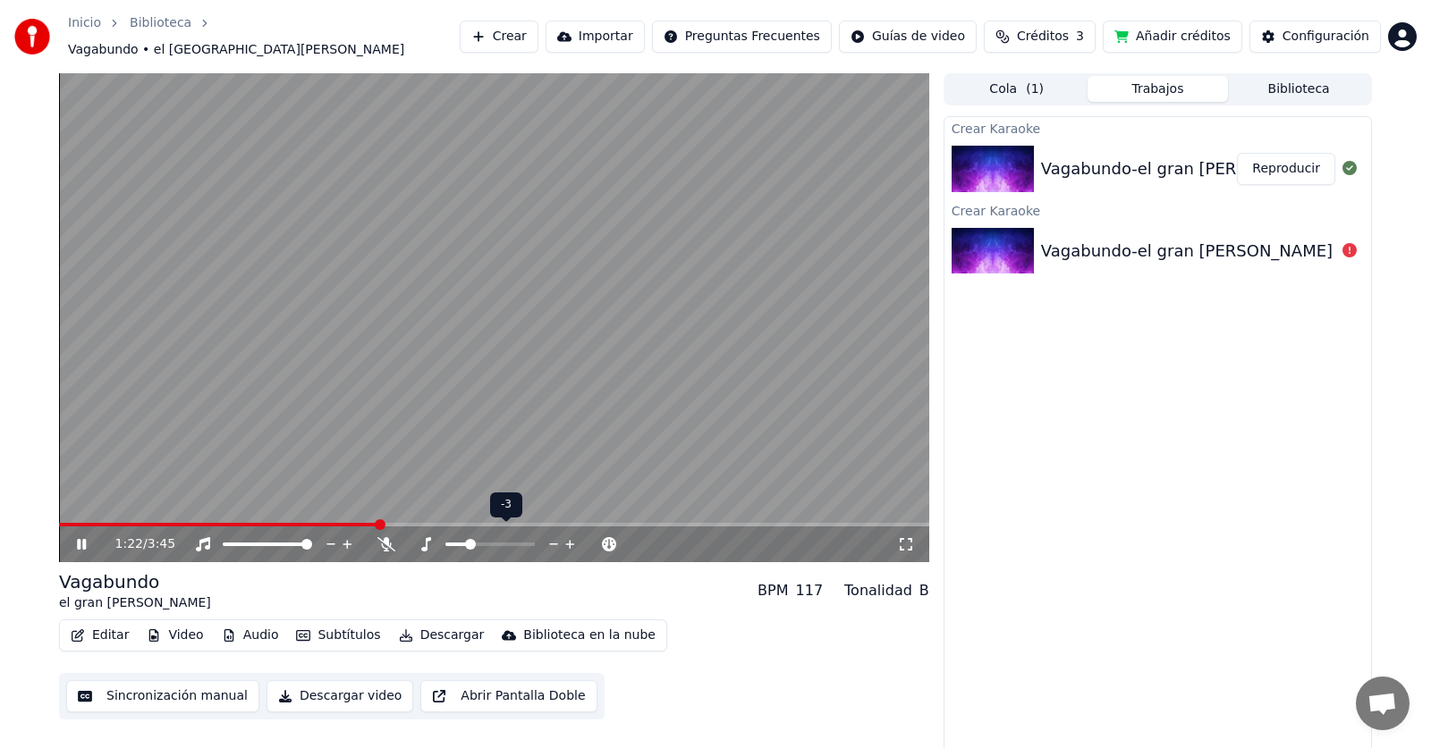
click at [470, 539] on span at bounding box center [470, 544] width 11 height 11
click at [473, 539] on span at bounding box center [476, 544] width 11 height 11
click at [67, 520] on span at bounding box center [72, 525] width 11 height 11
click at [82, 520] on span at bounding box center [87, 525] width 11 height 11
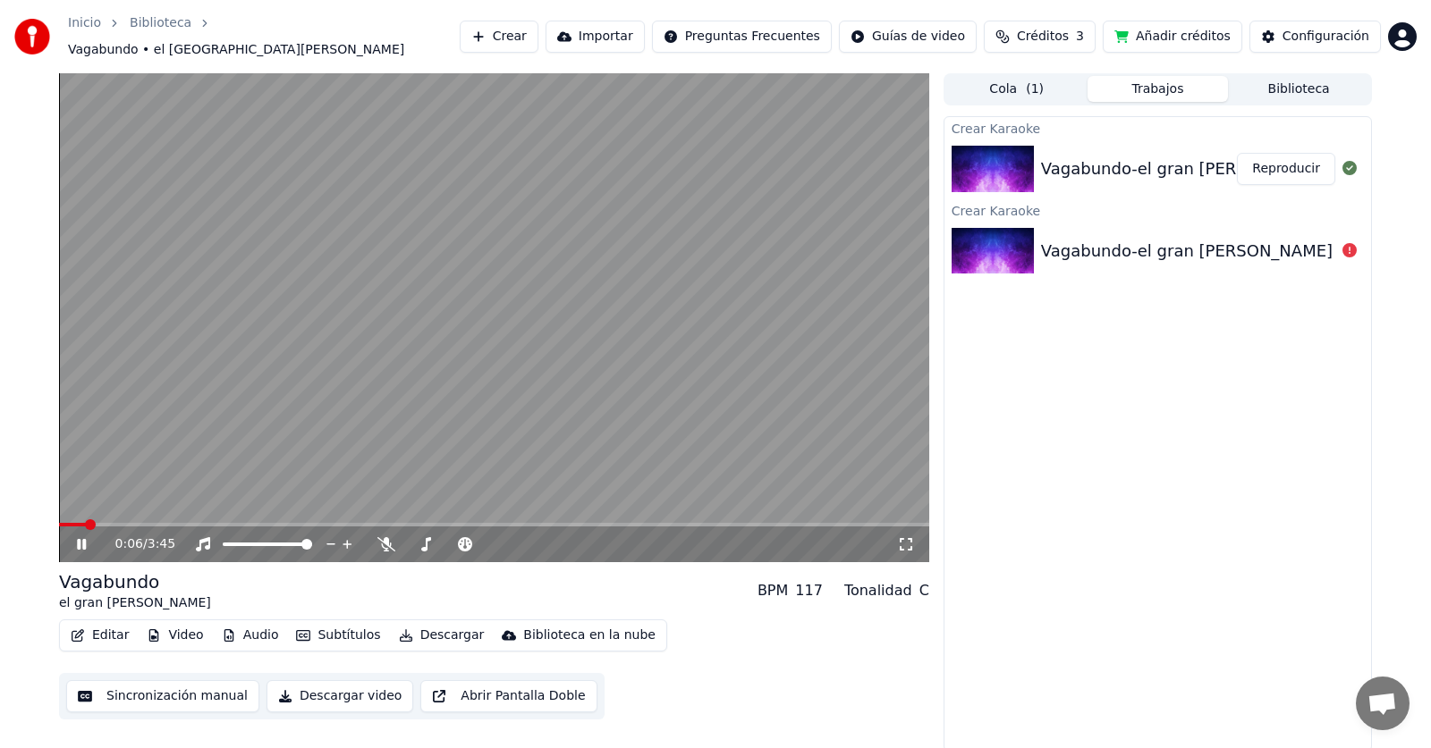
click at [77, 537] on icon at bounding box center [94, 544] width 42 height 14
click at [59, 520] on span at bounding box center [64, 525] width 11 height 11
click at [191, 624] on button "Video" at bounding box center [175, 635] width 71 height 25
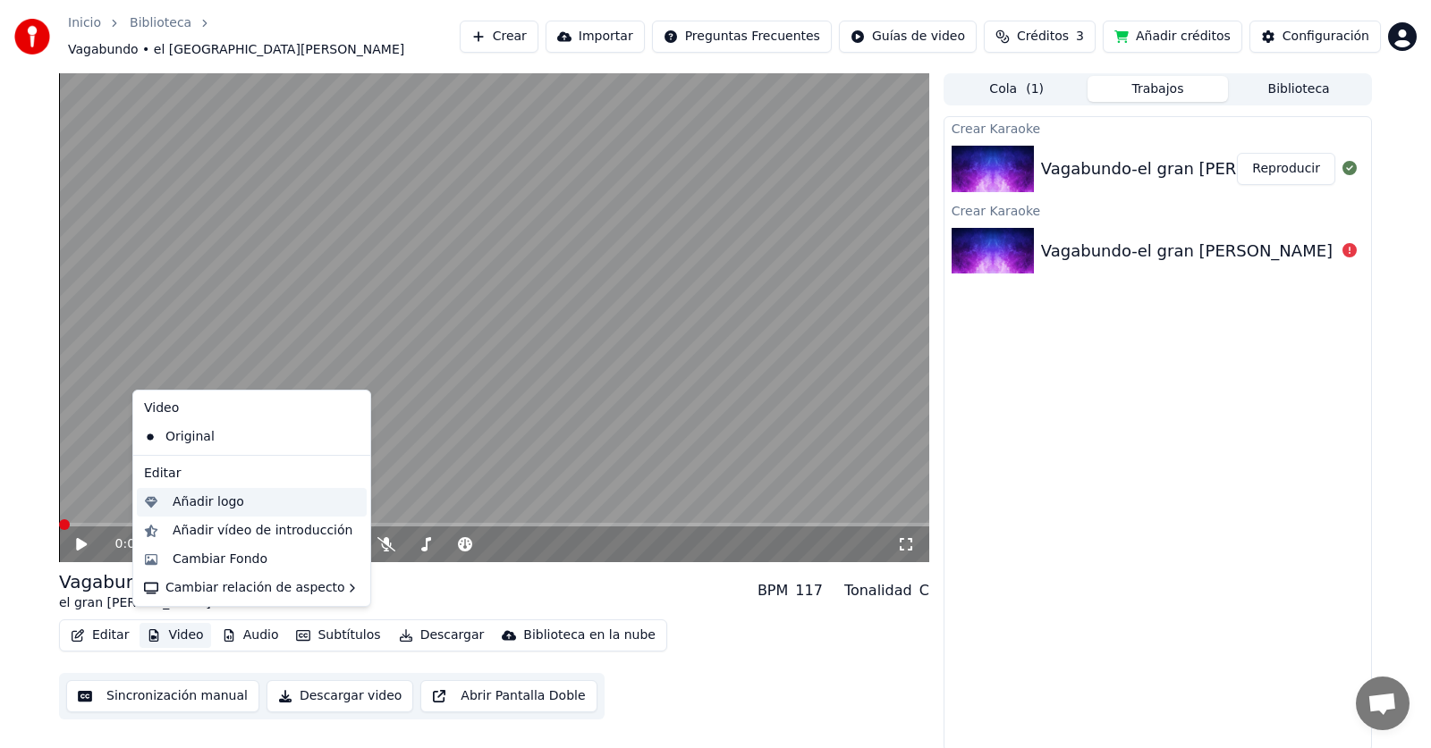
click at [209, 512] on div "Añadir logo" at bounding box center [252, 502] width 230 height 29
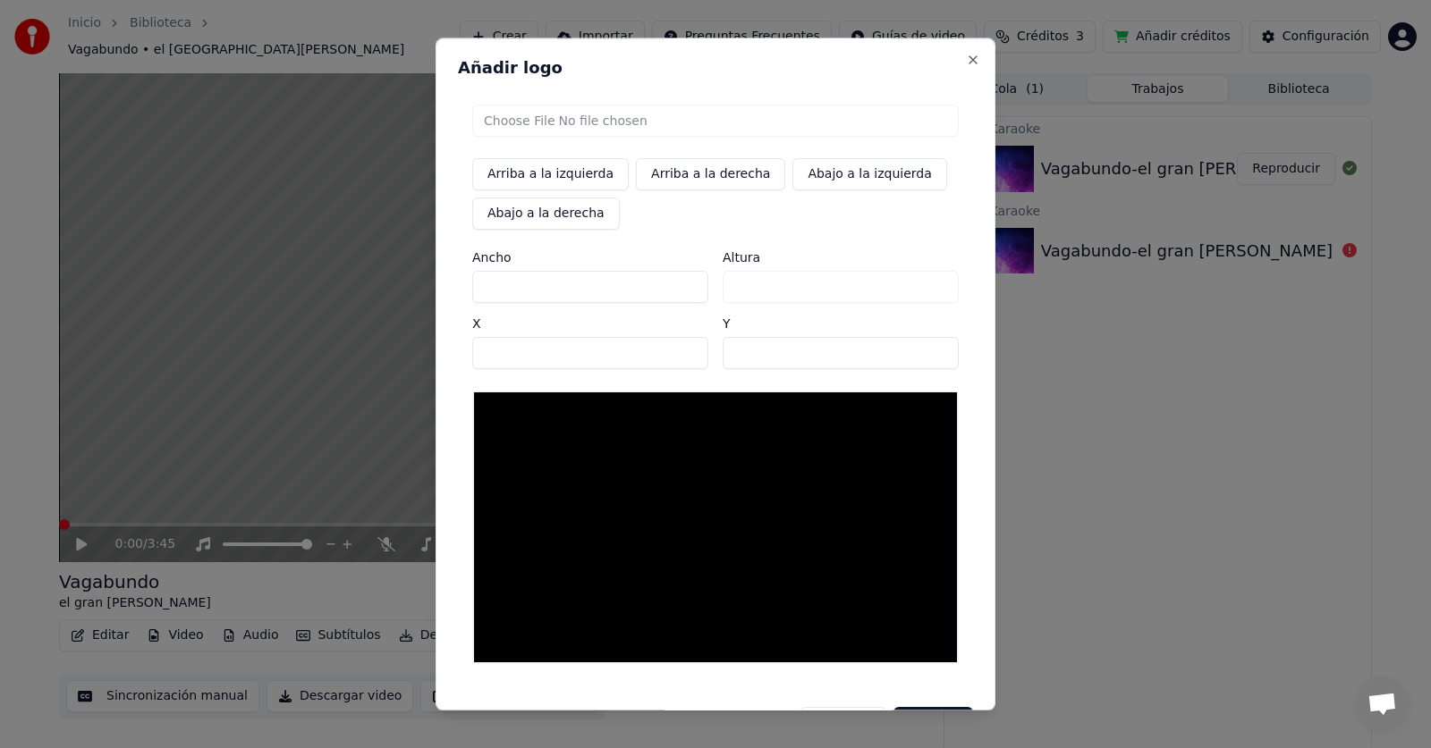
click at [638, 123] on input "file" at bounding box center [715, 121] width 486 height 32
type input "**********"
type input "***"
click at [503, 410] on img at bounding box center [507, 418] width 47 height 32
click at [541, 421] on div at bounding box center [715, 528] width 486 height 274
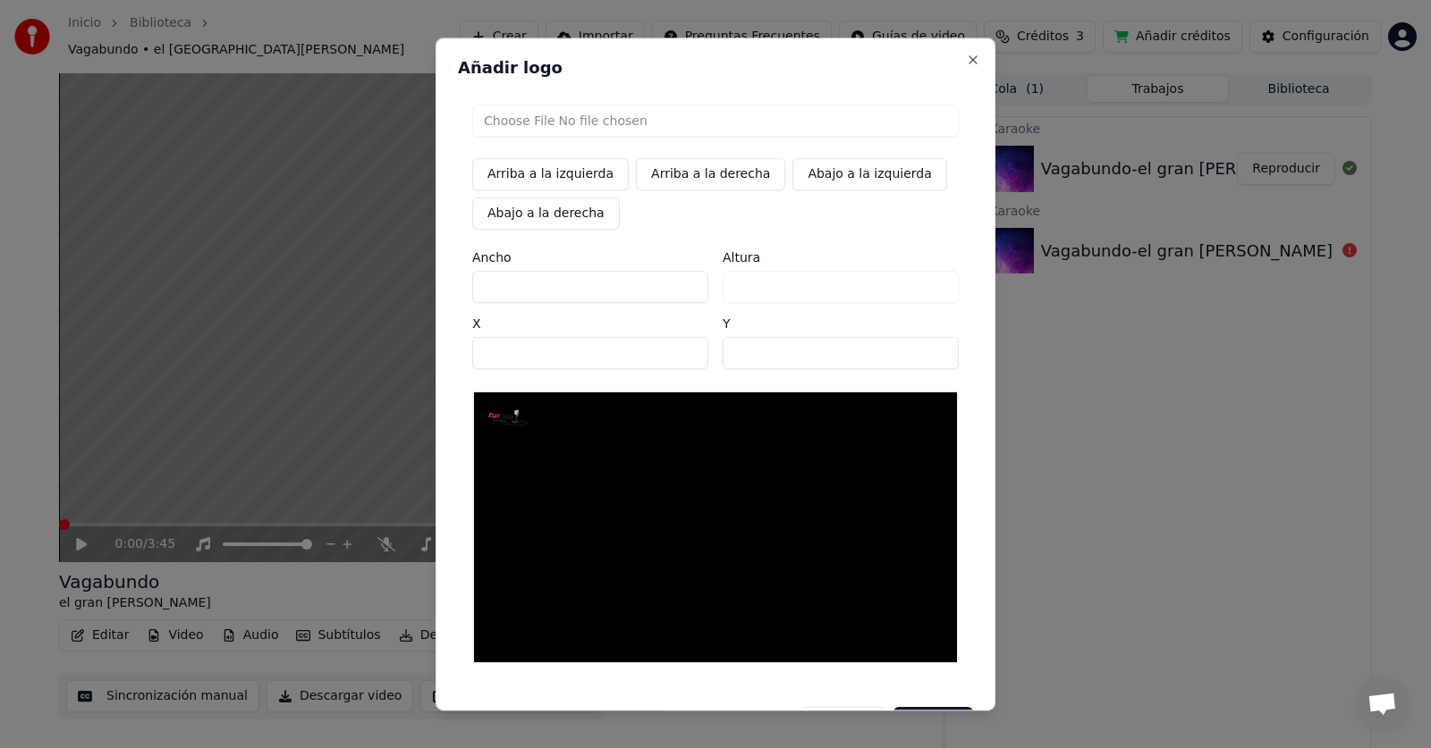
click at [968, 67] on div "Añadir logo Arriba a la izquierda Arriba a la derecha Abajo a la izquierda Abaj…" at bounding box center [715, 374] width 560 height 673
click at [966, 59] on button "Close" at bounding box center [973, 60] width 14 height 14
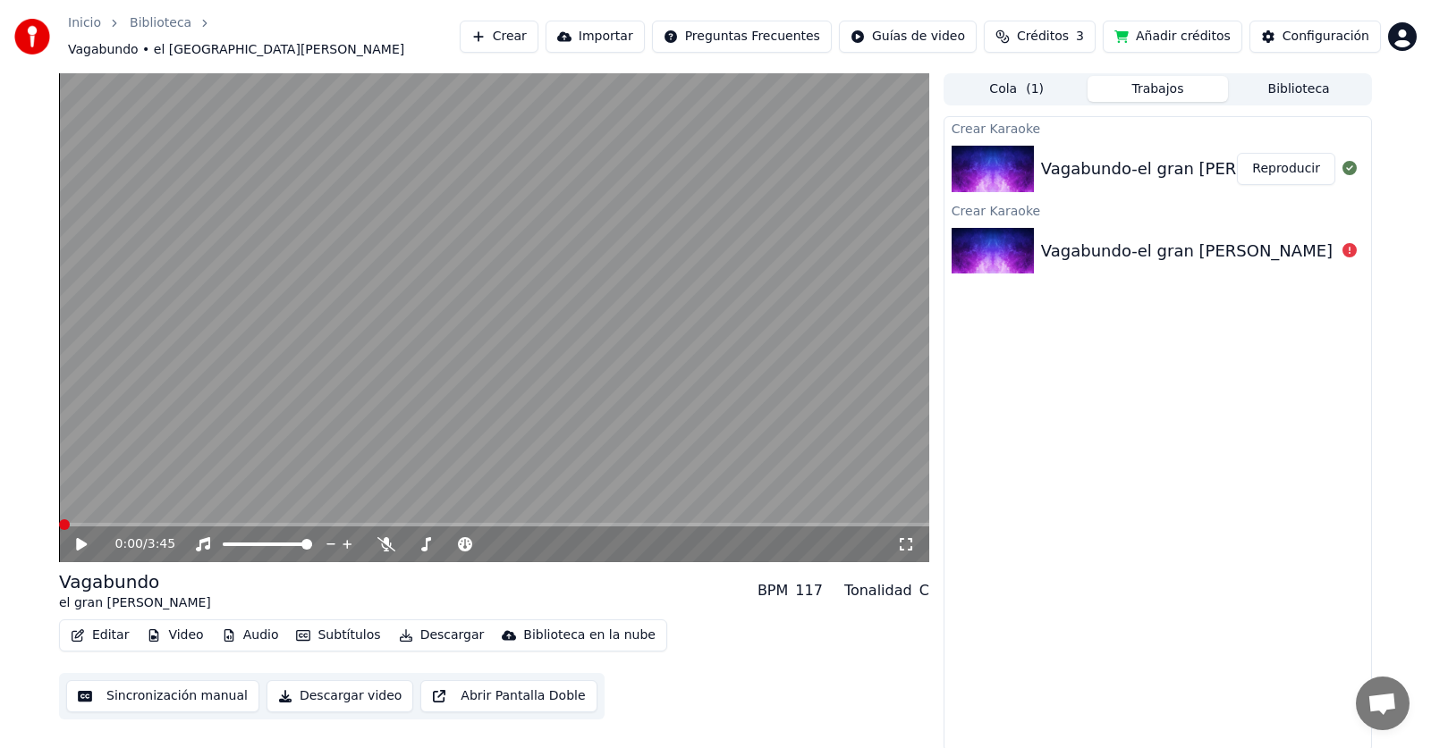
click at [727, 270] on video at bounding box center [494, 317] width 870 height 489
click at [83, 539] on icon at bounding box center [81, 544] width 9 height 11
click at [71, 520] on span at bounding box center [76, 525] width 11 height 11
click at [504, 539] on span at bounding box center [502, 544] width 11 height 11
click at [79, 540] on icon at bounding box center [81, 544] width 11 height 13
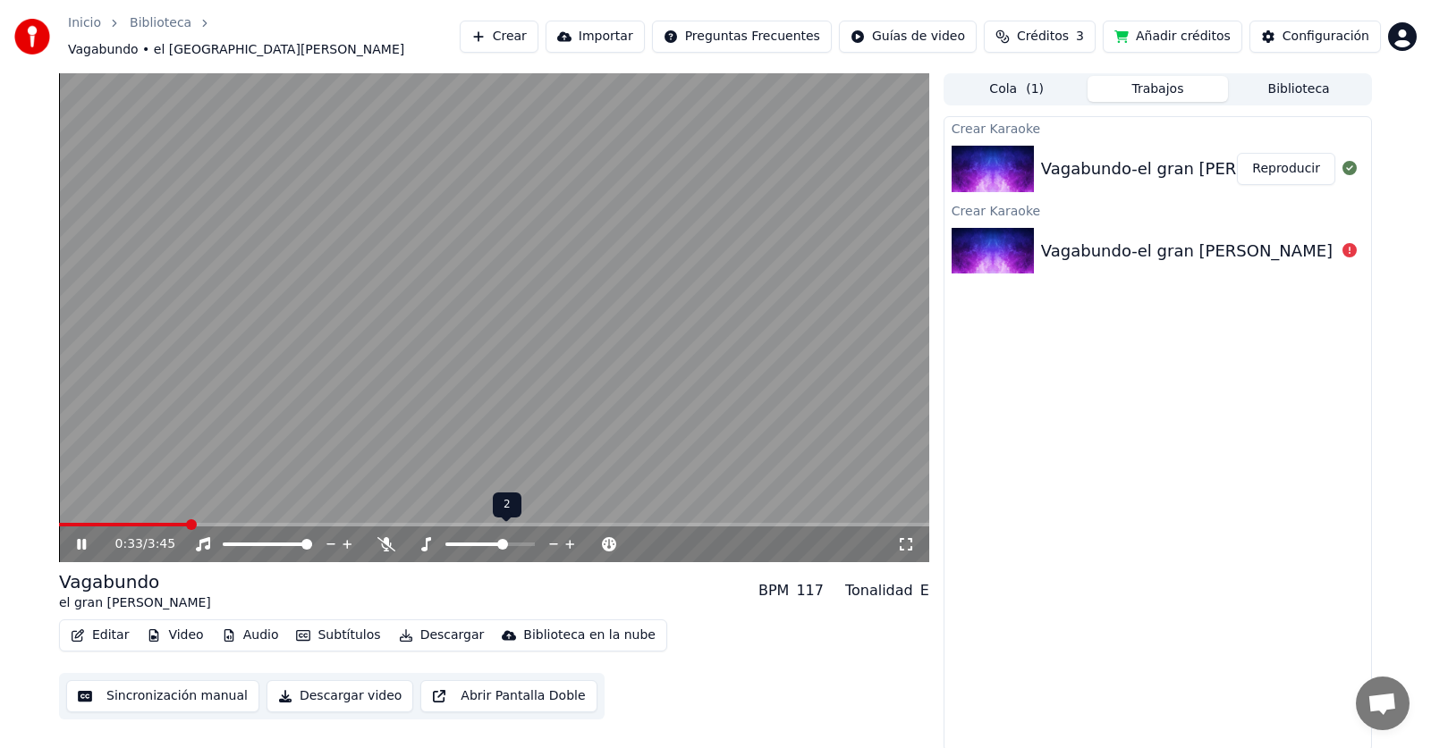
click at [486, 538] on div at bounding box center [507, 545] width 144 height 18
click at [491, 539] on span at bounding box center [490, 544] width 11 height 11
click at [503, 571] on div "Vagabundo el gran [PERSON_NAME] BPM 117 Tonalidad D" at bounding box center [494, 591] width 870 height 43
click at [244, 345] on video at bounding box center [494, 317] width 870 height 489
click at [244, 342] on video at bounding box center [494, 317] width 870 height 489
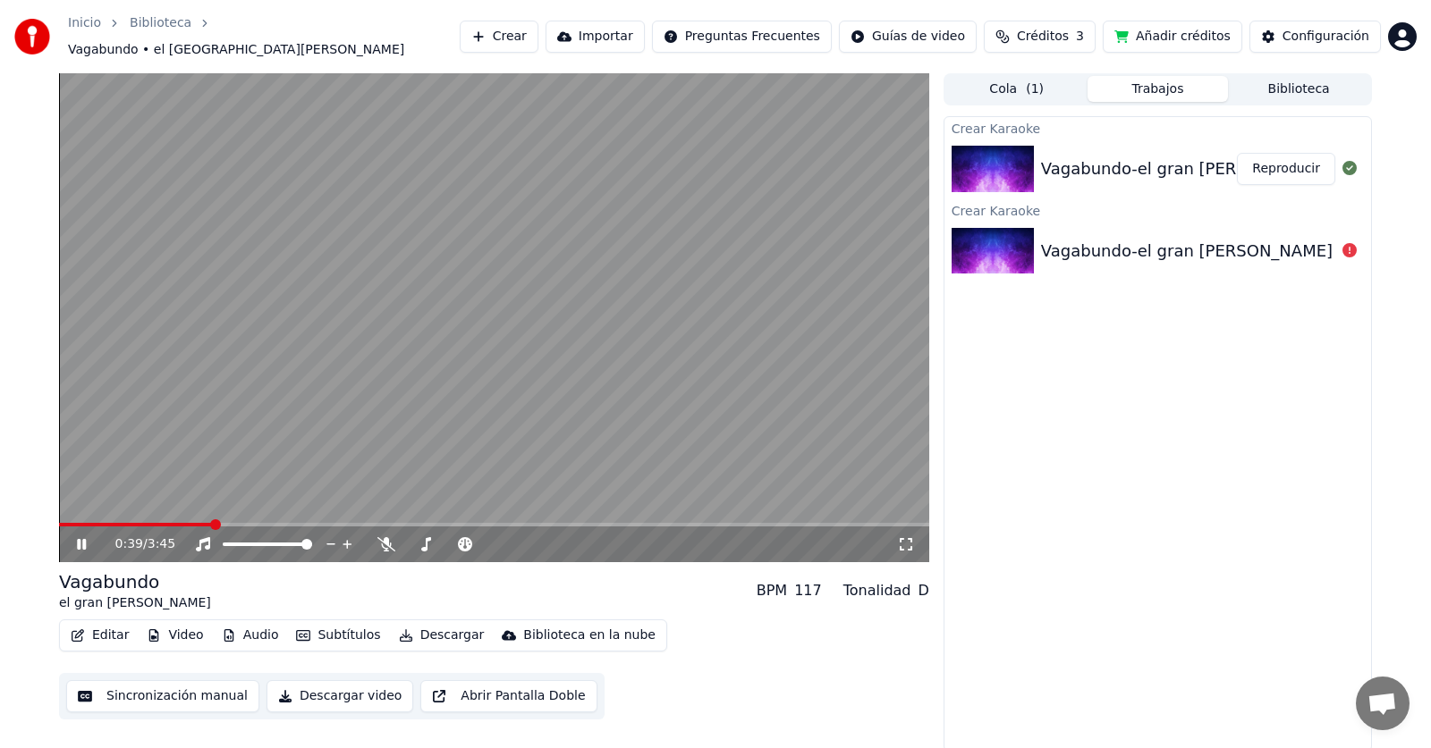
click at [244, 342] on video at bounding box center [494, 317] width 870 height 489
click at [1029, 404] on div "Crear Karaoke Vagabundo-el gran [PERSON_NAME] Reproducir Crear Karaoke Vagabund…" at bounding box center [1157, 434] width 428 height 636
click at [1122, 336] on div "Crear Karaoke Vagabundo-el gran [PERSON_NAME] Reproducir Crear Karaoke Vagabund…" at bounding box center [1157, 434] width 428 height 636
click at [1273, 85] on button "Biblioteca" at bounding box center [1298, 89] width 141 height 26
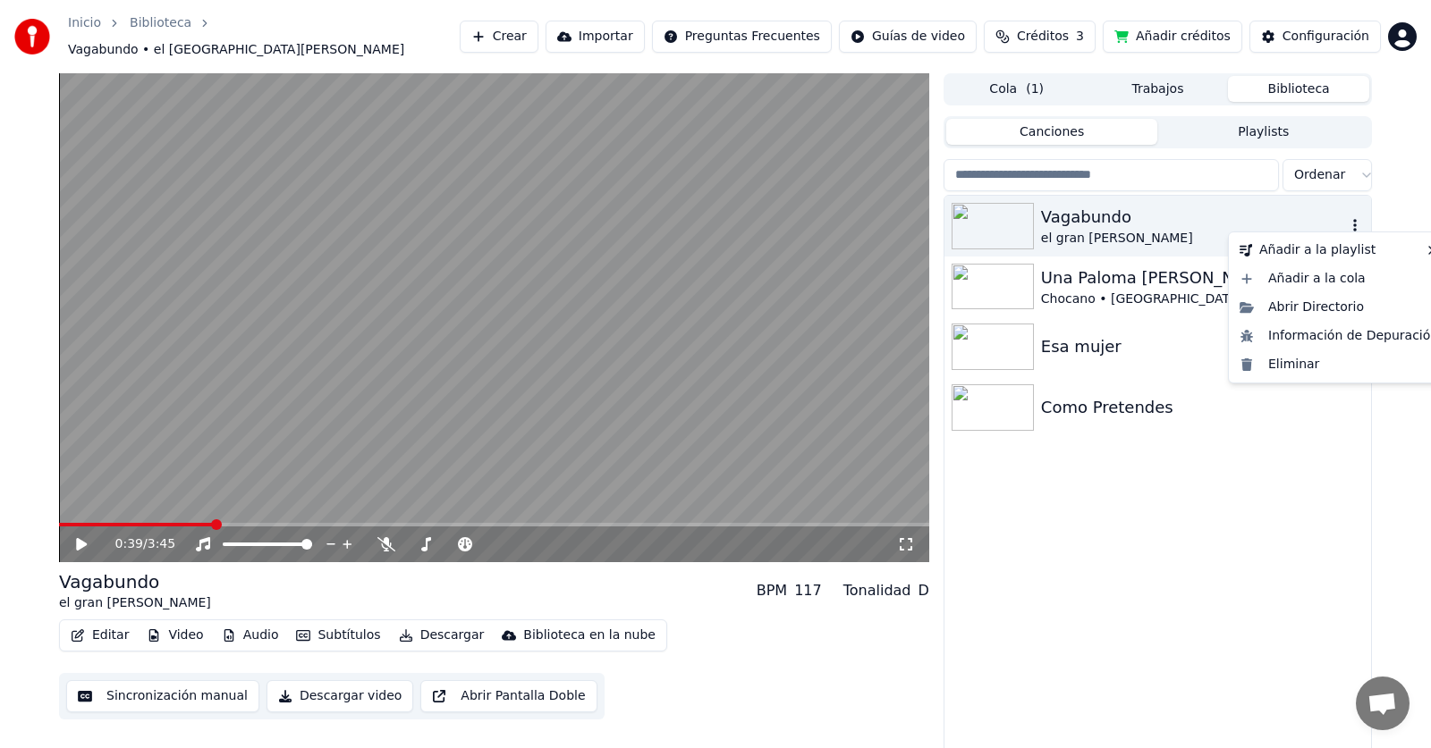
click at [1356, 220] on icon "button" at bounding box center [1355, 225] width 18 height 14
click at [1332, 311] on div "Abrir Directorio" at bounding box center [1338, 307] width 213 height 29
click at [1403, 484] on div "0:39 / 3:45 Vagabundo el gran [PERSON_NAME] BPM 117 Tonalidad D Editar Video Au…" at bounding box center [715, 414] width 1431 height 683
click at [1355, 219] on icon "button" at bounding box center [1355, 225] width 18 height 14
click at [1332, 312] on div "Abrir Directorio" at bounding box center [1338, 307] width 213 height 29
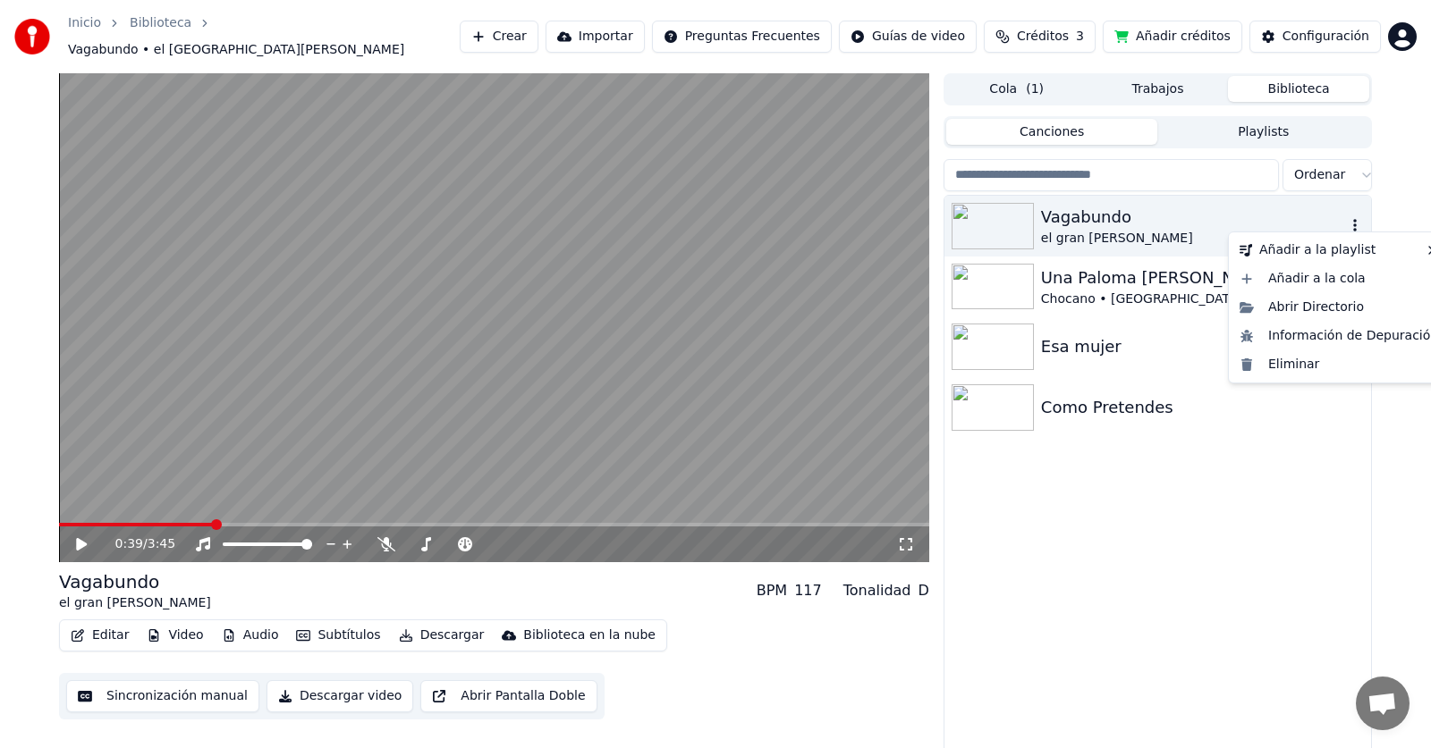
click at [1356, 219] on icon "button" at bounding box center [1355, 225] width 18 height 14
click at [436, 627] on button "Descargar" at bounding box center [442, 635] width 100 height 25
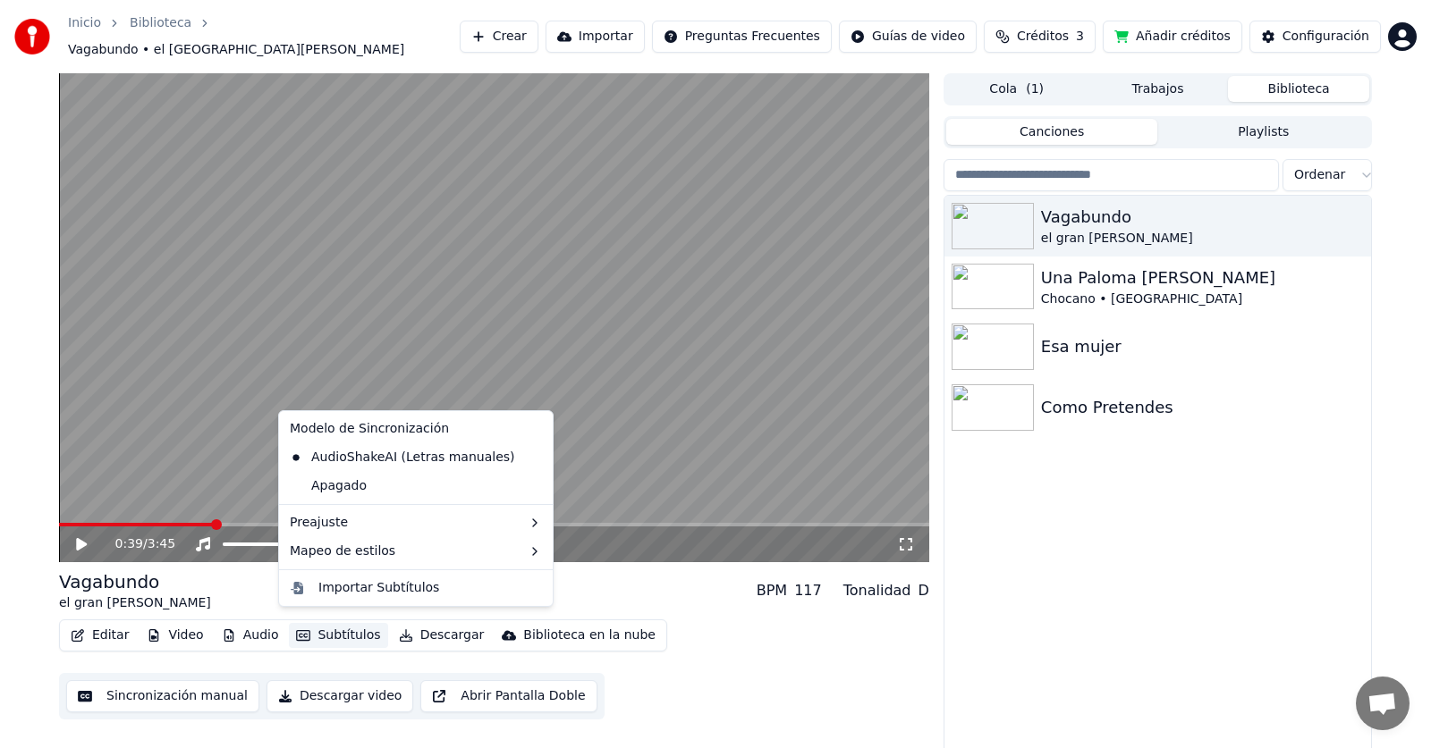
click at [323, 695] on button "Descargar video" at bounding box center [339, 697] width 147 height 32
